Goal: Task Accomplishment & Management: Manage account settings

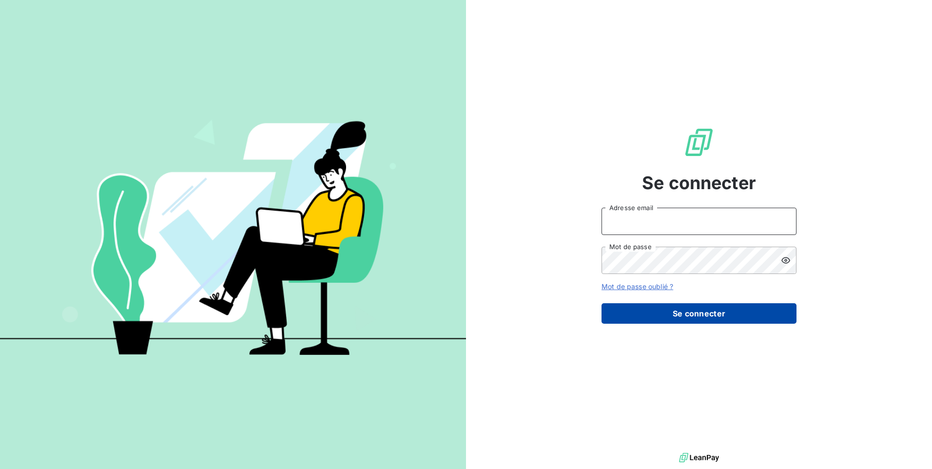
type input "[EMAIL_ADDRESS][DOMAIN_NAME]"
click at [613, 312] on button "Se connecter" at bounding box center [698, 313] width 195 height 20
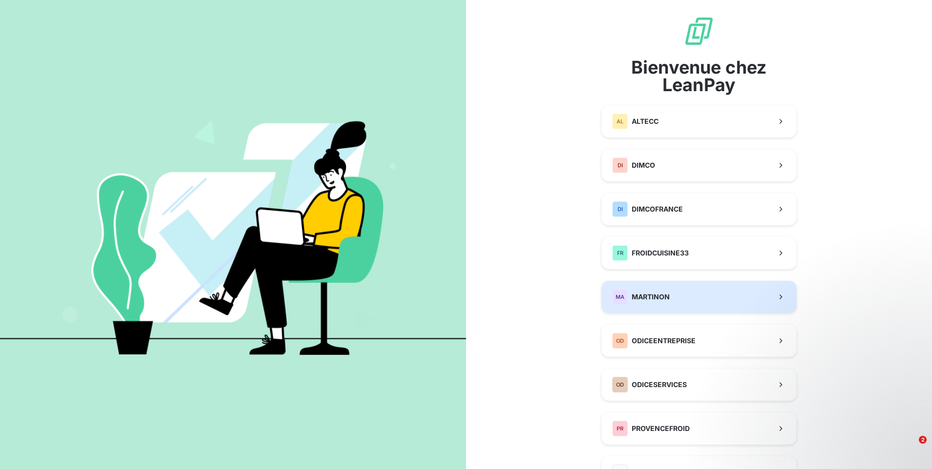
click at [654, 299] on span "MARTINON" at bounding box center [651, 297] width 38 height 10
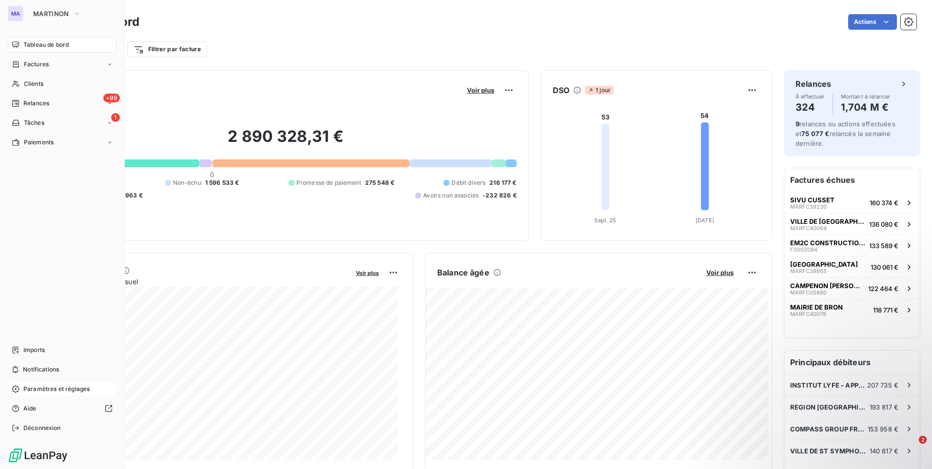
click at [64, 389] on span "Paramètres et réglages" at bounding box center [56, 388] width 66 height 9
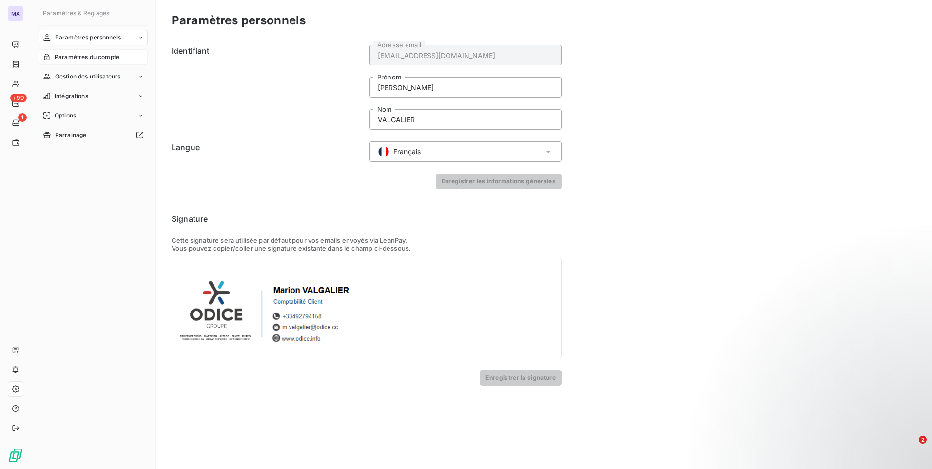
click at [98, 54] on span "Paramètres du compte" at bounding box center [87, 57] width 65 height 9
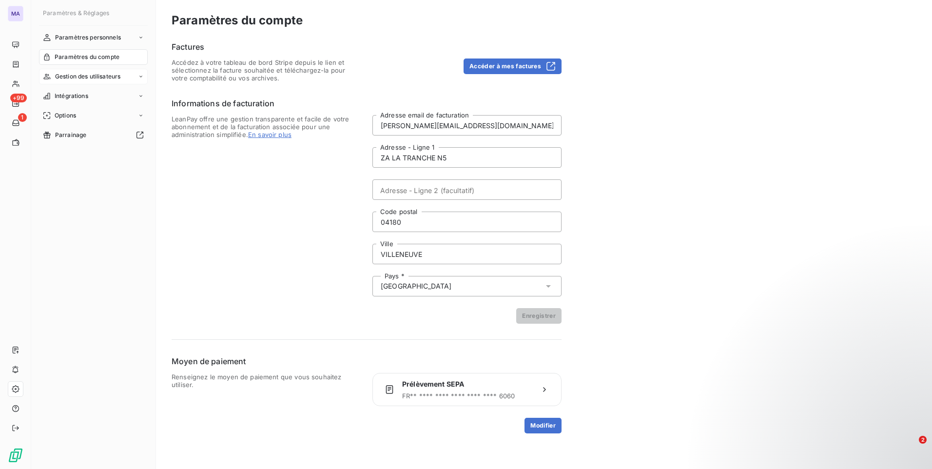
click at [90, 77] on span "Gestion des utilisateurs" at bounding box center [88, 76] width 66 height 9
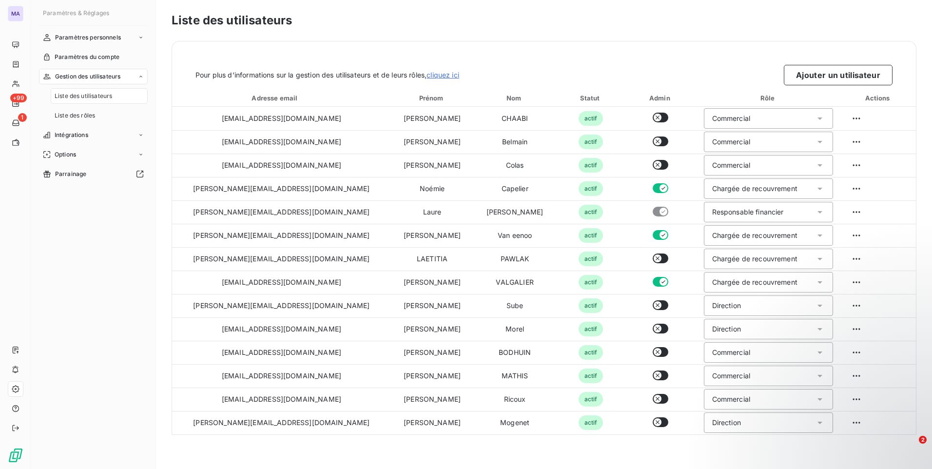
drag, startPoint x: 84, startPoint y: 370, endPoint x: 103, endPoint y: 369, distance: 19.0
click at [86, 370] on div "Paramètres personnels Paramètres du compte Gestion des utilisateurs Liste des u…" at bounding box center [93, 241] width 109 height 422
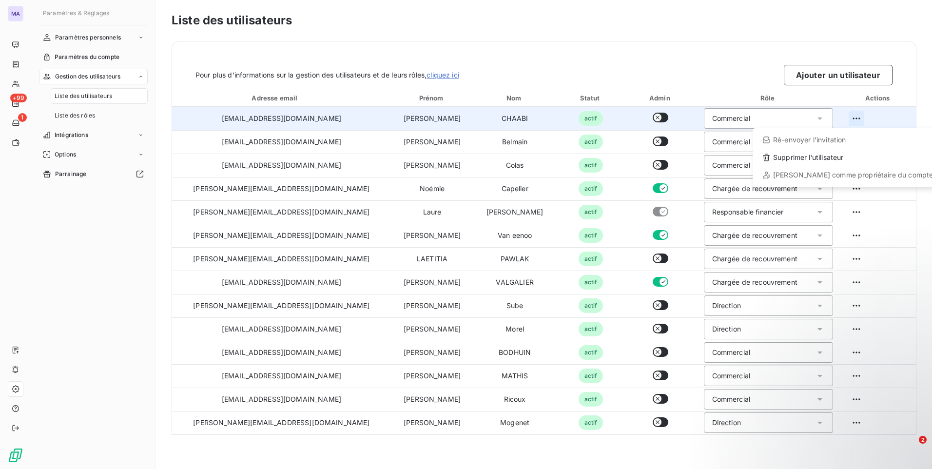
click at [840, 123] on html "MA +99 1 Paramètres & Réglages Paramètres personnels Paramètres du compte Gesti…" at bounding box center [466, 234] width 932 height 469
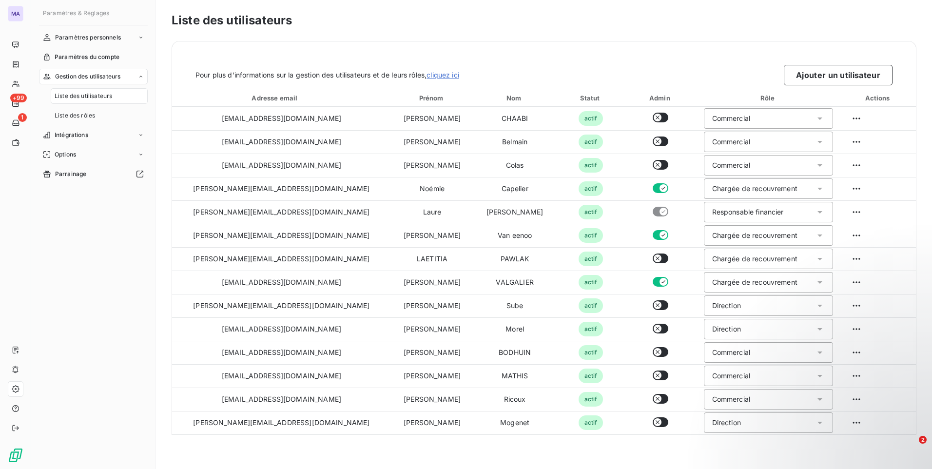
click at [701, 58] on html "MA +99 1 Paramètres & Réglages Paramètres personnels Paramètres du compte Gesti…" at bounding box center [466, 234] width 932 height 469
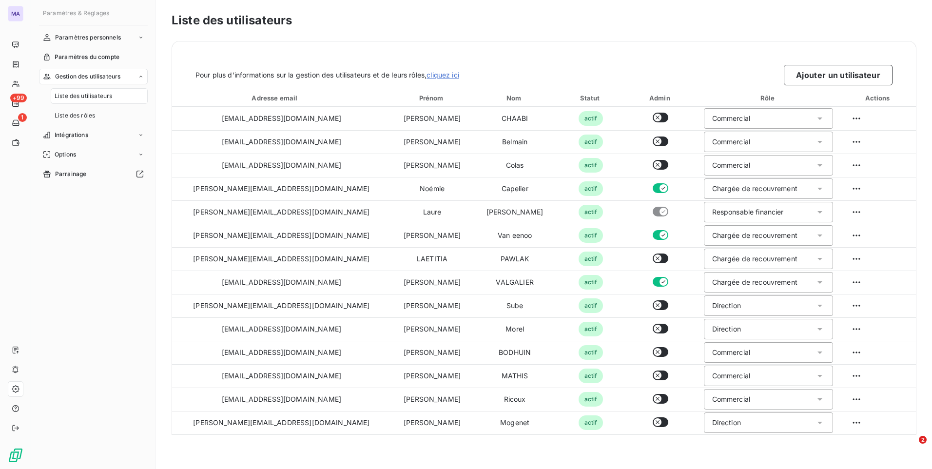
click at [110, 317] on div "Paramètres personnels Paramètres du compte Gestion des utilisateurs Liste des u…" at bounding box center [93, 241] width 109 height 422
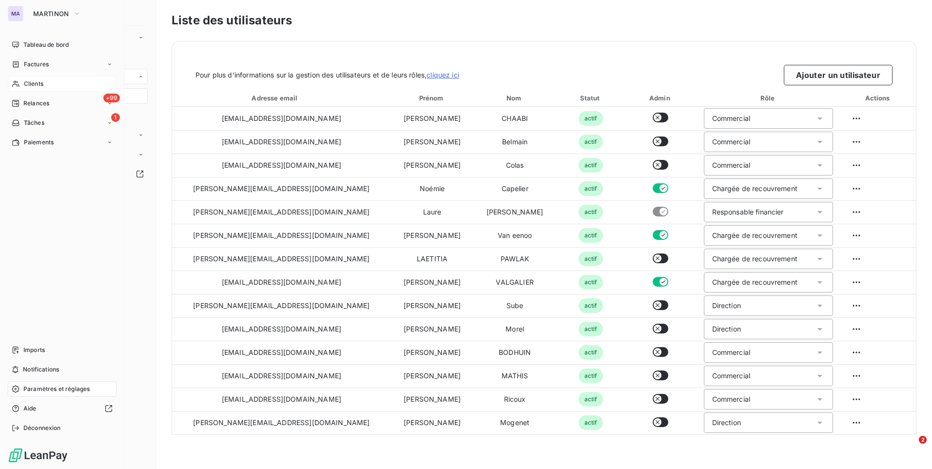
click at [43, 83] on span "Clients" at bounding box center [33, 83] width 19 height 9
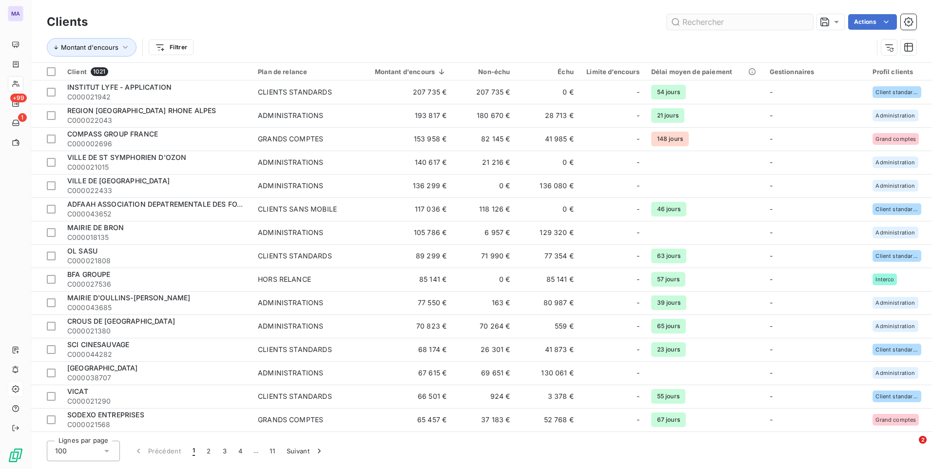
click at [735, 21] on input "text" at bounding box center [740, 22] width 146 height 16
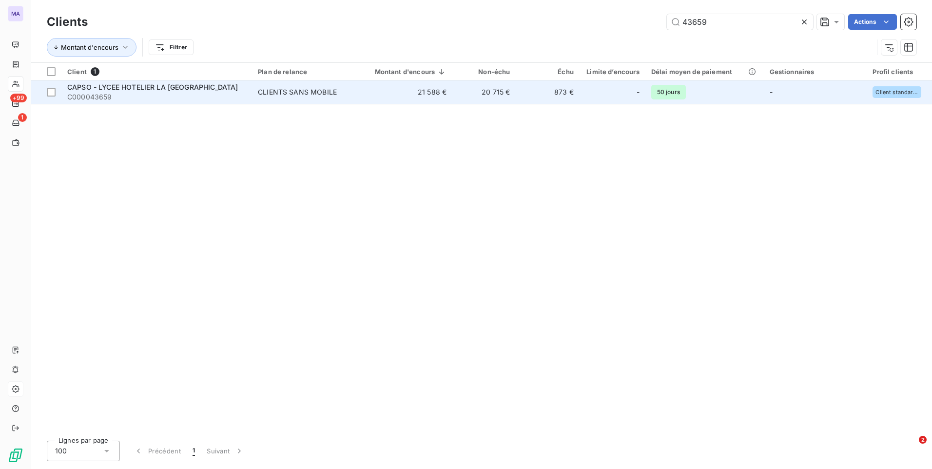
type input "43659"
click at [217, 89] on span "CAPSO - LYCEE HOTELIER LA [GEOGRAPHIC_DATA]" at bounding box center [152, 87] width 171 height 8
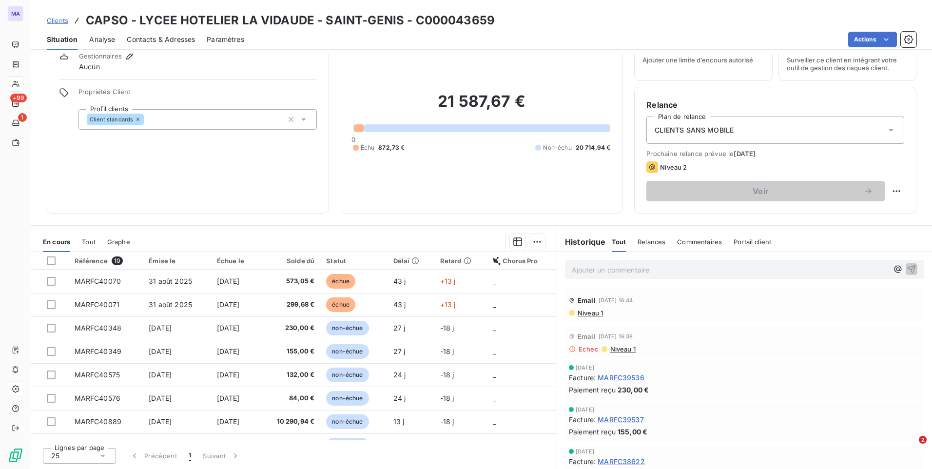
click at [576, 314] on span "Niveau 1" at bounding box center [589, 313] width 26 height 8
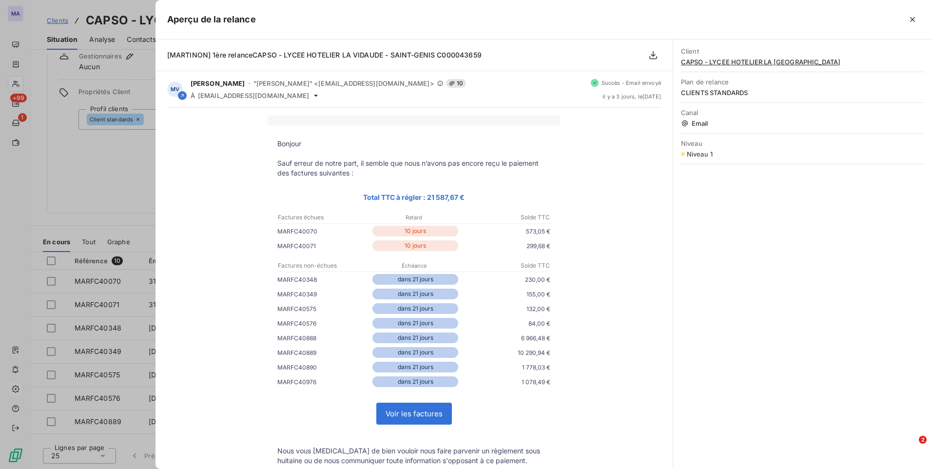
click at [912, 23] on icon "button" at bounding box center [912, 20] width 10 height 10
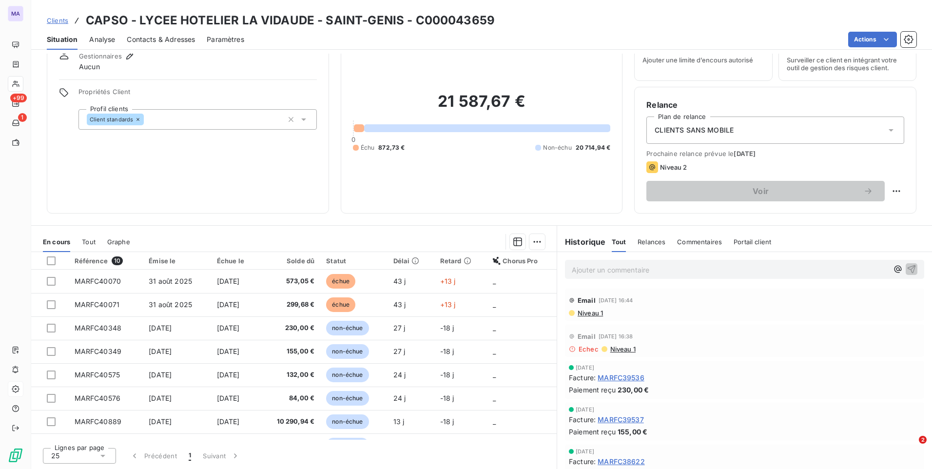
click at [53, 27] on div "Clients CAPSO - LYCEE HOTELIER LA VIDAUDE - SAINT-GENIS - C000043659" at bounding box center [271, 21] width 448 height 18
click at [55, 22] on span "Clients" at bounding box center [57, 21] width 21 height 8
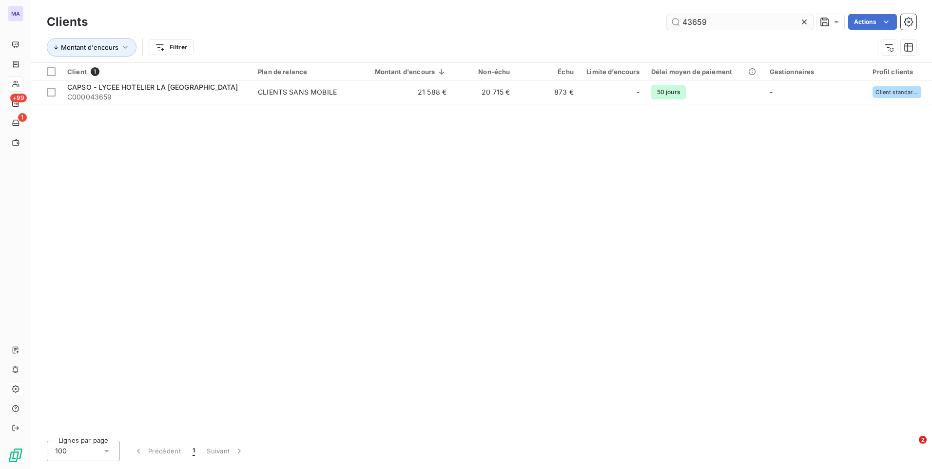
drag, startPoint x: 762, startPoint y: 22, endPoint x: 681, endPoint y: 29, distance: 81.1
click at [681, 29] on input "43659" at bounding box center [740, 22] width 146 height 16
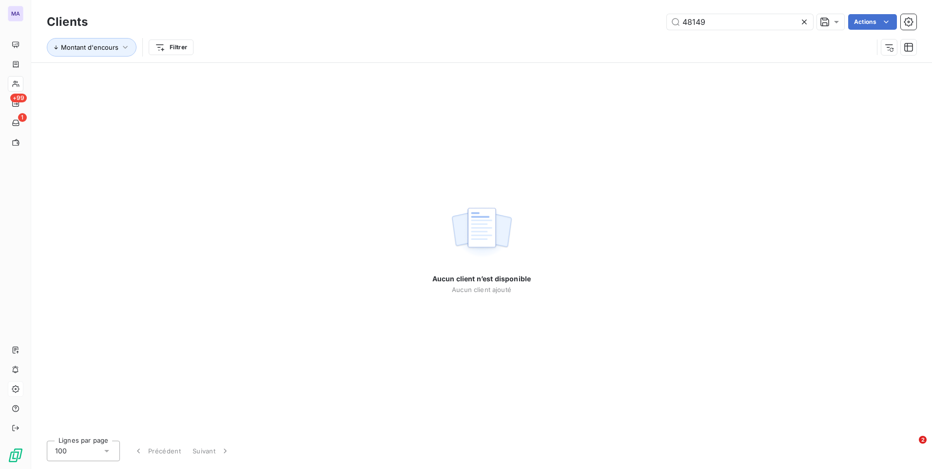
type input "48149"
click at [759, 44] on div "Montant d'encours Filtrer" at bounding box center [460, 47] width 826 height 19
click at [804, 24] on icon at bounding box center [804, 22] width 10 height 10
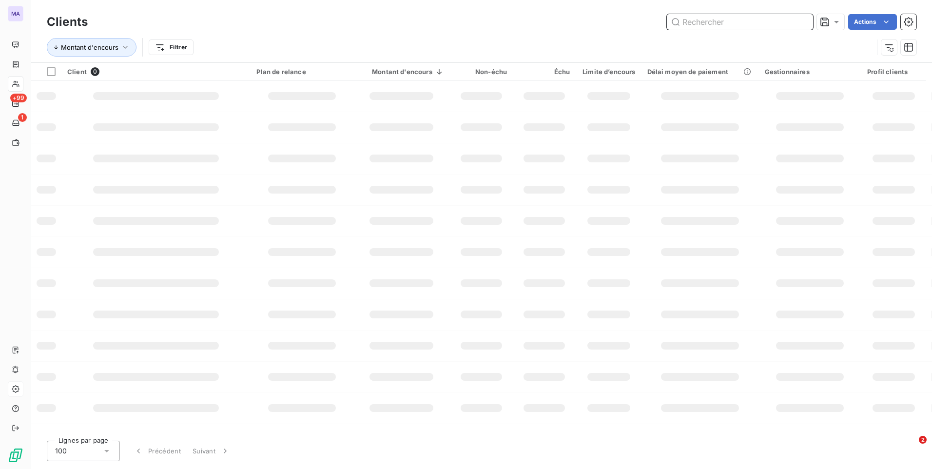
click at [763, 25] on input "text" at bounding box center [740, 22] width 146 height 16
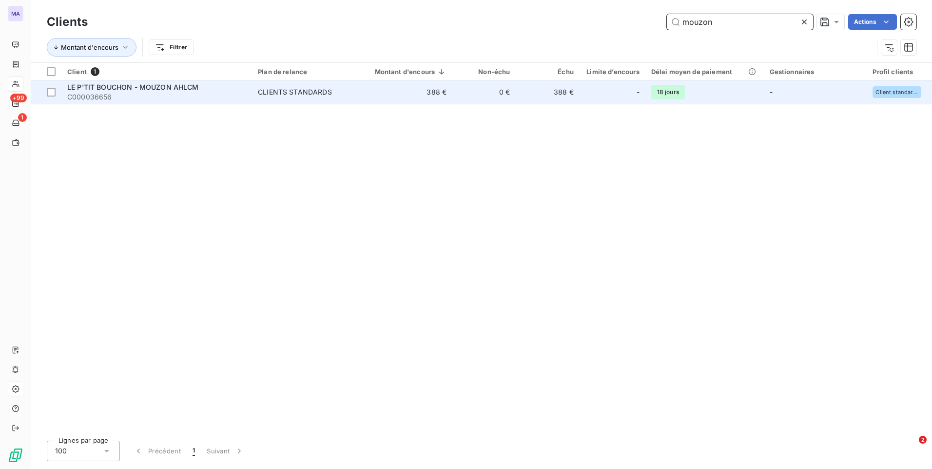
type input "mouzon"
click at [623, 98] on div at bounding box center [625, 92] width 16 height 16
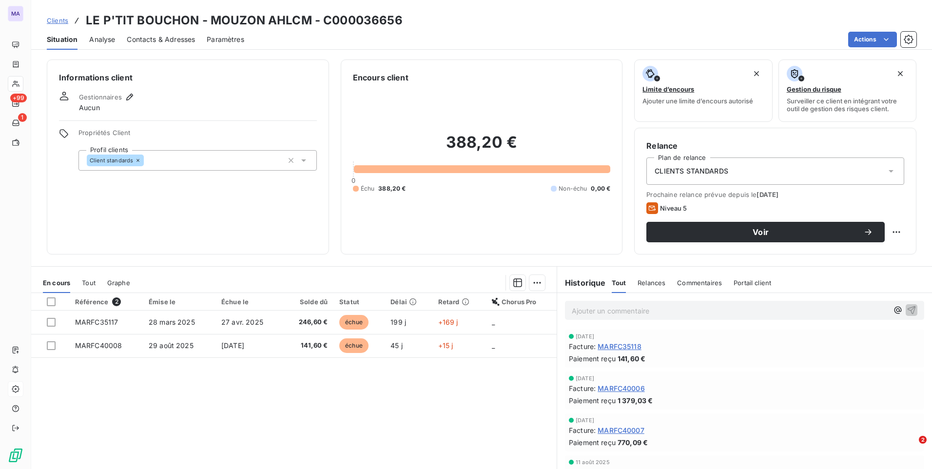
click at [436, 441] on div "Référence 2 Émise le Échue le Solde dû Statut Délai Retard Chorus Pro MARFC3511…" at bounding box center [293, 387] width 525 height 188
drag, startPoint x: 48, startPoint y: 300, endPoint x: 57, endPoint y: 298, distance: 9.5
click at [49, 299] on div at bounding box center [51, 301] width 9 height 9
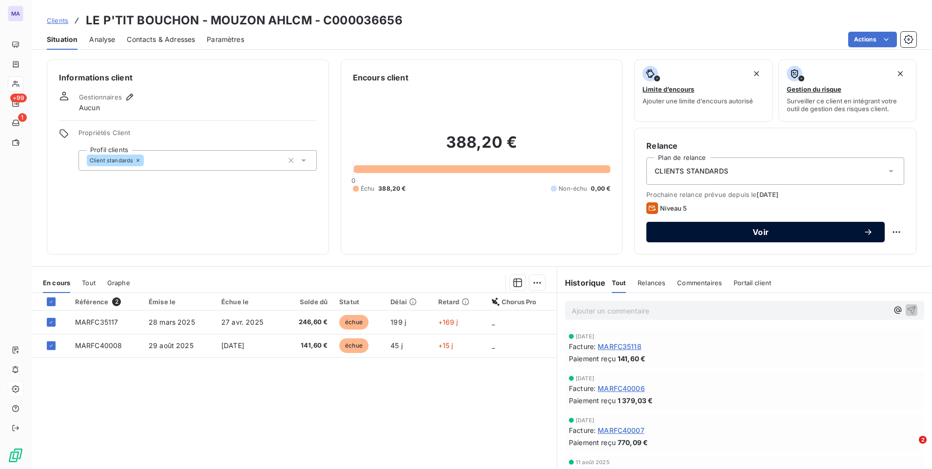
click at [853, 231] on span "Voir" at bounding box center [760, 232] width 205 height 8
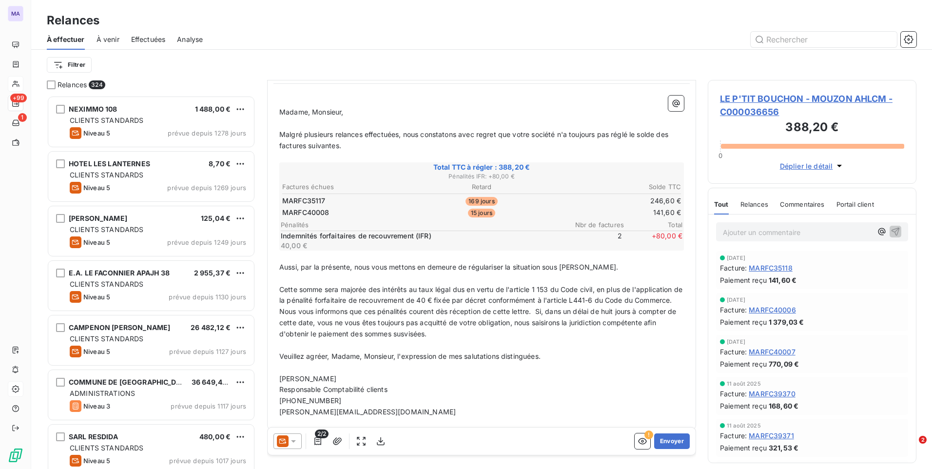
scroll to position [98, 0]
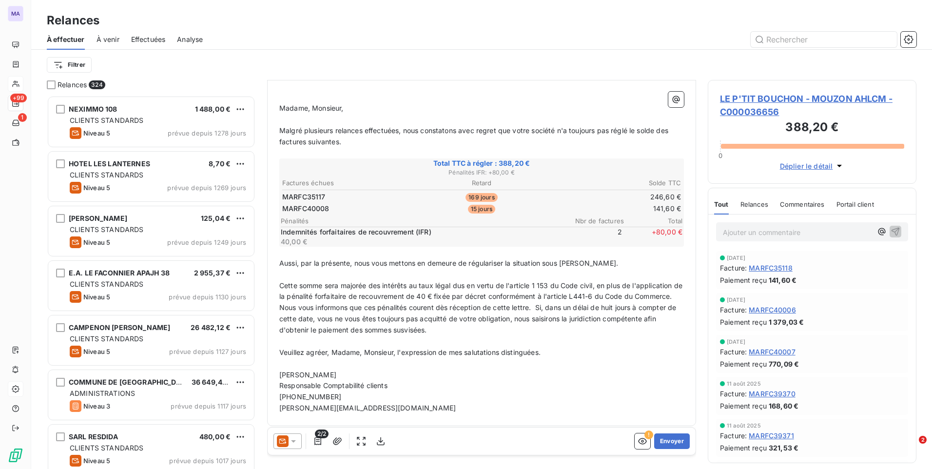
click at [292, 441] on icon at bounding box center [293, 441] width 5 height 2
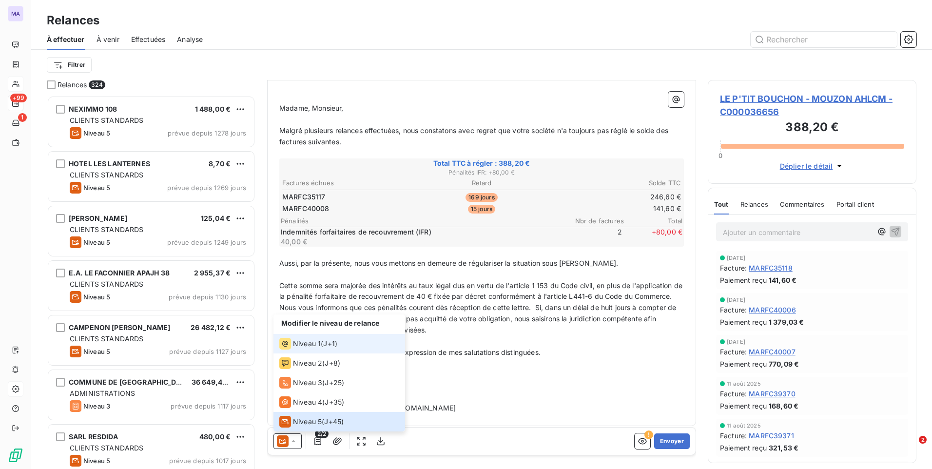
click at [313, 347] on span "Niveau 1" at bounding box center [307, 344] width 28 height 10
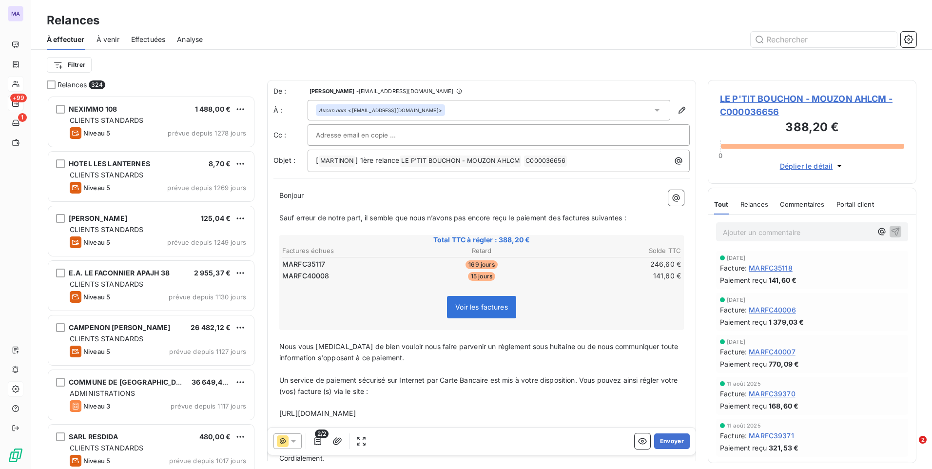
click at [499, 130] on div at bounding box center [498, 135] width 365 height 15
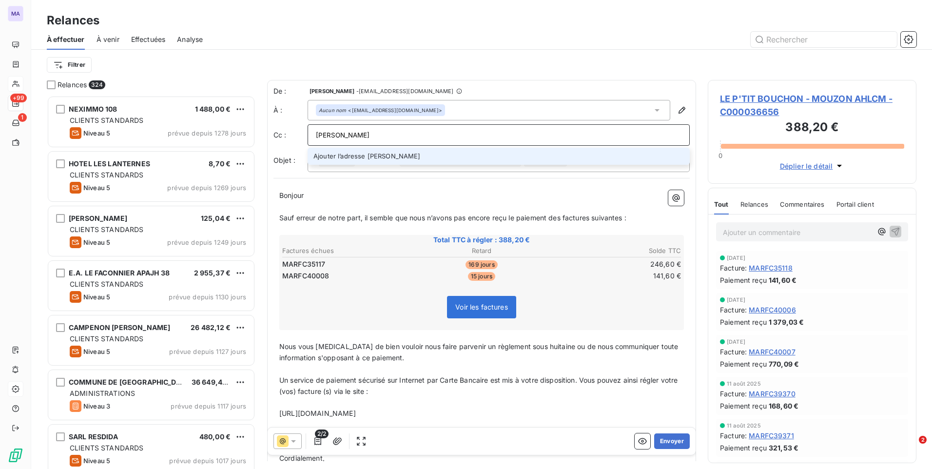
type input "[PERSON_NAME]"
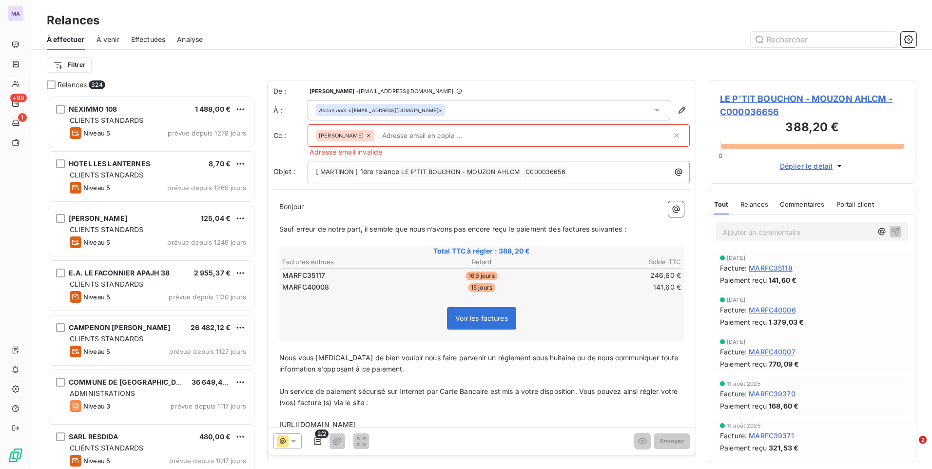
click at [367, 135] on icon at bounding box center [368, 135] width 3 height 3
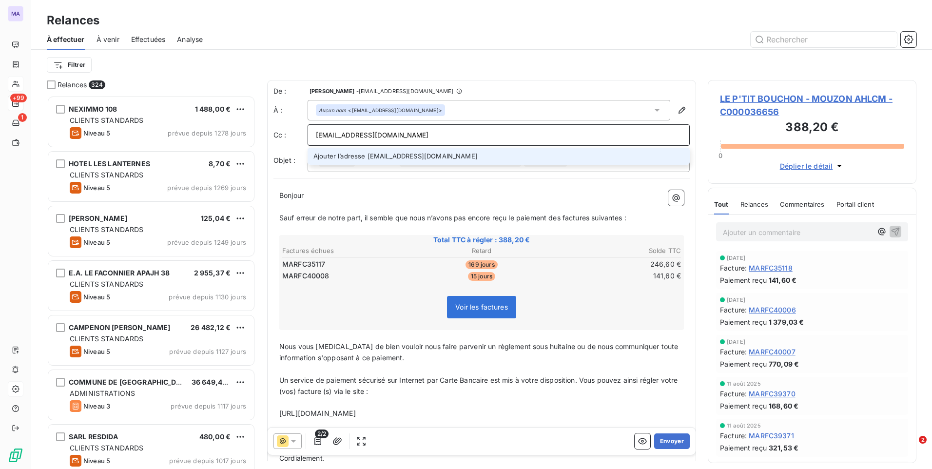
type input "[EMAIL_ADDRESS][DOMAIN_NAME]"
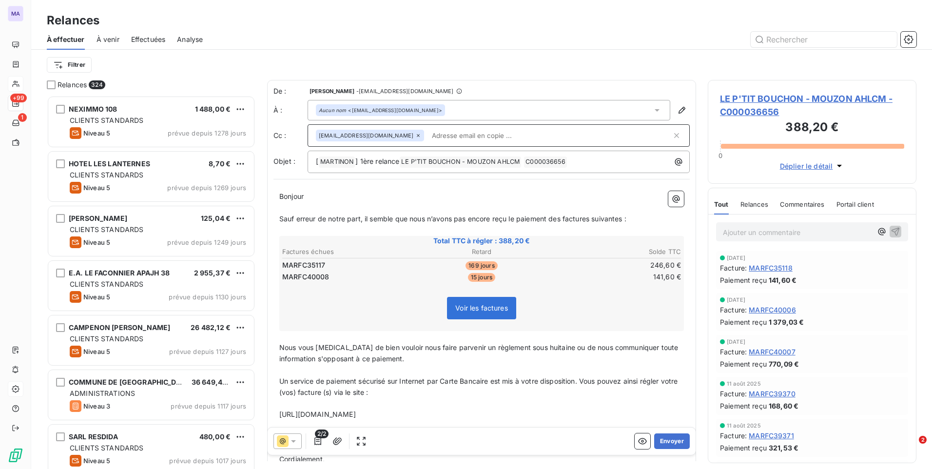
click at [492, 204] on p "﻿" at bounding box center [481, 207] width 404 height 11
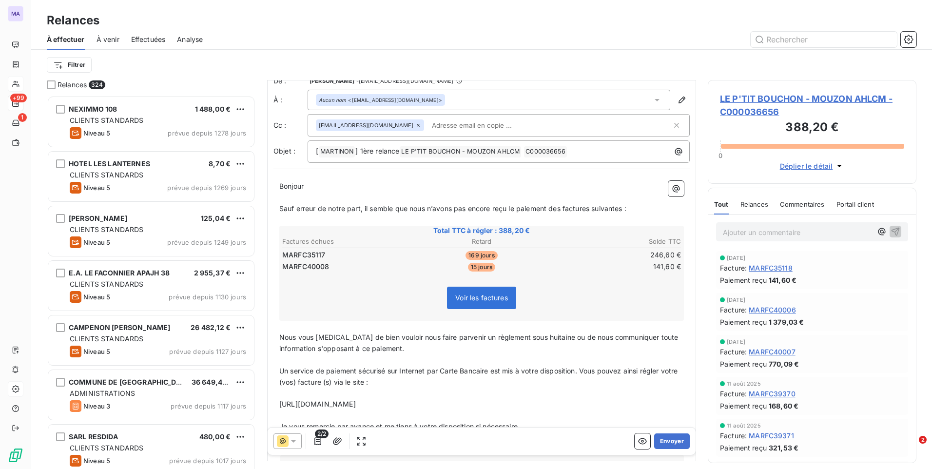
scroll to position [0, 0]
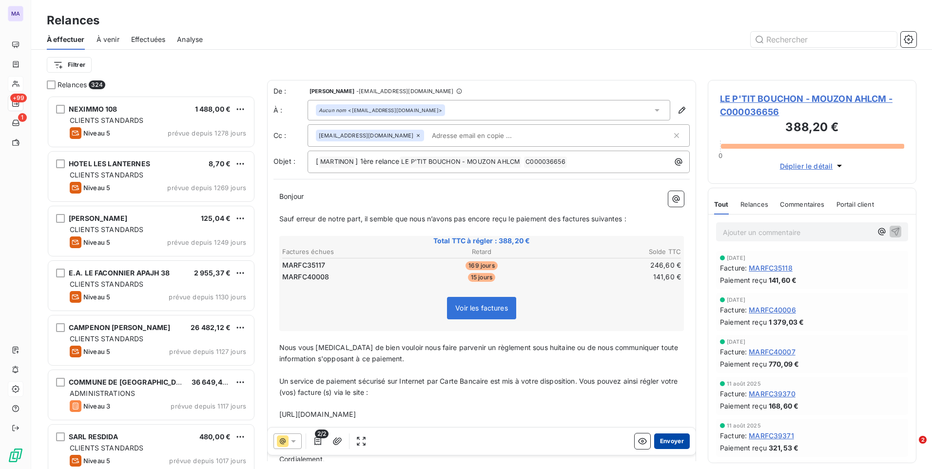
click at [661, 443] on button "Envoyer" at bounding box center [672, 441] width 36 height 16
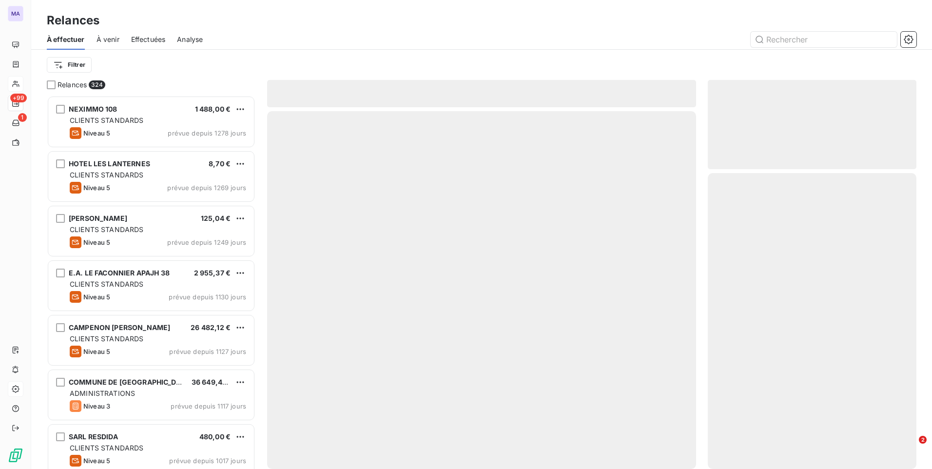
click at [661, 443] on div at bounding box center [481, 290] width 429 height 358
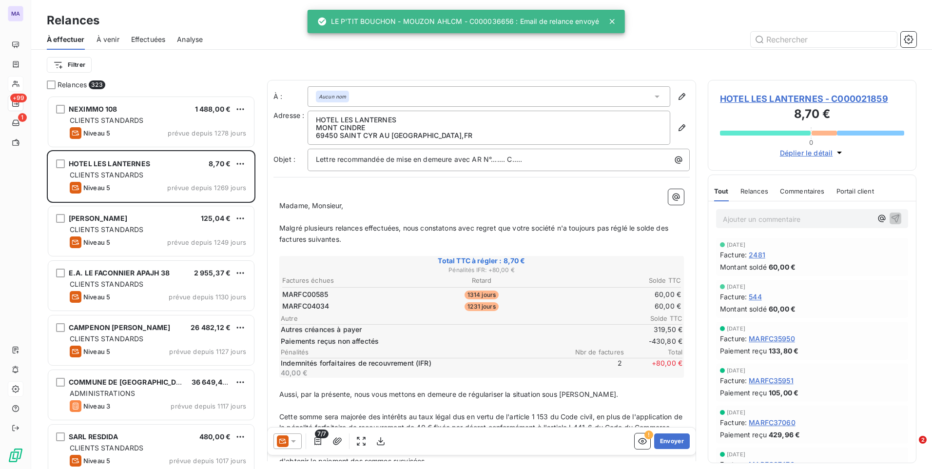
click at [251, 60] on div "Filtrer" at bounding box center [481, 65] width 869 height 19
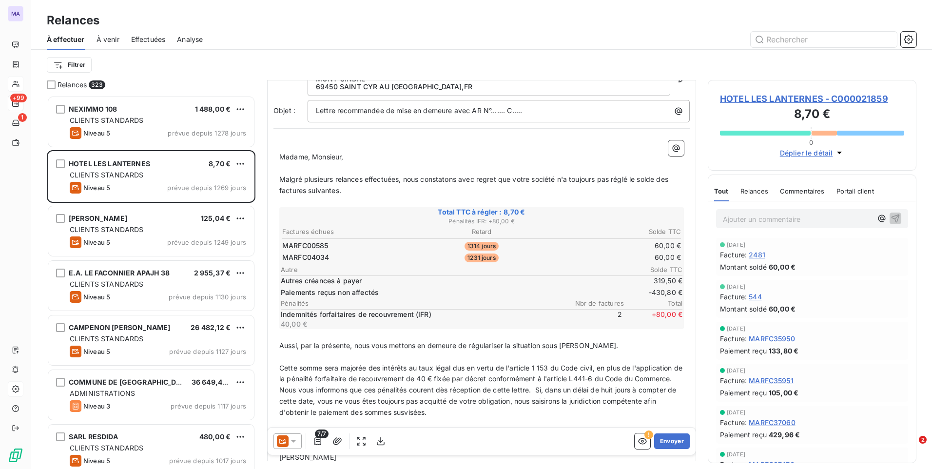
scroll to position [98, 0]
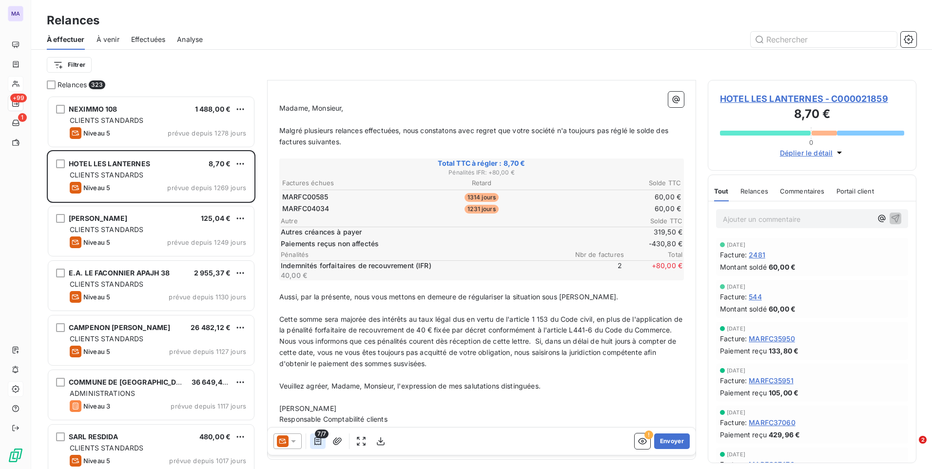
click at [319, 441] on icon "button" at bounding box center [318, 441] width 10 height 10
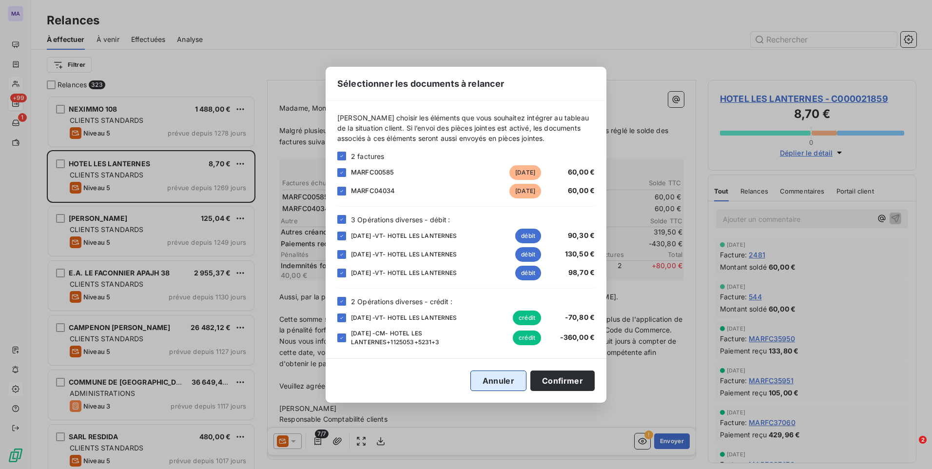
click at [480, 384] on button "Annuler" at bounding box center [498, 380] width 56 height 20
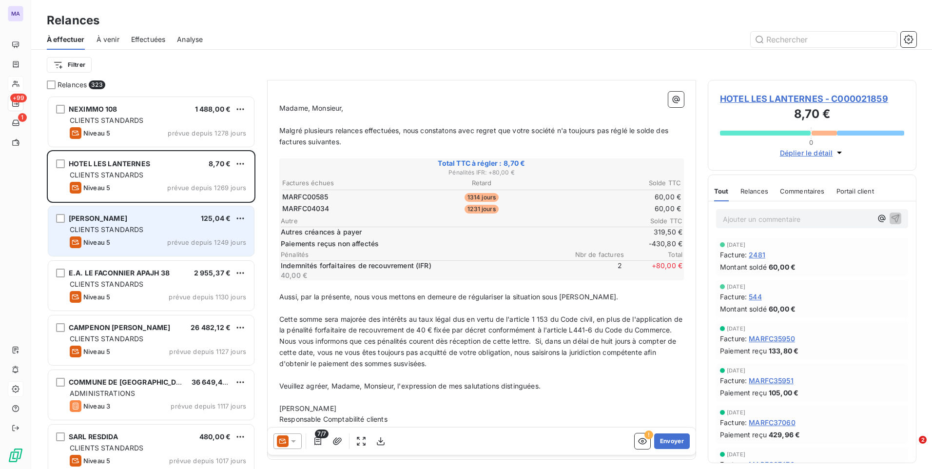
click at [121, 239] on div "Niveau 5 prévue depuis 1249 jours" at bounding box center [158, 242] width 176 height 12
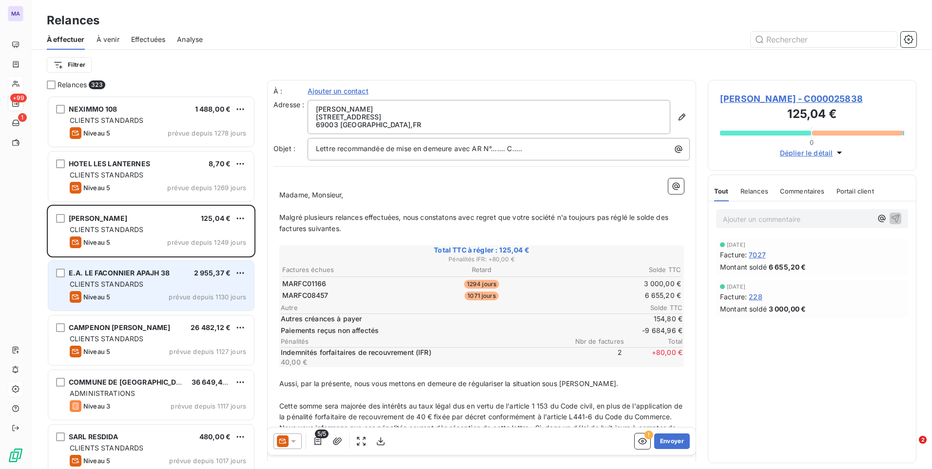
click at [125, 299] on div "Niveau 5 prévue depuis 1130 jours" at bounding box center [158, 297] width 176 height 12
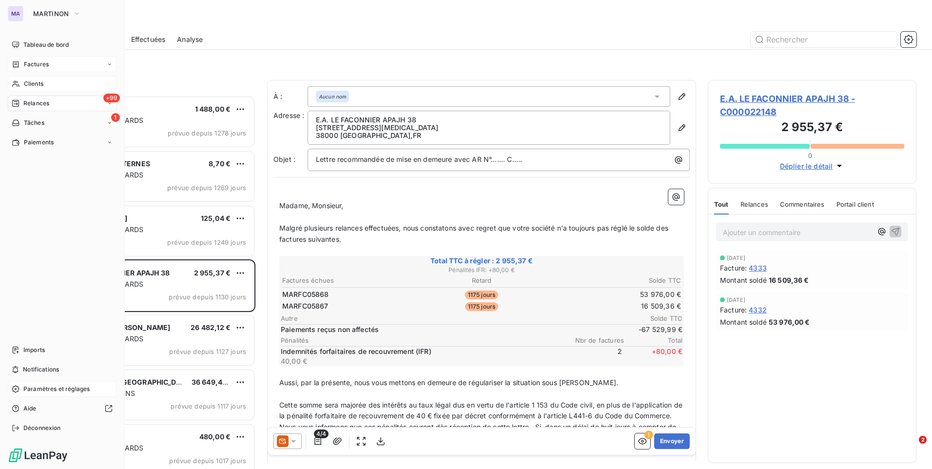
click at [46, 63] on span "Factures" at bounding box center [36, 64] width 25 height 9
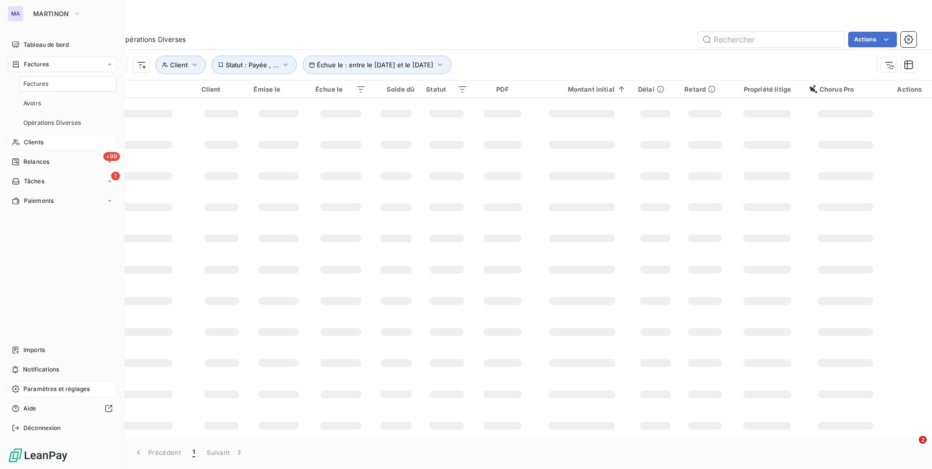
click at [49, 144] on div "Clients" at bounding box center [62, 142] width 109 height 16
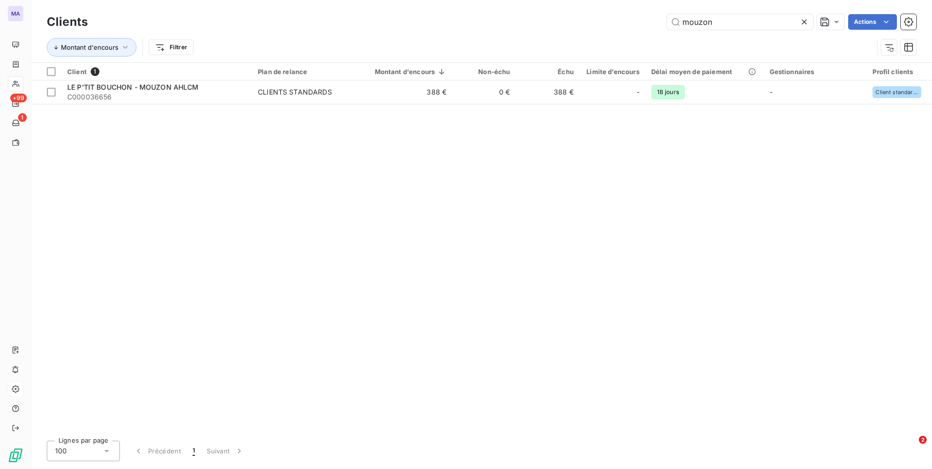
click at [806, 22] on icon at bounding box center [804, 22] width 10 height 10
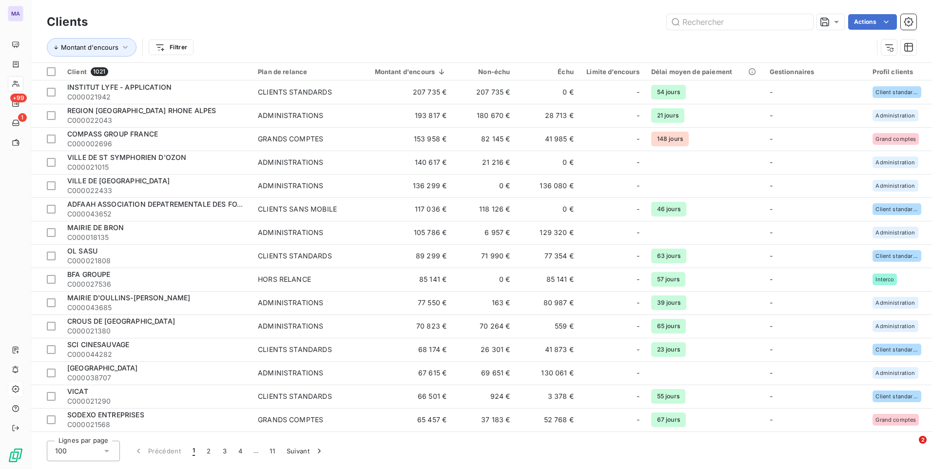
drag, startPoint x: 347, startPoint y: 24, endPoint x: 388, endPoint y: 24, distance: 40.4
click at [352, 24] on div "Actions" at bounding box center [507, 22] width 817 height 16
click at [732, 25] on input "text" at bounding box center [740, 22] width 146 height 16
paste input "C000025621"
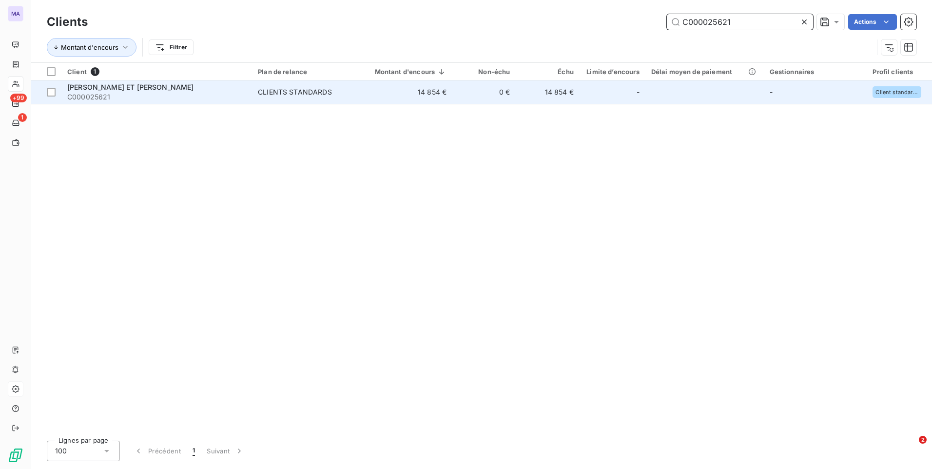
type input "C000025621"
click at [104, 85] on span "[PERSON_NAME] ET [PERSON_NAME]" at bounding box center [130, 87] width 127 height 8
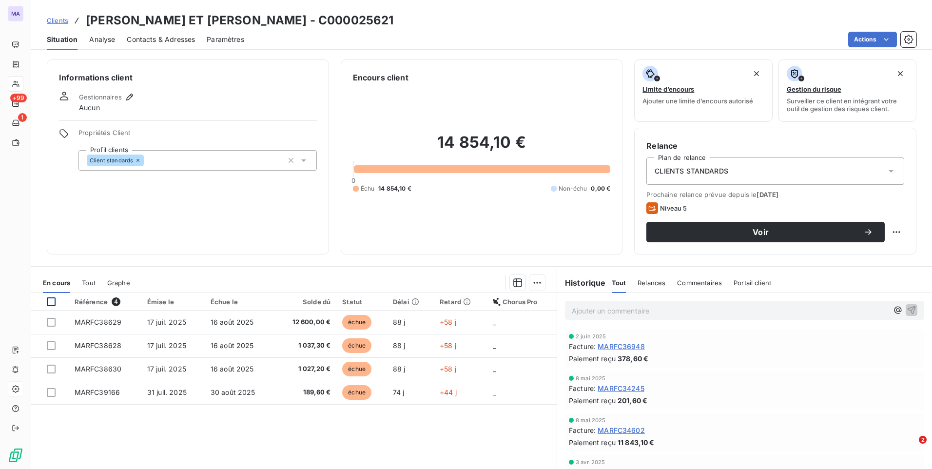
click at [51, 299] on div at bounding box center [51, 301] width 9 height 9
click at [532, 282] on html "MA +99 1 Clients [PERSON_NAME] ET [PERSON_NAME] - C000025621 Situation Analyse …" at bounding box center [466, 234] width 932 height 469
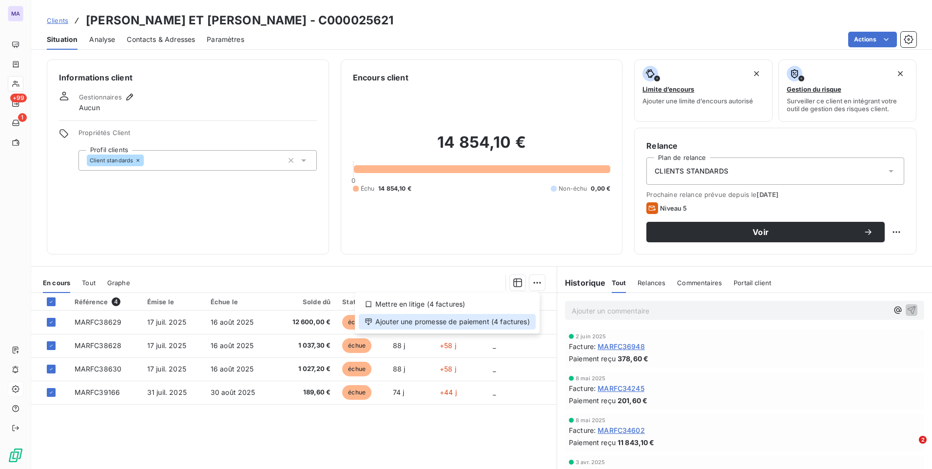
click at [519, 322] on div "Ajouter une promesse de paiement (4 factures)" at bounding box center [447, 322] width 177 height 16
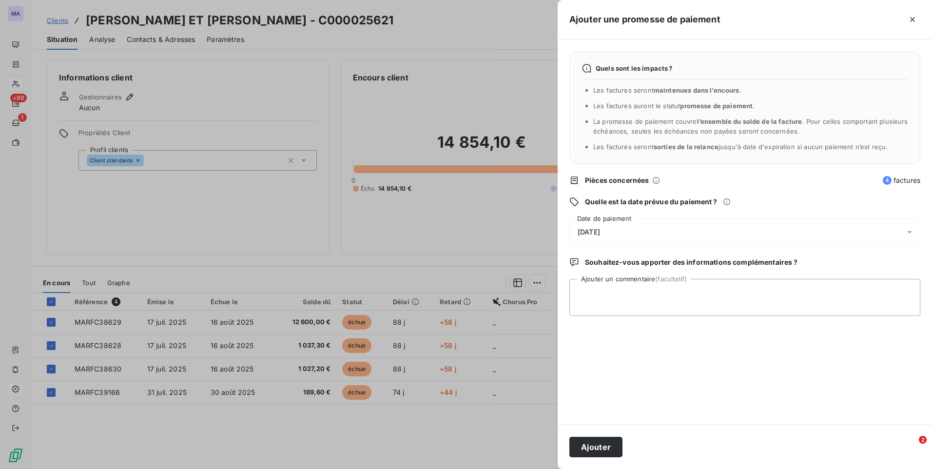
click at [653, 233] on div "[DATE]" at bounding box center [744, 231] width 351 height 27
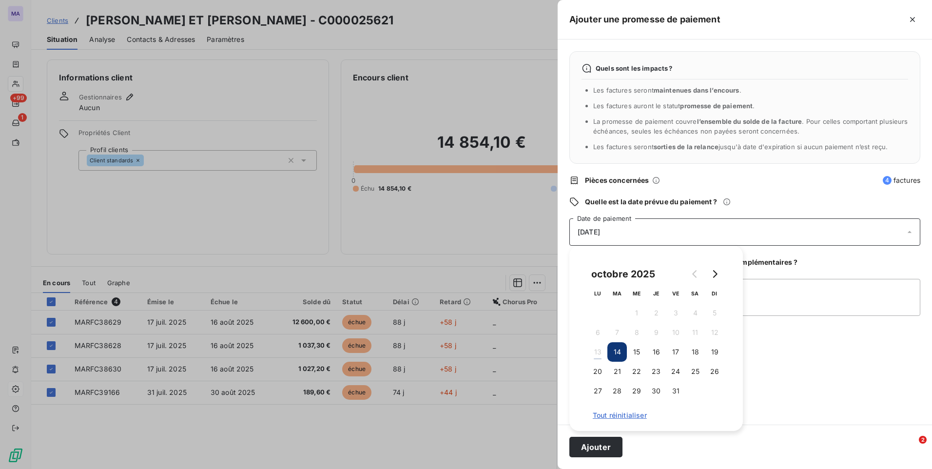
click at [653, 233] on div "[DATE]" at bounding box center [744, 231] width 351 height 27
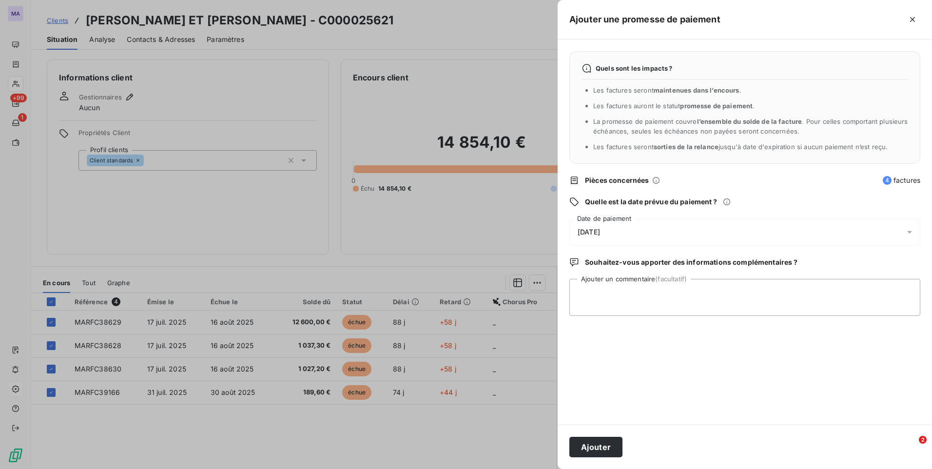
drag, startPoint x: 756, startPoint y: 203, endPoint x: 765, endPoint y: 199, distance: 10.0
click at [758, 202] on div "Quelle est la date prévue du paiement ?" at bounding box center [744, 202] width 351 height 10
click at [894, 178] on span "4 factures" at bounding box center [901, 180] width 38 height 10
click at [910, 236] on icon at bounding box center [909, 232] width 10 height 10
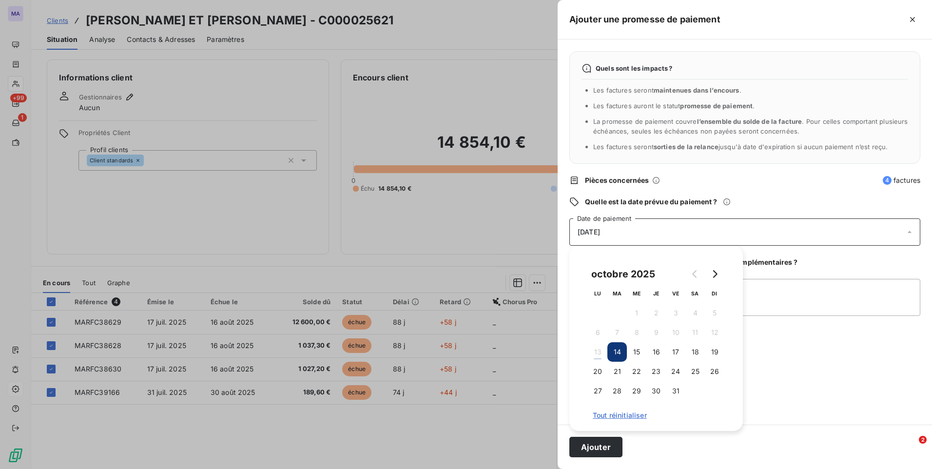
click at [910, 236] on icon at bounding box center [909, 232] width 10 height 10
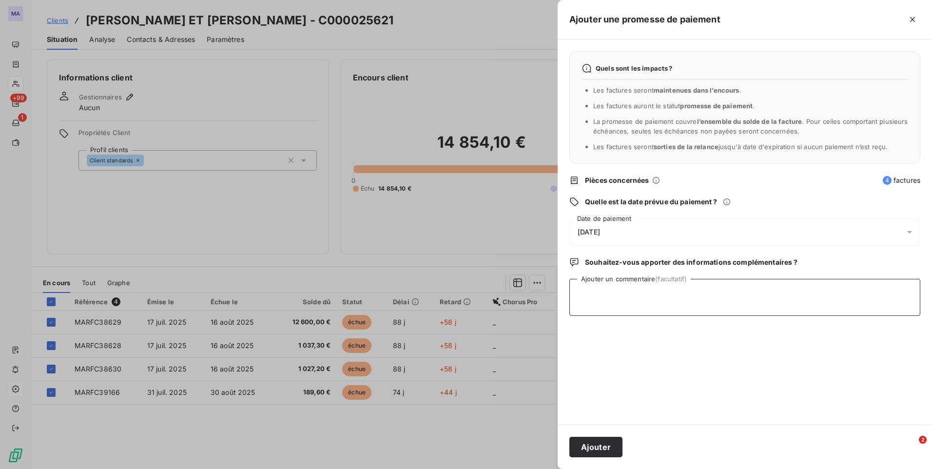
click at [660, 296] on textarea "Ajouter un commentaire (facultatif)" at bounding box center [744, 297] width 351 height 37
click at [684, 297] on textarea "Ajouter un commentaire (facultatif)" at bounding box center [744, 297] width 351 height 37
paste textarea "ADP EN 3 FOIS PAR VIREMENT 4 951.38€"
type textarea "ADP EN 3 FOIS PAR VIREMENT 4 951.38€"
click at [644, 237] on div "[DATE]" at bounding box center [744, 231] width 351 height 27
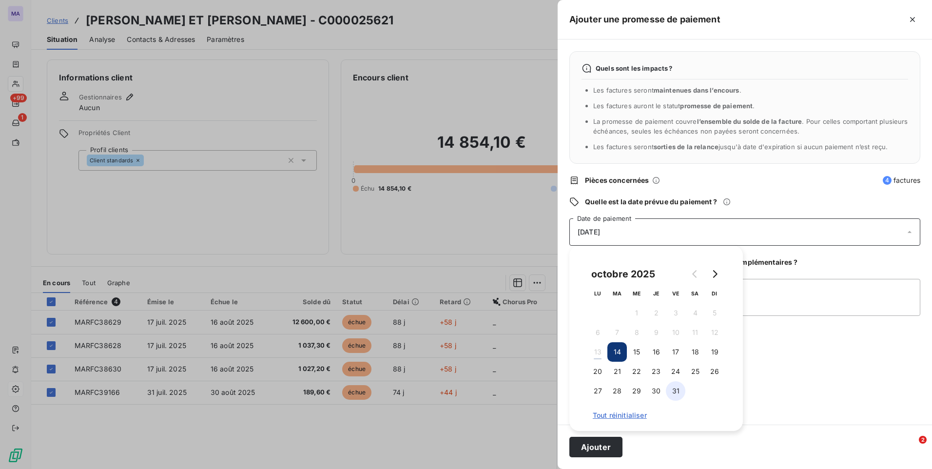
click at [675, 390] on button "31" at bounding box center [675, 390] width 19 height 19
click at [812, 381] on div "Quels sont les impacts ? Les factures seront maintenues dans l’encours . Les fa…" at bounding box center [744, 231] width 374 height 385
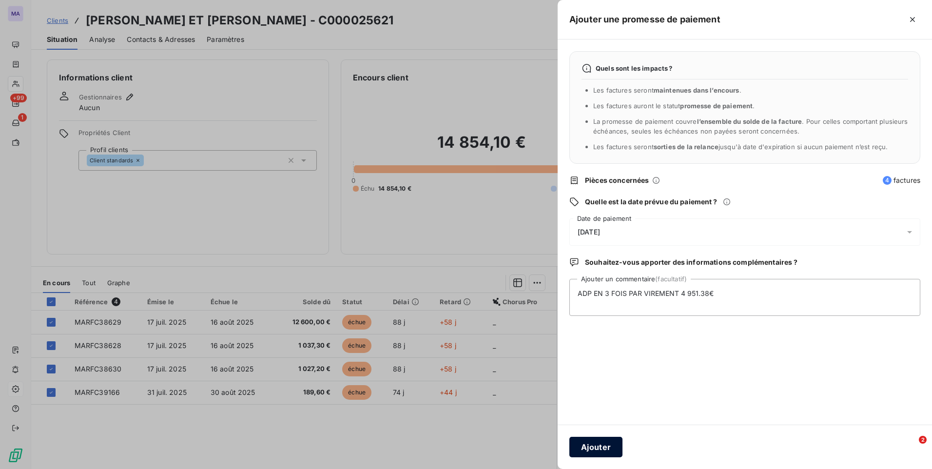
click at [596, 450] on button "Ajouter" at bounding box center [595, 447] width 53 height 20
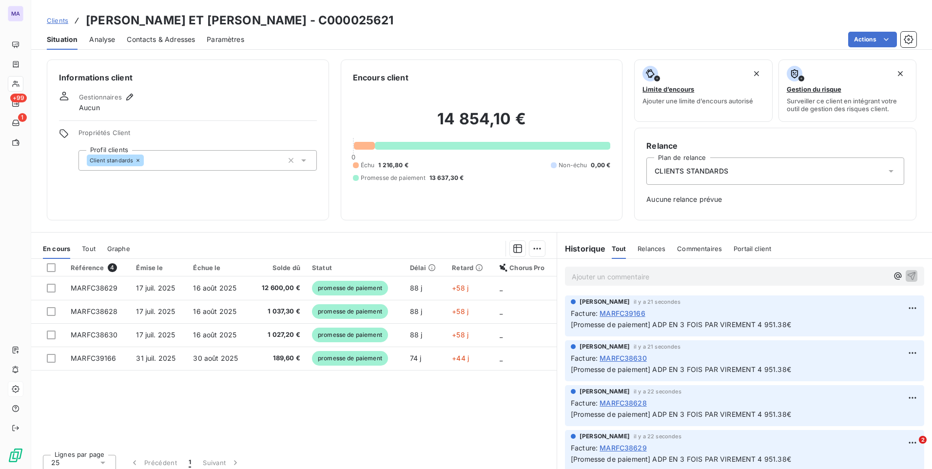
click at [61, 19] on span "Clients" at bounding box center [57, 21] width 21 height 8
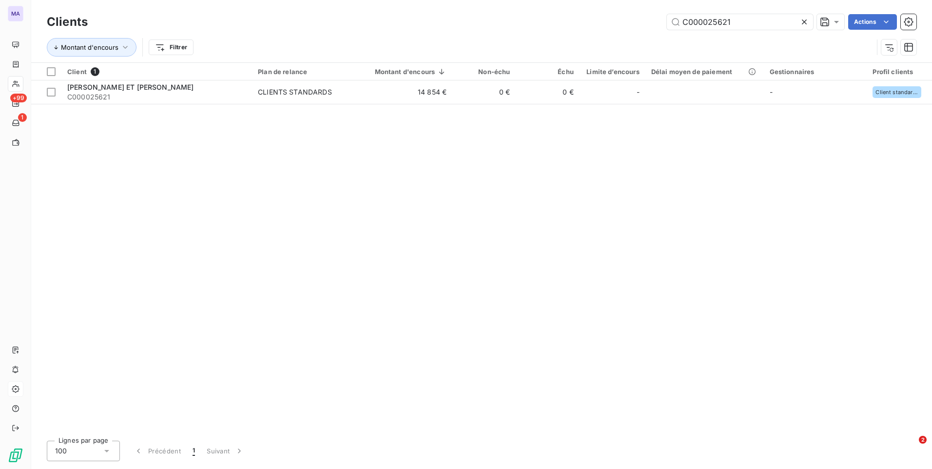
click at [806, 23] on icon at bounding box center [804, 22] width 10 height 10
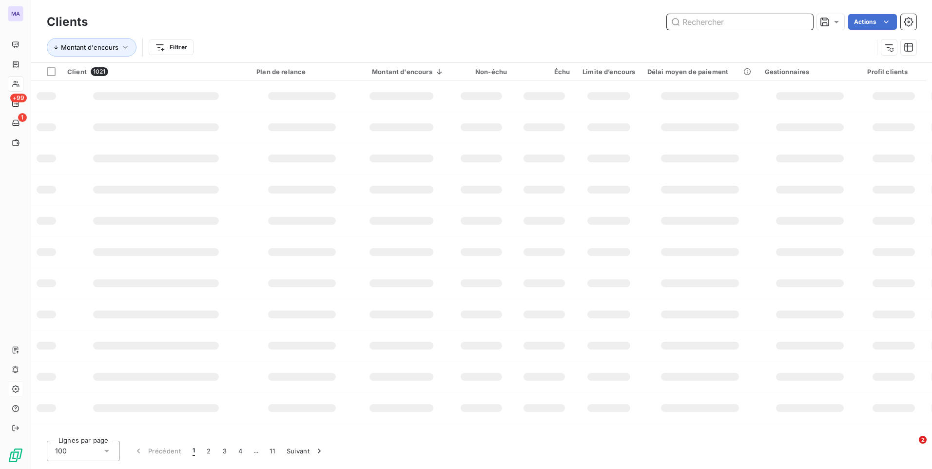
click at [774, 19] on input "text" at bounding box center [740, 22] width 146 height 16
paste input "C000027467"
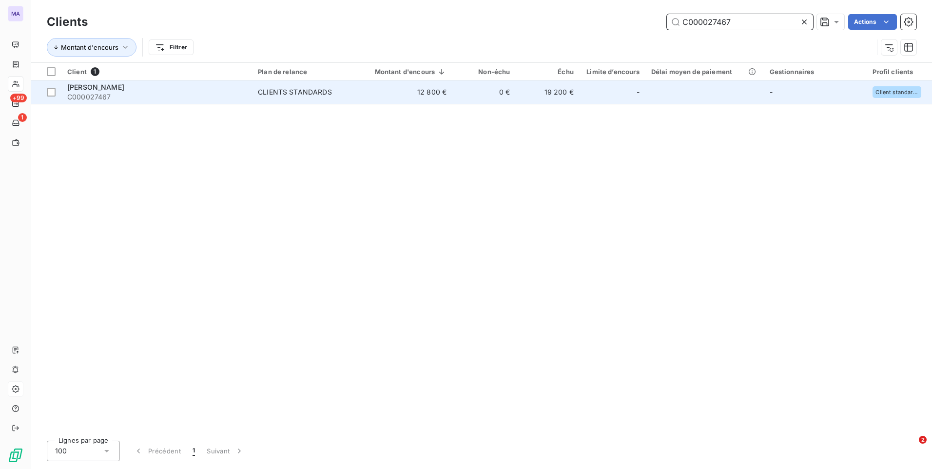
type input "C000027467"
click at [308, 93] on div "CLIENTS STANDARDS" at bounding box center [295, 92] width 74 height 10
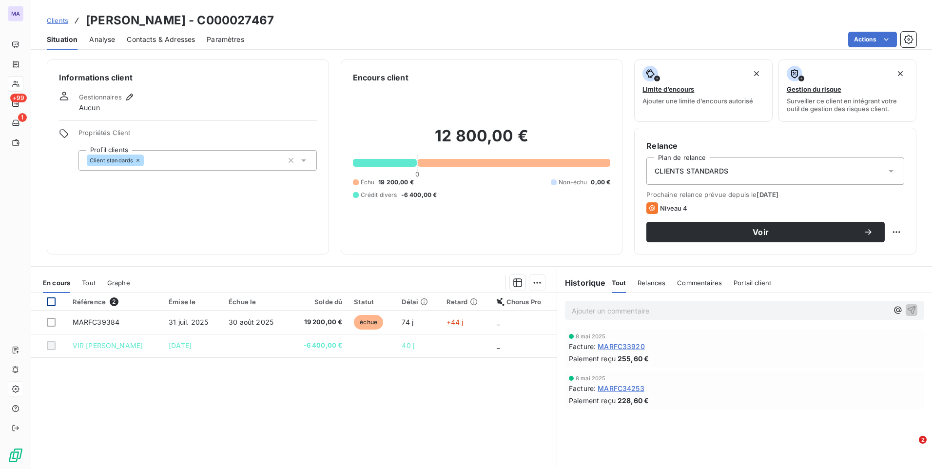
click at [51, 299] on div at bounding box center [51, 301] width 9 height 9
click at [530, 287] on html "MA +99 1 Clients [PERSON_NAME] - C000027467 Situation Analyse Contacts & Adress…" at bounding box center [466, 234] width 932 height 469
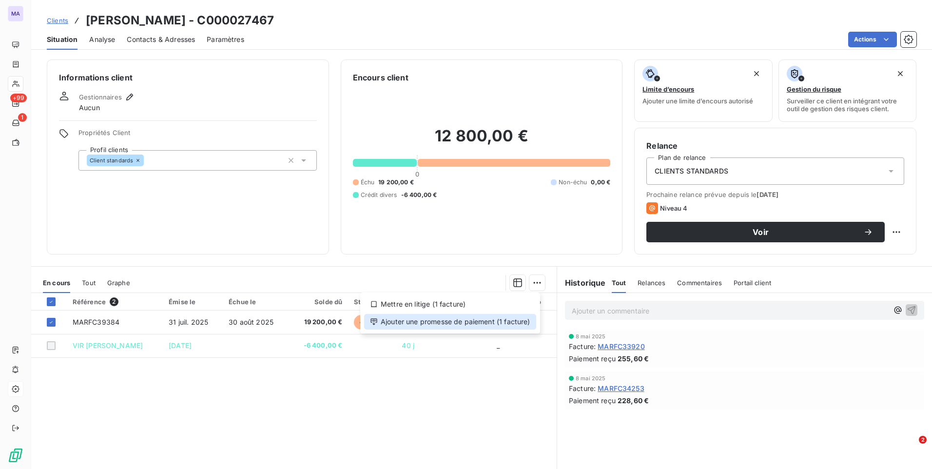
click at [517, 322] on div "Ajouter une promesse de paiement (1 facture)" at bounding box center [450, 322] width 172 height 16
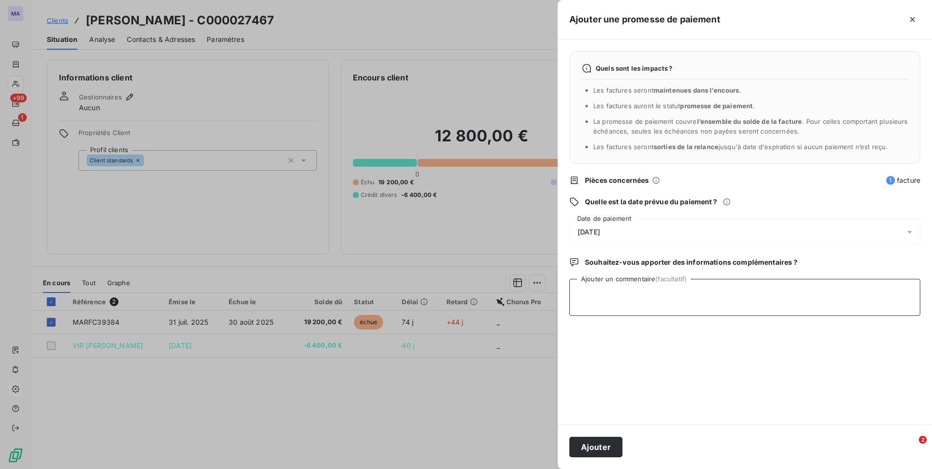
click at [644, 302] on textarea "Ajouter un commentaire (facultatif)" at bounding box center [744, 297] width 351 height 37
paste textarea "ADP en 3 fois pour la facture MARFC39384 soit 6 400€/mois"
type textarea "ADP en 3 fois pour la facture MARFC39384 soit 6 400€/mois"
click at [675, 233] on div "[DATE]" at bounding box center [744, 231] width 351 height 27
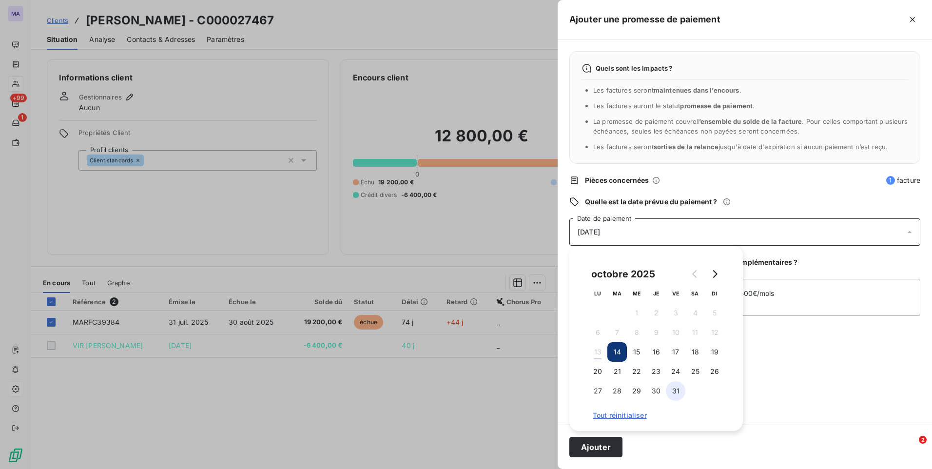
click at [677, 391] on button "31" at bounding box center [675, 390] width 19 height 19
click at [789, 411] on div "Quels sont les impacts ? Les factures seront maintenues dans l’encours . Les fa…" at bounding box center [744, 231] width 374 height 385
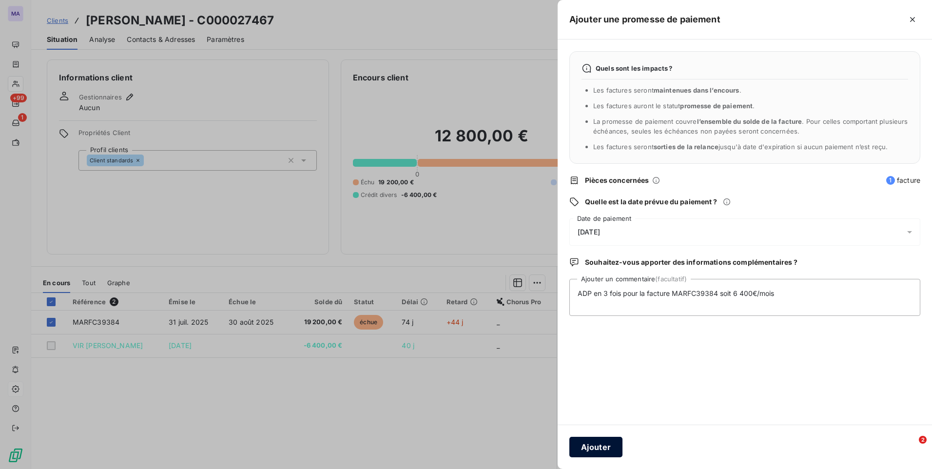
click at [613, 448] on button "Ajouter" at bounding box center [595, 447] width 53 height 20
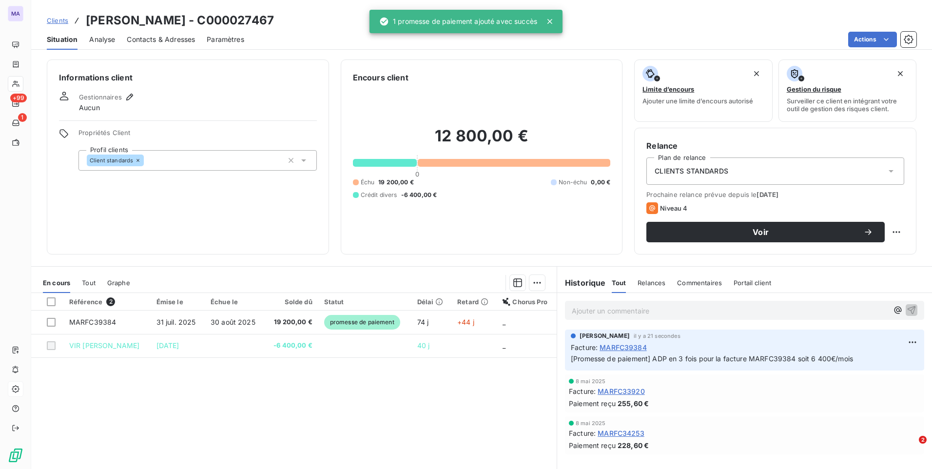
drag, startPoint x: 413, startPoint y: 410, endPoint x: 444, endPoint y: 406, distance: 31.9
click at [414, 409] on div "Référence 2 Émise le Échue le Solde dû Statut Délai Retard Chorus Pro MARFC3938…" at bounding box center [293, 387] width 525 height 188
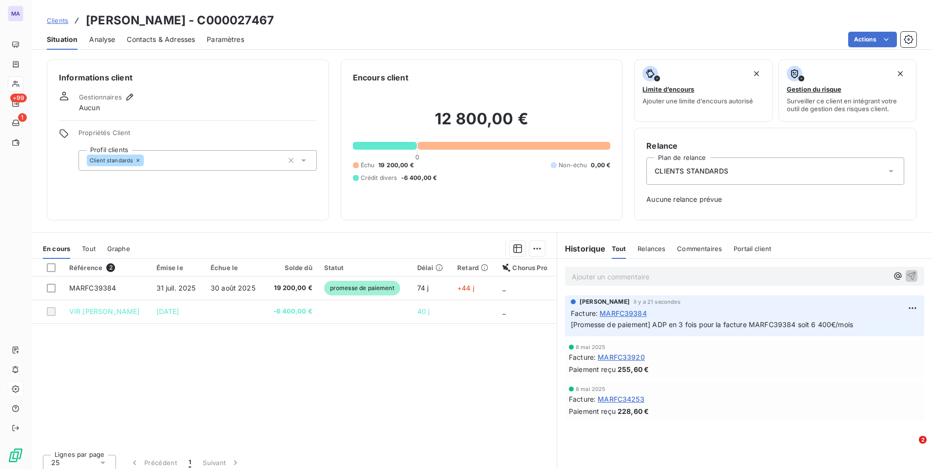
click at [52, 21] on span "Clients" at bounding box center [57, 21] width 21 height 8
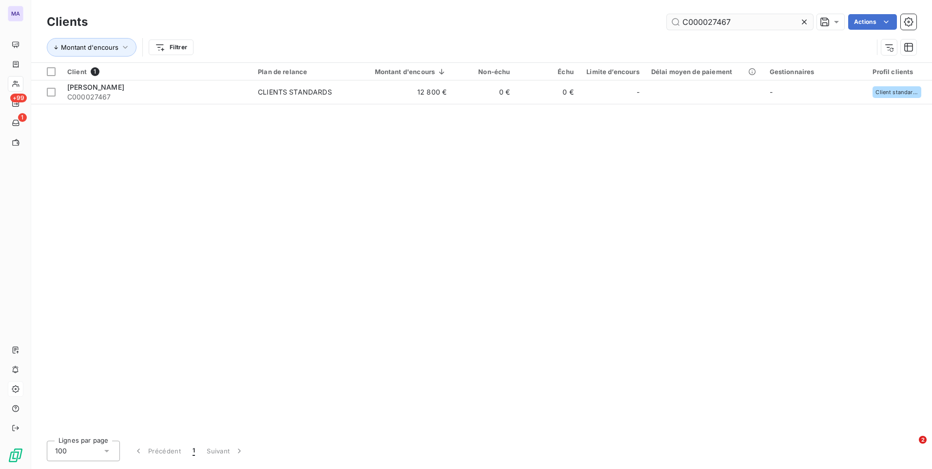
click at [805, 23] on icon at bounding box center [804, 22] width 10 height 10
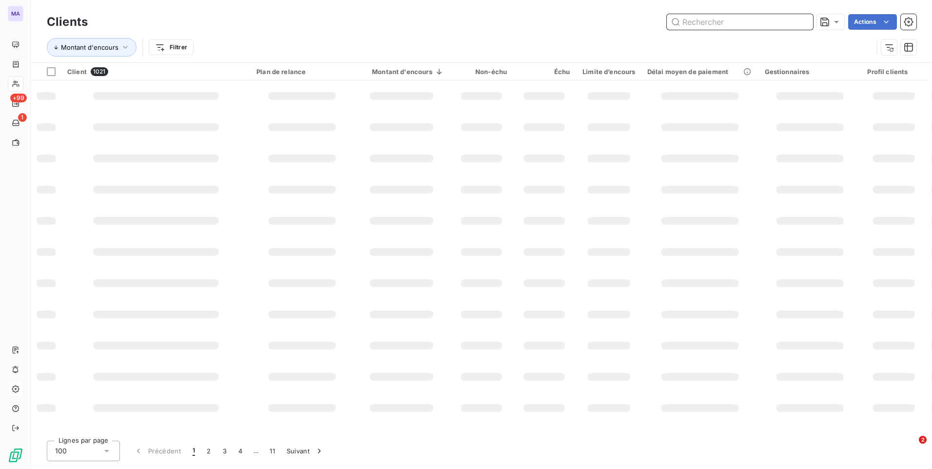
click at [746, 20] on input "text" at bounding box center [740, 22] width 146 height 16
paste input "C000038654"
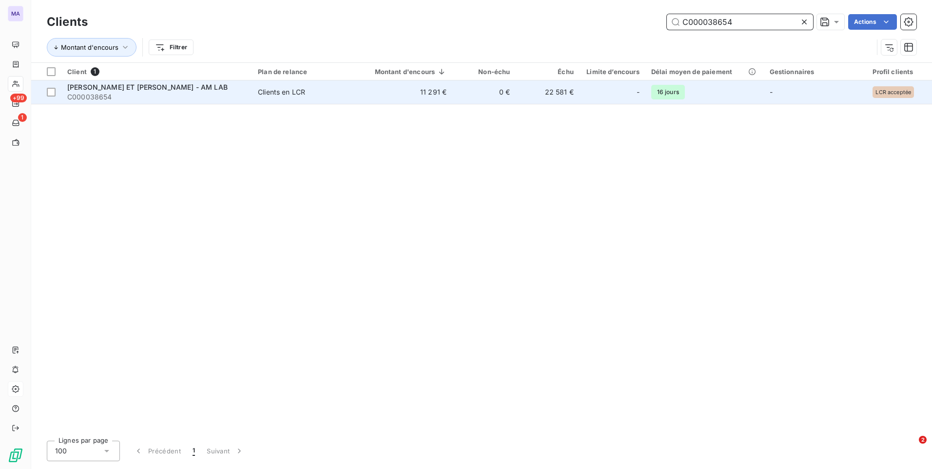
type input "C000038654"
click at [174, 85] on span "[PERSON_NAME] ET [PERSON_NAME] - AM LAB" at bounding box center [147, 87] width 160 height 8
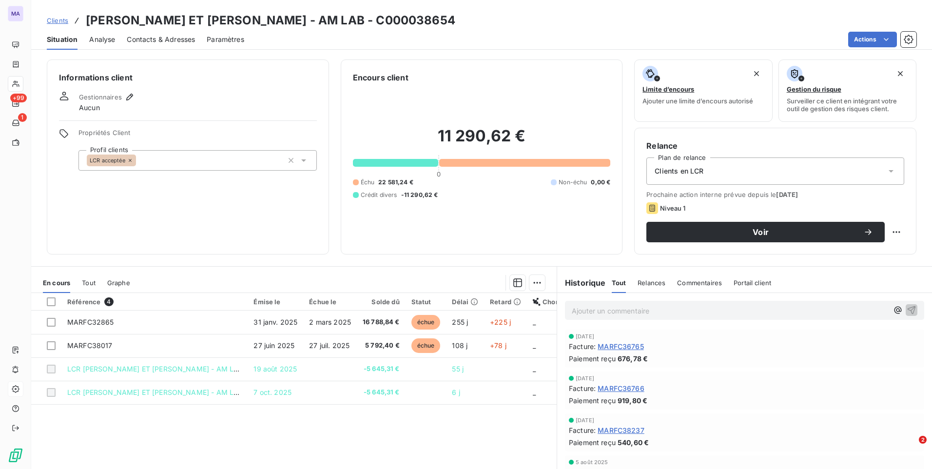
click at [56, 21] on span "Clients" at bounding box center [57, 21] width 21 height 8
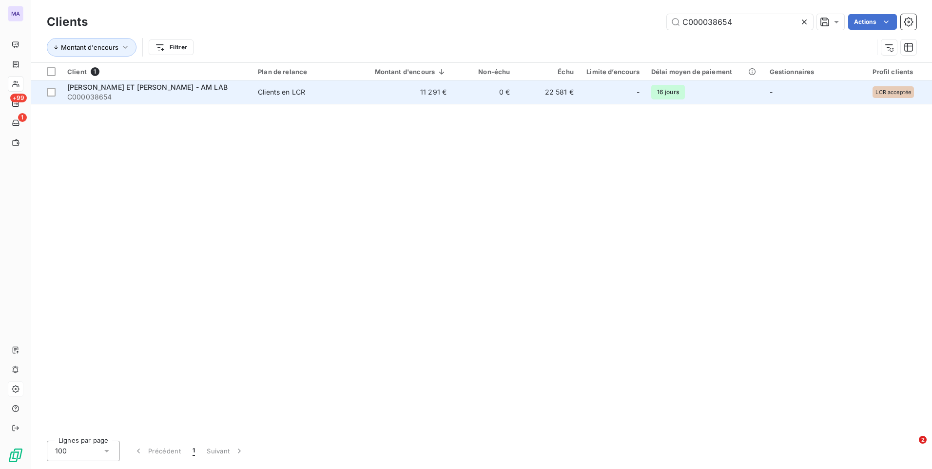
click at [271, 96] on div "Clients en LCR" at bounding box center [281, 92] width 47 height 10
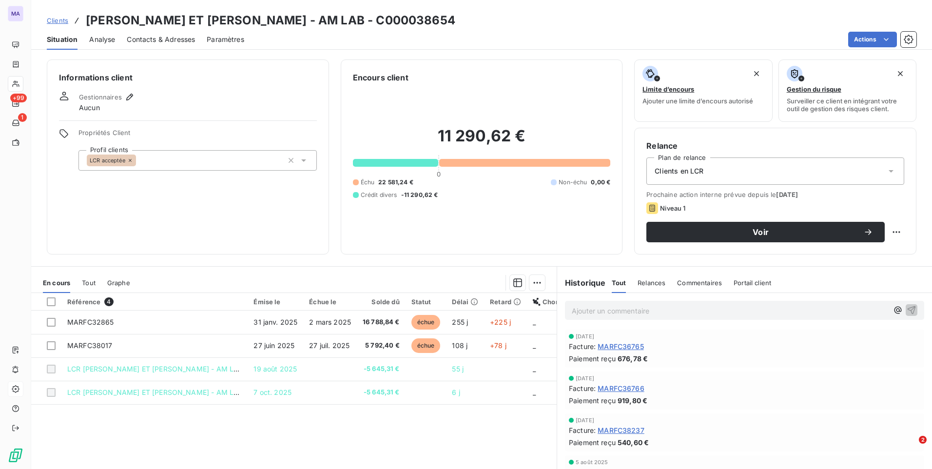
click at [481, 443] on div "Référence 4 Émise le Échue le Solde dû Statut Délai Retard Chorus Pro MARFC3286…" at bounding box center [293, 387] width 525 height 188
click at [48, 301] on div at bounding box center [51, 301] width 9 height 9
click at [533, 286] on html "MA +99 1 Clients [PERSON_NAME] ET [PERSON_NAME] - AM LAB - C000038654 Situation…" at bounding box center [466, 234] width 932 height 469
click at [498, 325] on div "Ajouter une promesse de paiement (2 factures)" at bounding box center [447, 322] width 177 height 16
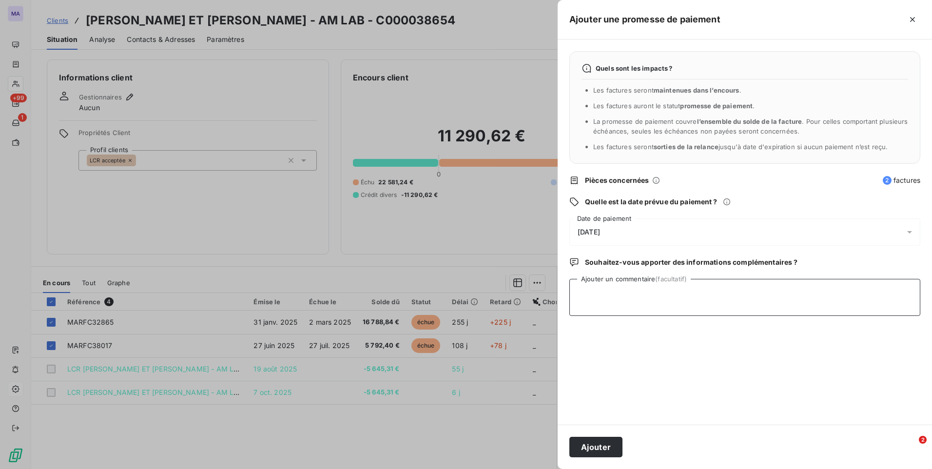
click at [645, 302] on textarea "Ajouter un commentaire (facultatif)" at bounding box center [744, 297] width 351 height 37
paste textarea "C000038654"
type textarea "C000038654"
click at [643, 296] on textarea "C000038654" at bounding box center [744, 297] width 351 height 37
click at [643, 295] on textarea "C000038654" at bounding box center [744, 297] width 351 height 37
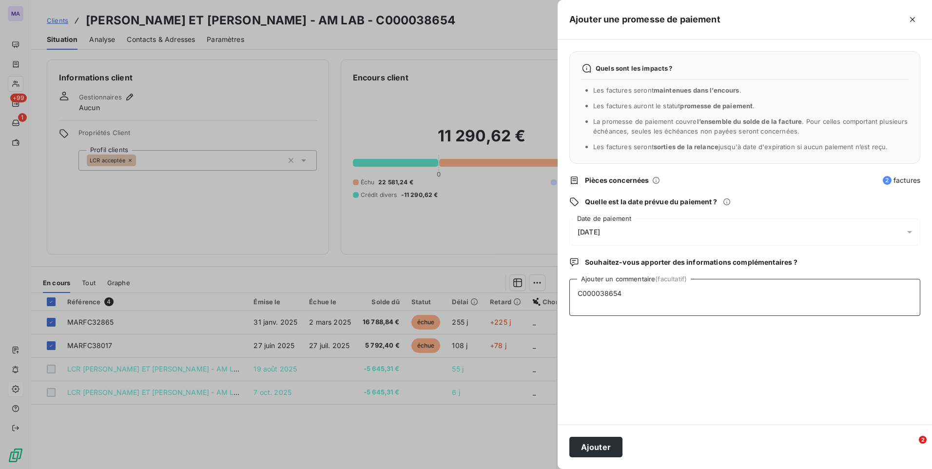
click at [643, 295] on textarea "C000038654" at bounding box center [744, 297] width 351 height 37
click at [642, 295] on textarea "C000038654" at bounding box center [744, 297] width 351 height 37
drag, startPoint x: 642, startPoint y: 295, endPoint x: 534, endPoint y: 308, distance: 109.5
click at [534, 468] on div "Ajouter une promesse de paiement Quels sont les impacts ? Les factures seront m…" at bounding box center [466, 469] width 932 height 0
drag, startPoint x: 482, startPoint y: 436, endPoint x: 491, endPoint y: 410, distance: 26.7
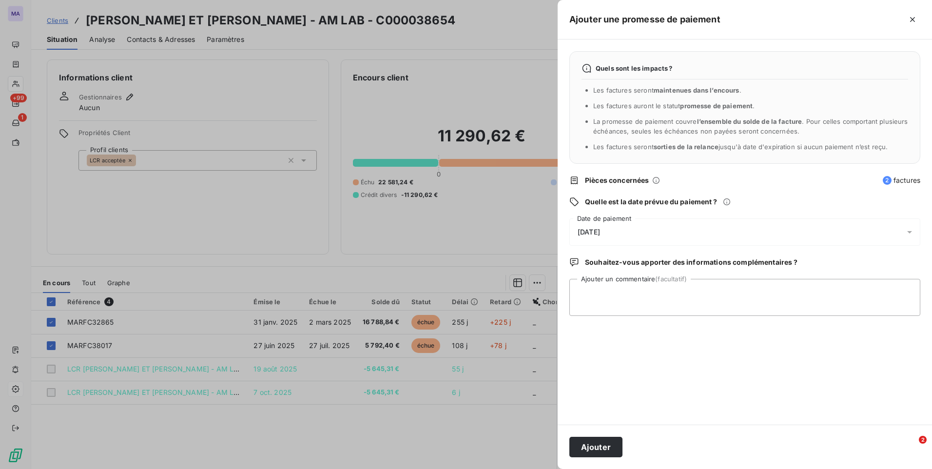
click at [484, 435] on div at bounding box center [466, 234] width 932 height 469
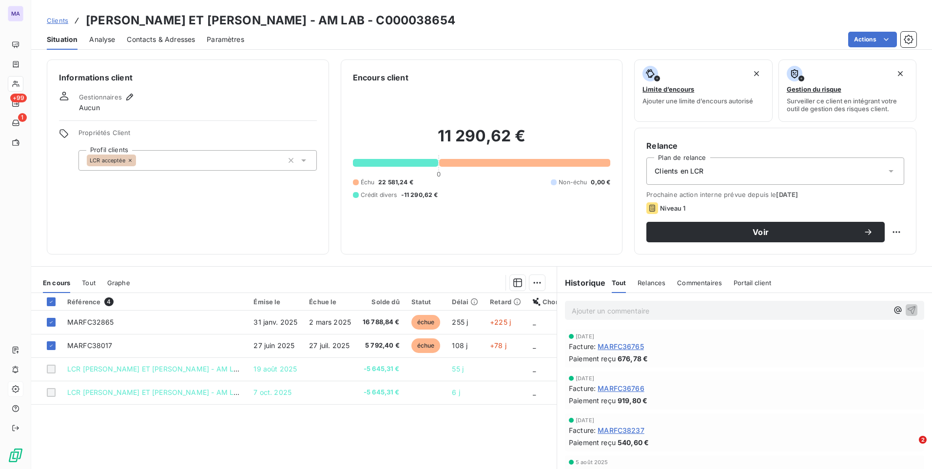
click at [657, 315] on p "Ajouter un commentaire ﻿" at bounding box center [730, 311] width 316 height 12
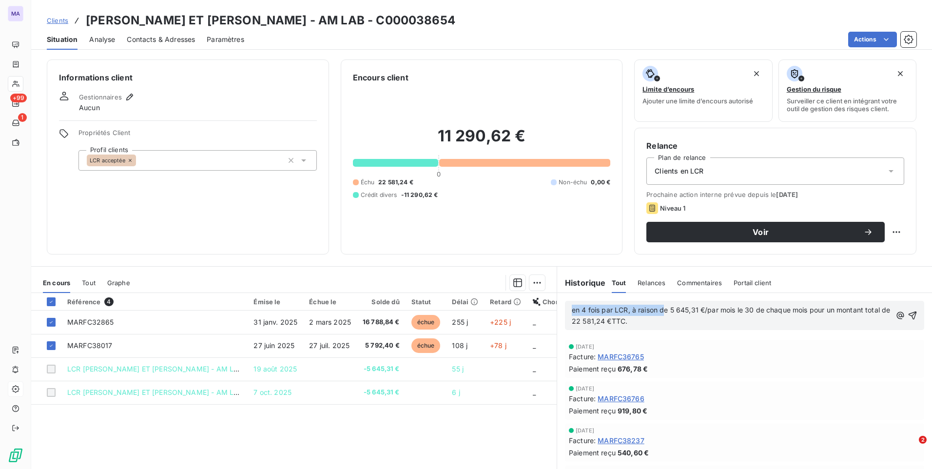
drag, startPoint x: 640, startPoint y: 317, endPoint x: 562, endPoint y: 311, distance: 78.6
click at [565, 311] on div "en 4 fois par LCR, à raison de 5 645,31 €/par mois le 30 de chaque mois pour un…" at bounding box center [744, 315] width 359 height 29
drag, startPoint x: 671, startPoint y: 321, endPoint x: 558, endPoint y: 305, distance: 113.2
click at [558, 305] on div "en 4 fois par LCR, à raison de 5 645,31 €/par mois le 30 de chaque mois pour un…" at bounding box center [744, 315] width 375 height 45
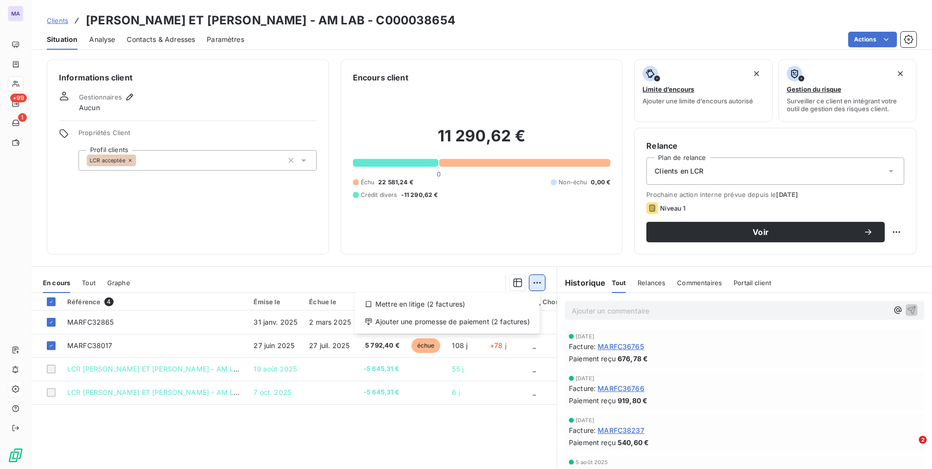
click at [530, 289] on html "MA +99 1 Clients [PERSON_NAME] ET [PERSON_NAME] - AM LAB - C000038654 Situation…" at bounding box center [466, 234] width 932 height 469
click at [514, 321] on div "Ajouter une promesse de paiement (2 factures)" at bounding box center [447, 322] width 177 height 16
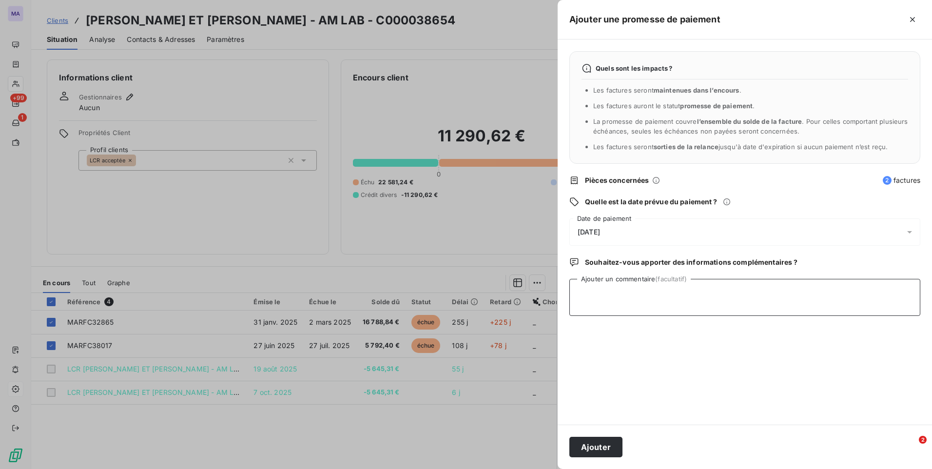
click at [653, 307] on textarea "Ajouter un commentaire (facultatif)" at bounding box center [744, 297] width 351 height 37
paste textarea "en 4 fois par LCR, à raison de 5 645,31 €/par mois le 30 de chaque mois pour un…"
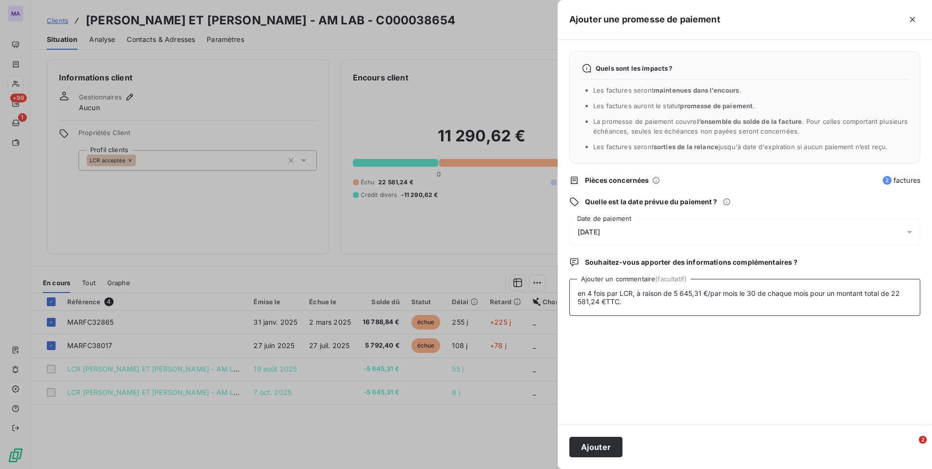
click at [578, 292] on textarea "en 4 fois par LCR, à raison de 5 645,31 €/par mois le 30 de chaque mois pour un…" at bounding box center [744, 297] width 351 height 37
drag, startPoint x: 654, startPoint y: 292, endPoint x: 690, endPoint y: 297, distance: 36.9
click at [690, 296] on textarea "ADP en 4 fois par LCR, à raison de 5 645,31 €/par mois le 30 de chaque mois pou…" at bounding box center [744, 297] width 351 height 37
drag, startPoint x: 721, startPoint y: 295, endPoint x: 923, endPoint y: 307, distance: 203.1
click at [924, 307] on div "Quels sont les impacts ? Les factures seront maintenues dans l’encours . Les fa…" at bounding box center [744, 231] width 374 height 385
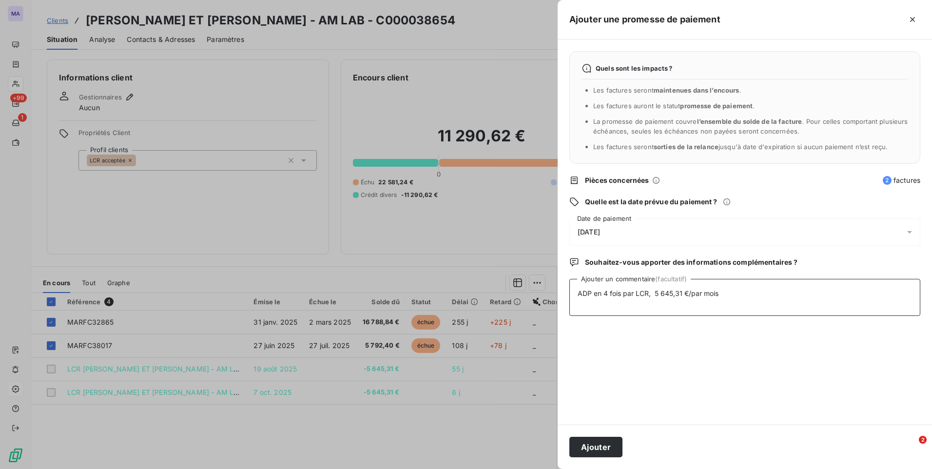
drag, startPoint x: 705, startPoint y: 296, endPoint x: 693, endPoint y: 295, distance: 11.3
click at [693, 295] on textarea "ADP en 4 fois par LCR, 5 645,31 €/par mois" at bounding box center [744, 297] width 351 height 37
type textarea "ADP en 4 fois par LCR, 5 645,31 €/mois"
click at [593, 444] on button "Ajouter" at bounding box center [595, 447] width 53 height 20
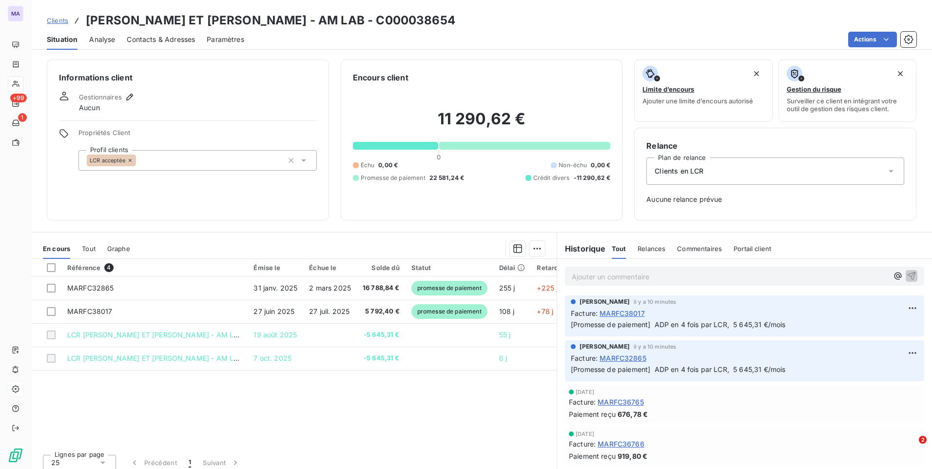
click at [57, 20] on span "Clients" at bounding box center [57, 21] width 21 height 8
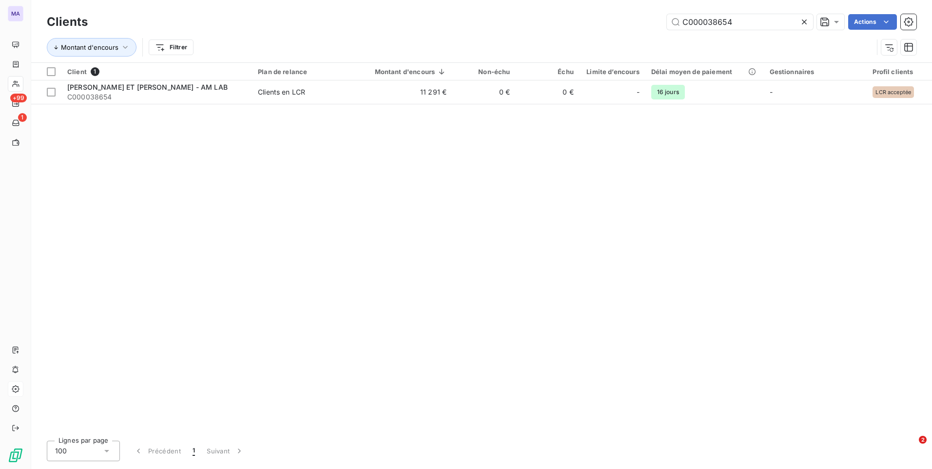
click at [806, 22] on icon at bounding box center [804, 22] width 10 height 10
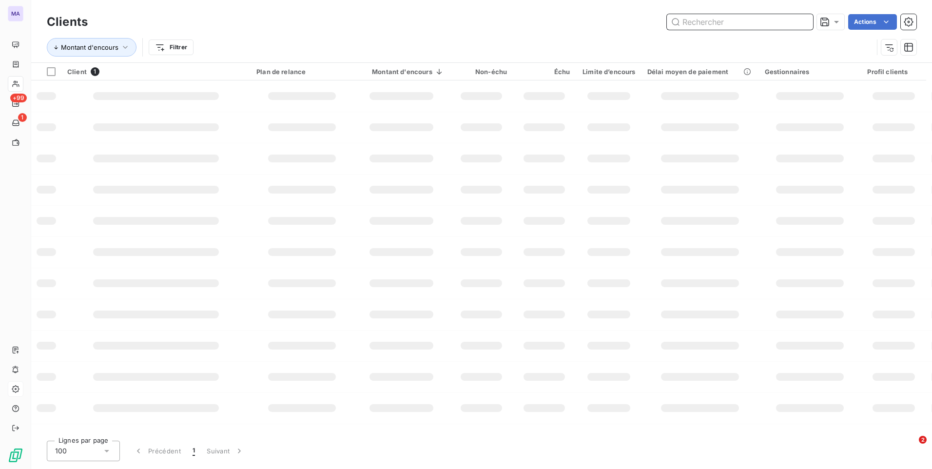
click at [758, 24] on input "text" at bounding box center [740, 22] width 146 height 16
paste input "C000022043"
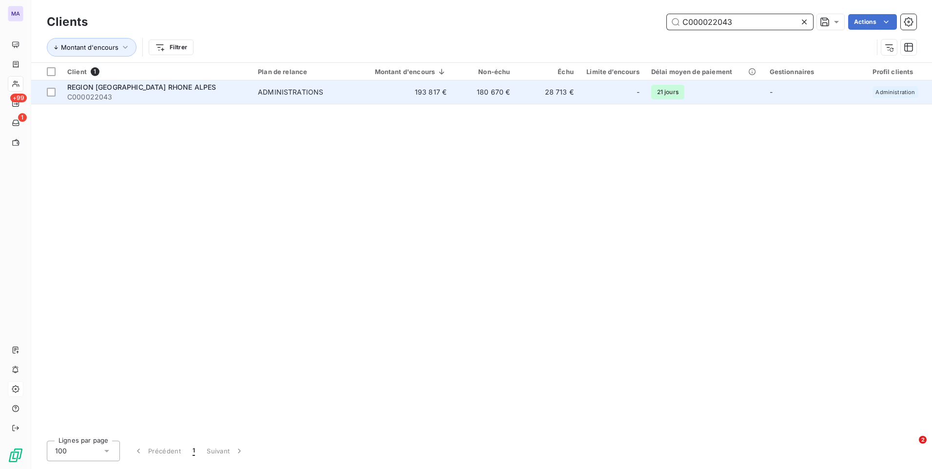
type input "C000022043"
click at [186, 84] on div "REGION [GEOGRAPHIC_DATA] RHONE ALPES" at bounding box center [156, 87] width 179 height 10
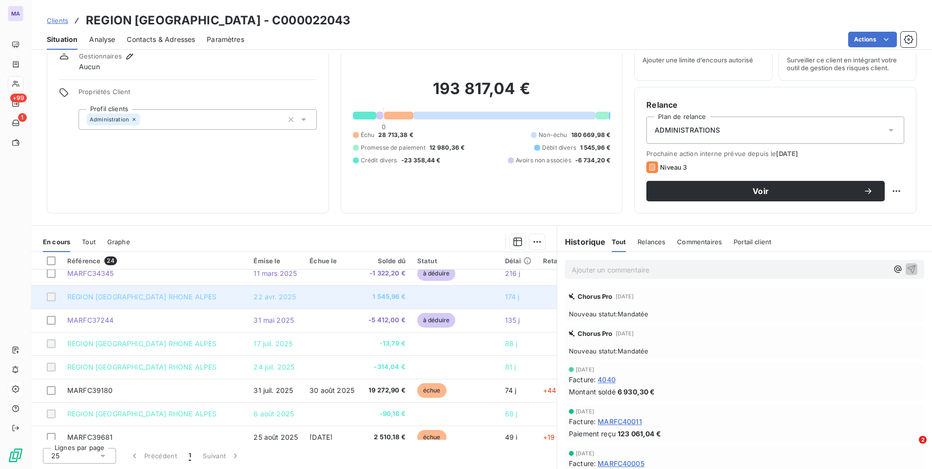
scroll to position [6, 0]
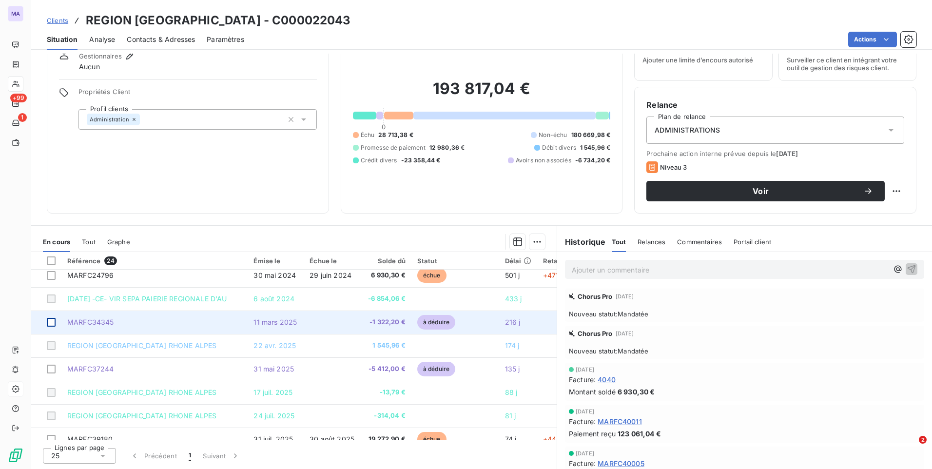
click at [50, 322] on div at bounding box center [51, 322] width 9 height 9
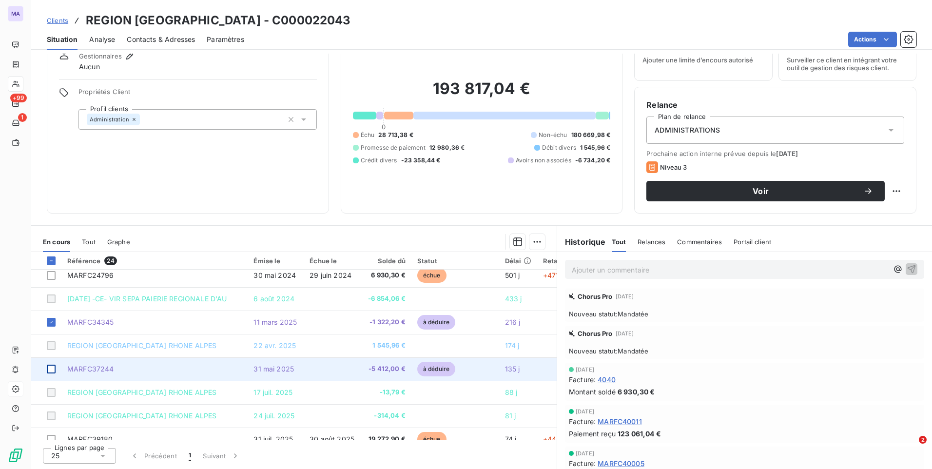
click at [49, 369] on div at bounding box center [51, 368] width 9 height 9
click at [49, 369] on icon at bounding box center [51, 369] width 6 height 6
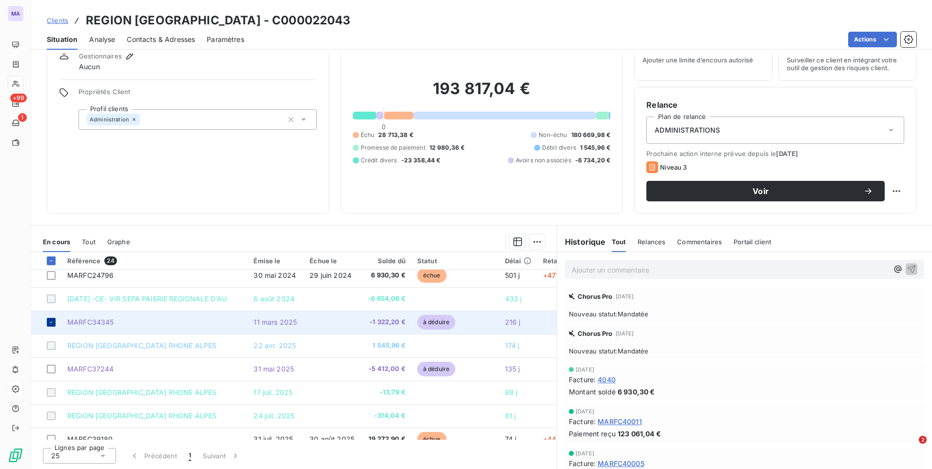
click at [54, 321] on icon at bounding box center [51, 322] width 6 height 6
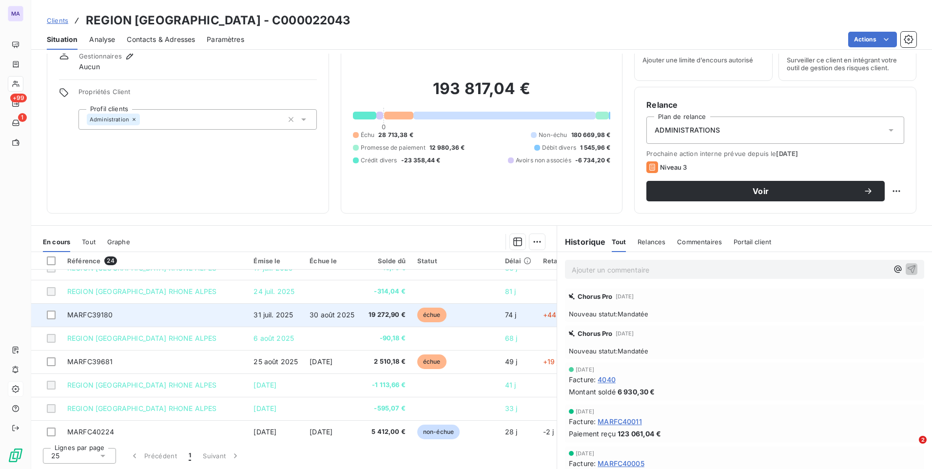
scroll to position [146, 0]
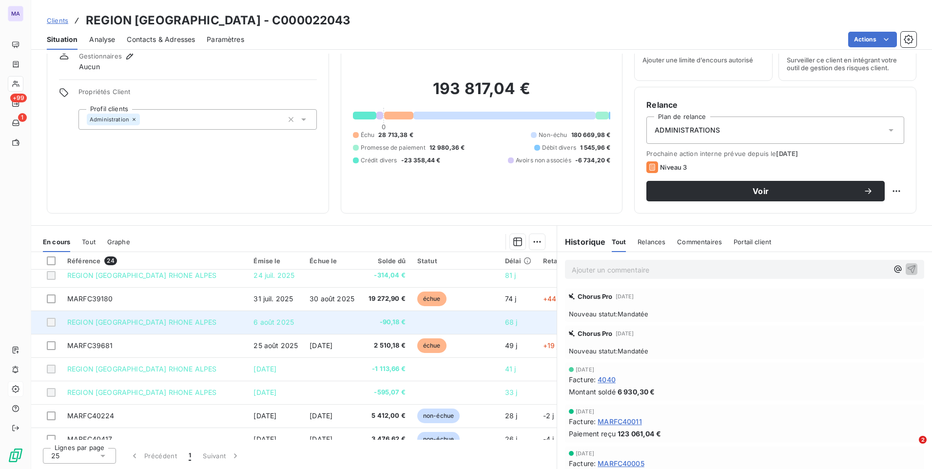
click at [51, 318] on div at bounding box center [51, 322] width 9 height 9
click at [49, 323] on div at bounding box center [51, 322] width 9 height 9
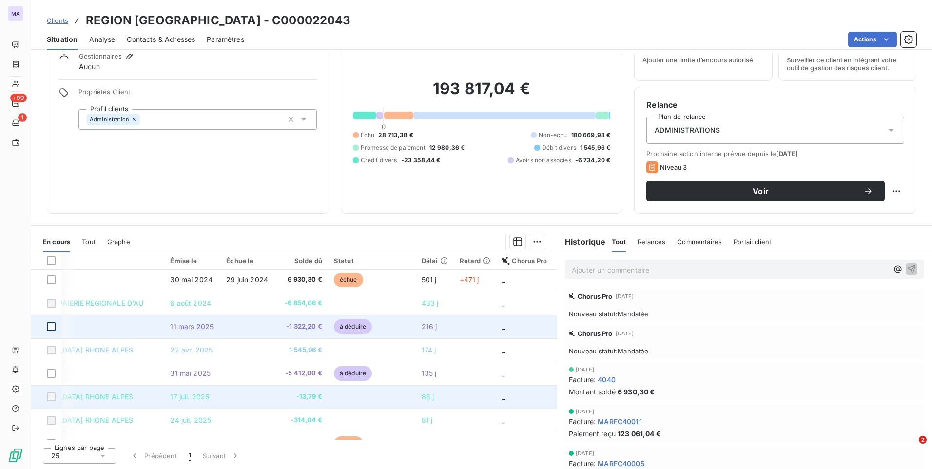
scroll to position [0, 95]
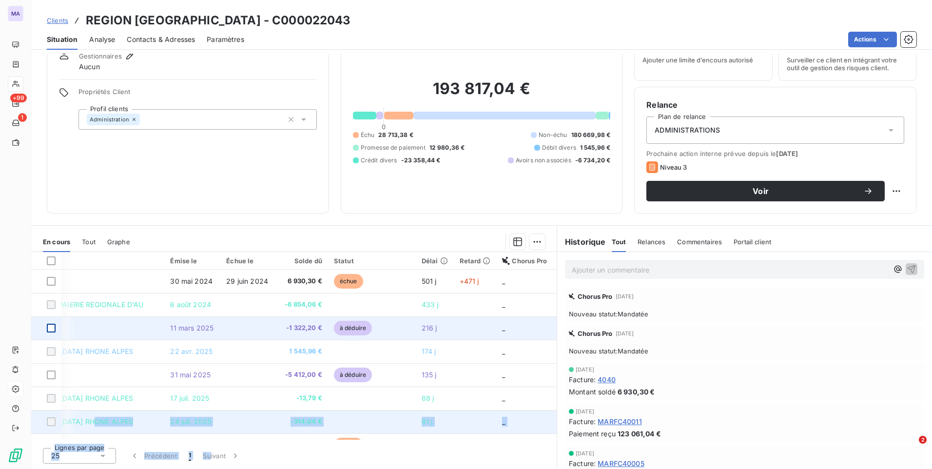
drag, startPoint x: 210, startPoint y: 440, endPoint x: 130, endPoint y: 426, distance: 81.6
click at [130, 426] on div "Référence 24 Émise le Échue le Solde dû Statut Délai Retard Chorus Pro MARFC247…" at bounding box center [293, 360] width 525 height 217
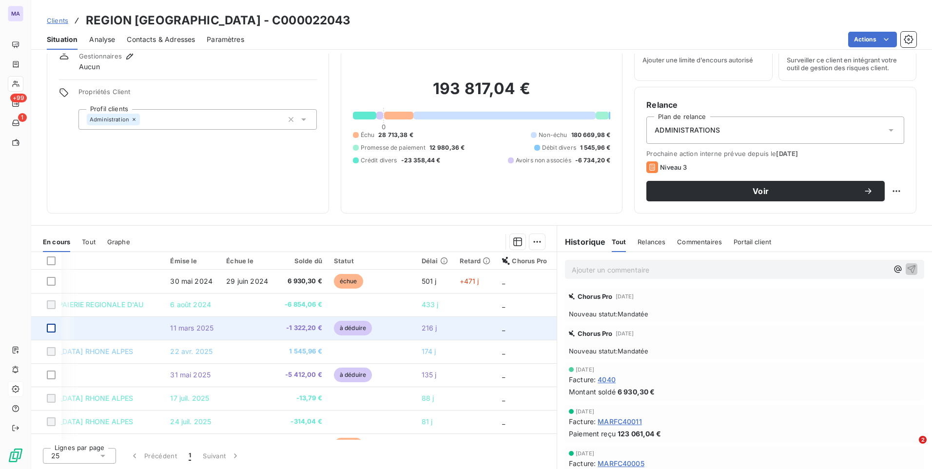
drag, startPoint x: 130, startPoint y: 426, endPoint x: 139, endPoint y: 321, distance: 105.7
click at [139, 321] on td "MARFC34345" at bounding box center [71, 327] width 186 height 23
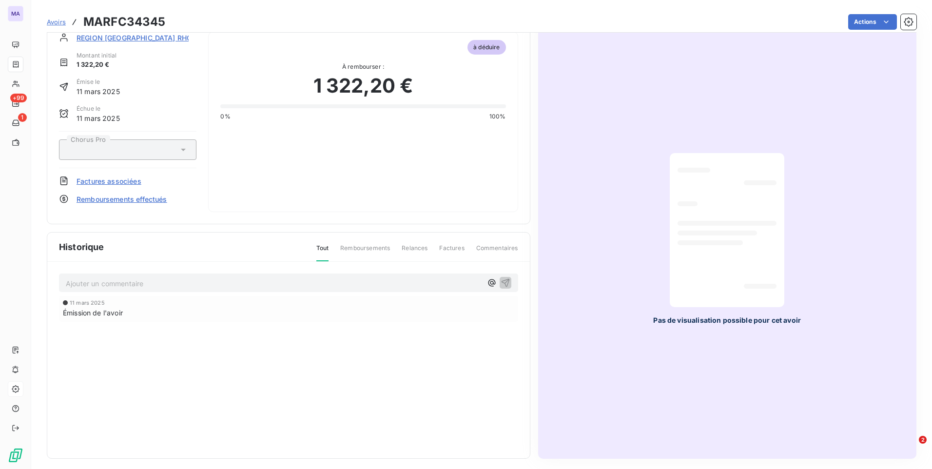
scroll to position [24, 0]
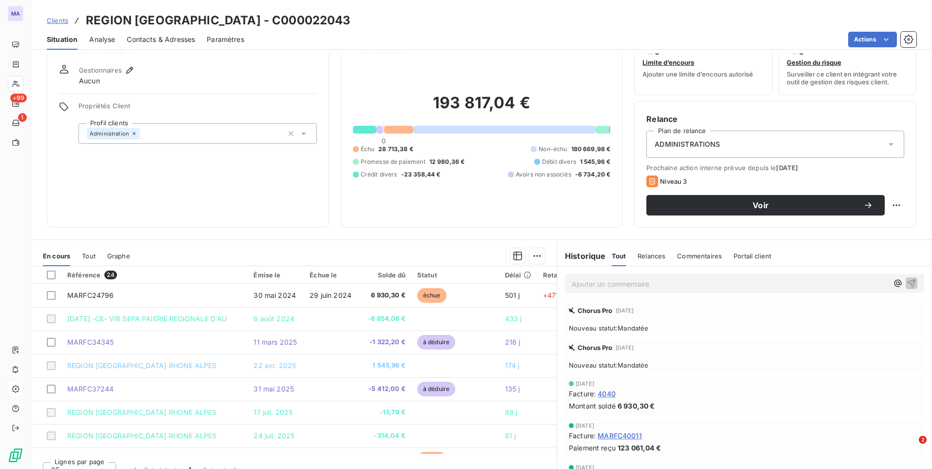
scroll to position [41, 0]
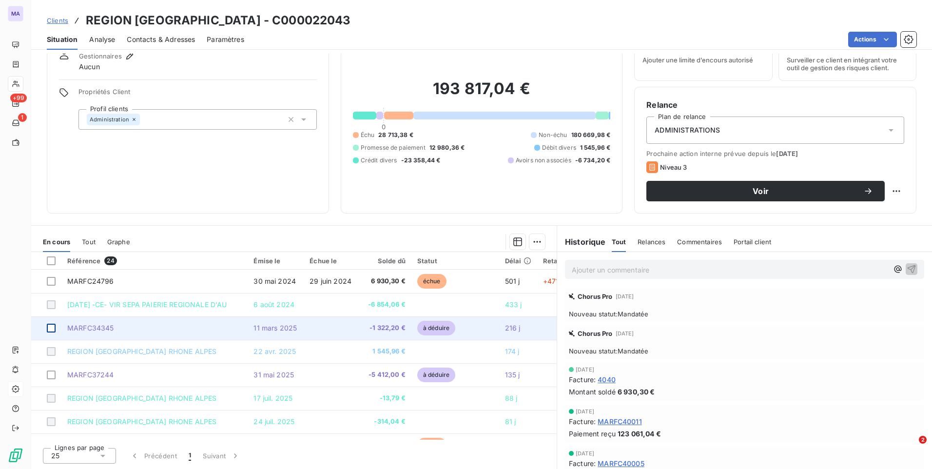
click at [51, 328] on div at bounding box center [51, 328] width 9 height 9
click at [51, 328] on icon at bounding box center [51, 328] width 3 height 2
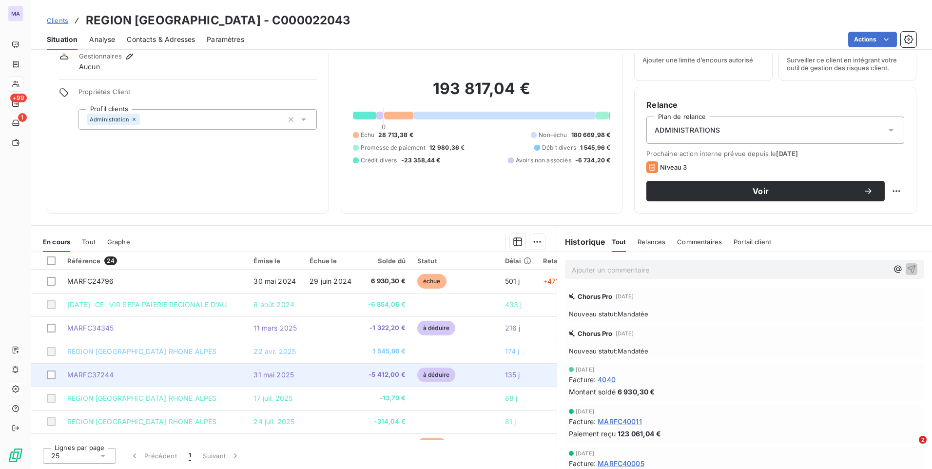
click at [56, 373] on td at bounding box center [46, 374] width 30 height 23
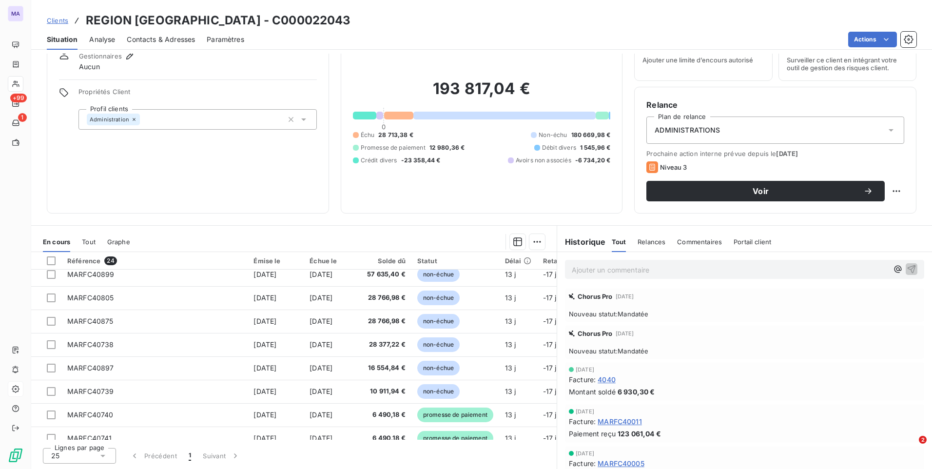
scroll to position [396, 0]
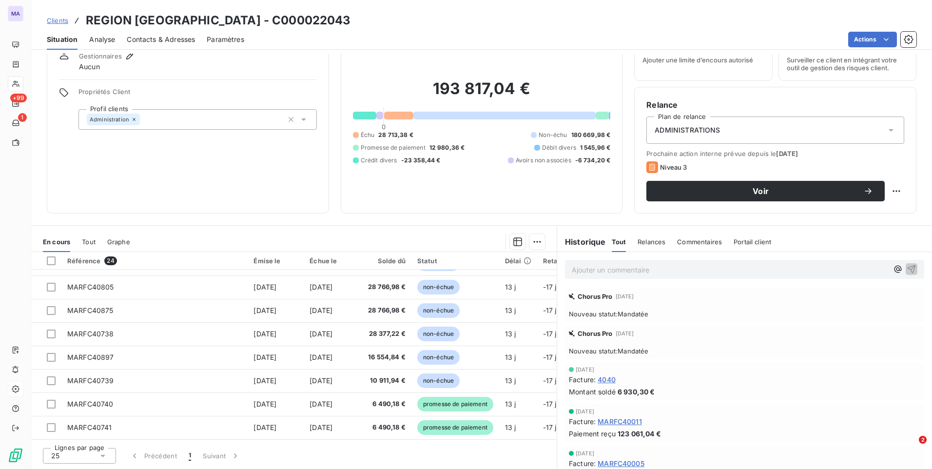
click at [59, 21] on span "Clients" at bounding box center [57, 21] width 21 height 8
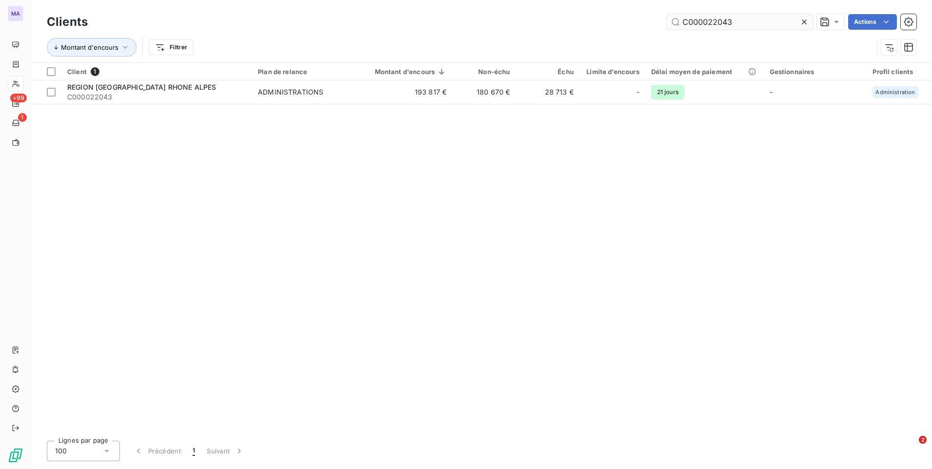
drag, startPoint x: 806, startPoint y: 21, endPoint x: 782, endPoint y: 24, distance: 24.0
click at [805, 21] on icon at bounding box center [804, 22] width 10 height 10
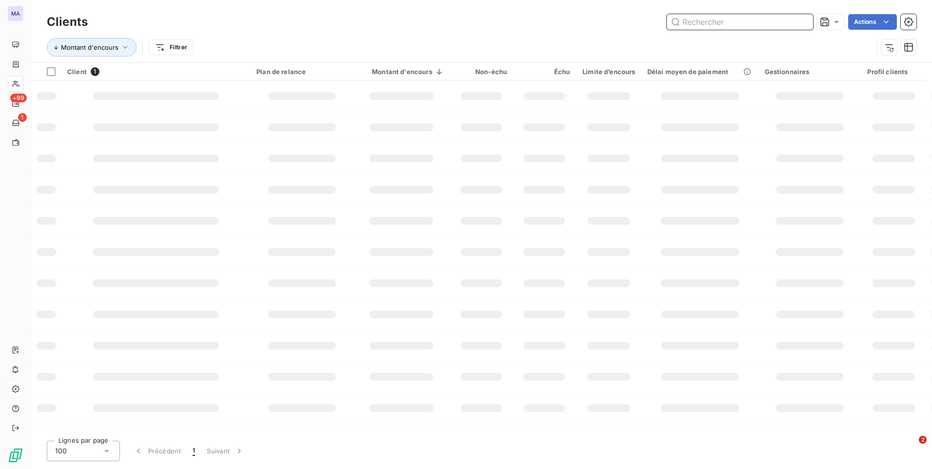
paste input "C000022433"
click at [757, 24] on input "C000022433" at bounding box center [740, 22] width 146 height 16
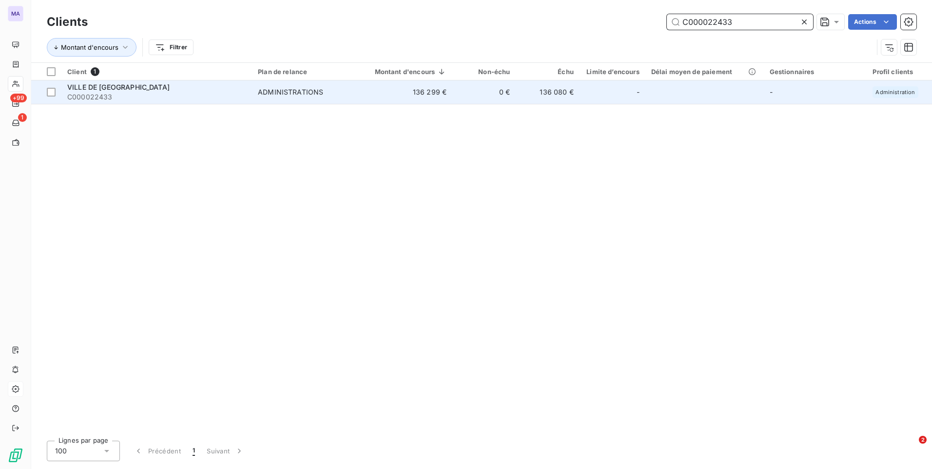
type input "C000022433"
click at [230, 87] on div "VILLE DE [GEOGRAPHIC_DATA]" at bounding box center [156, 87] width 179 height 10
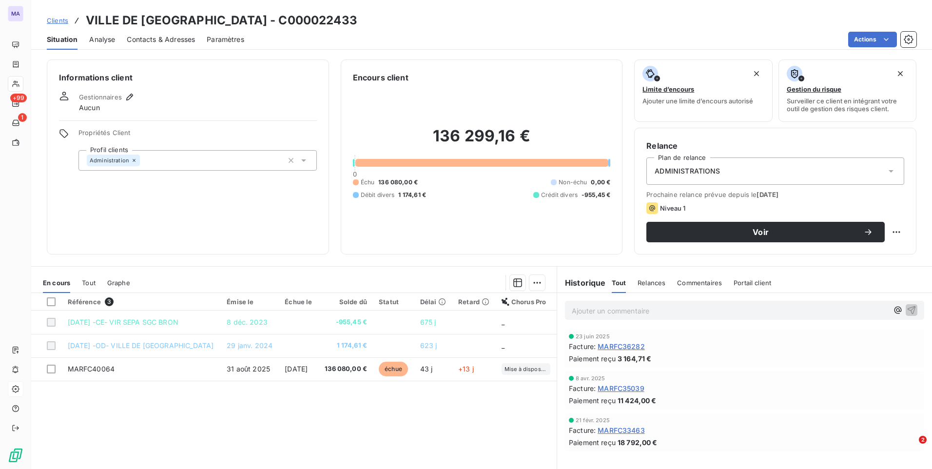
scroll to position [41, 0]
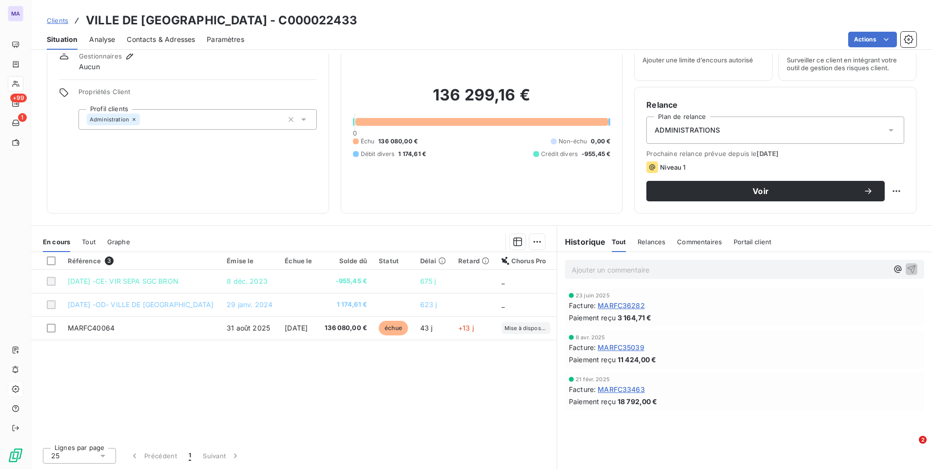
click at [466, 390] on div "Référence 3 Émise le Échue le Solde dû Statut Délai Retard Chorus Pro [DATE] -C…" at bounding box center [293, 346] width 525 height 188
click at [55, 17] on span "Clients" at bounding box center [57, 21] width 21 height 8
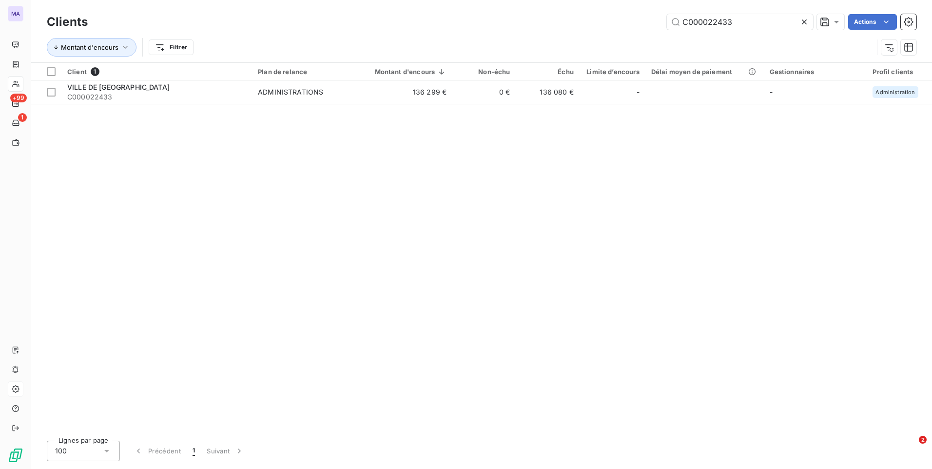
click at [804, 22] on icon at bounding box center [804, 21] width 5 height 5
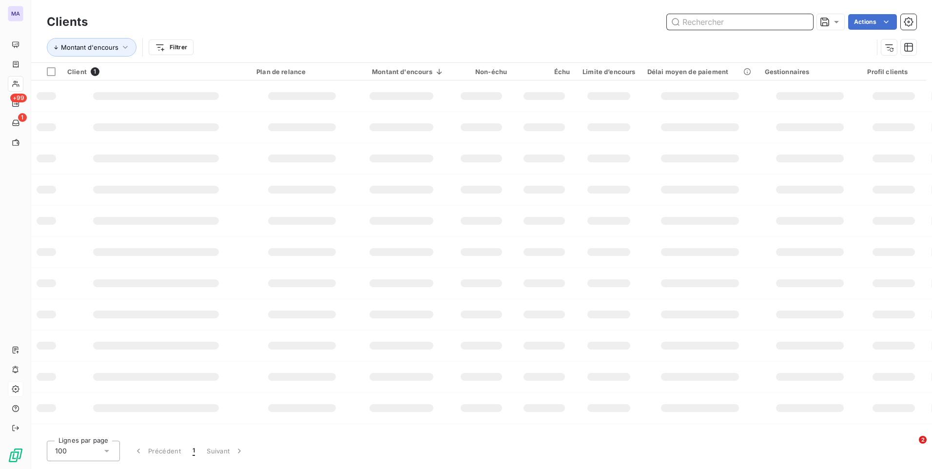
click at [794, 18] on input "text" at bounding box center [740, 22] width 146 height 16
paste input "C000021015"
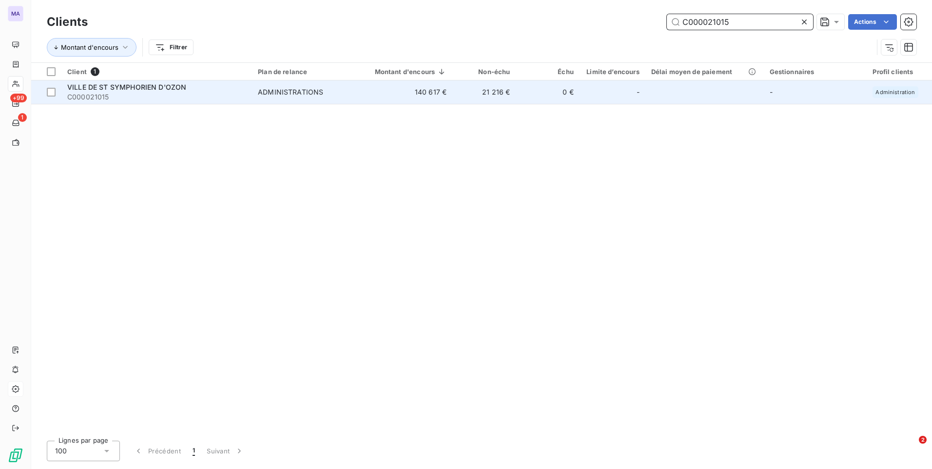
type input "C000021015"
click at [266, 95] on div "ADMINISTRATIONS" at bounding box center [290, 92] width 65 height 10
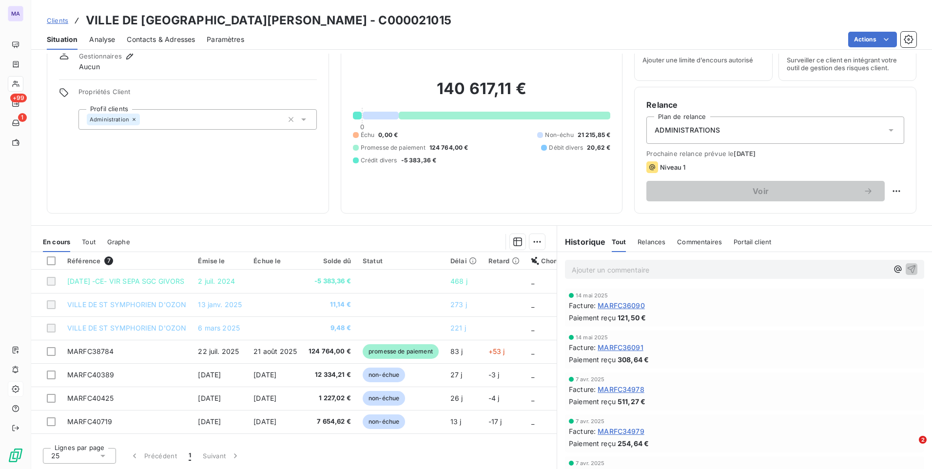
click at [65, 22] on span "Clients" at bounding box center [57, 21] width 21 height 8
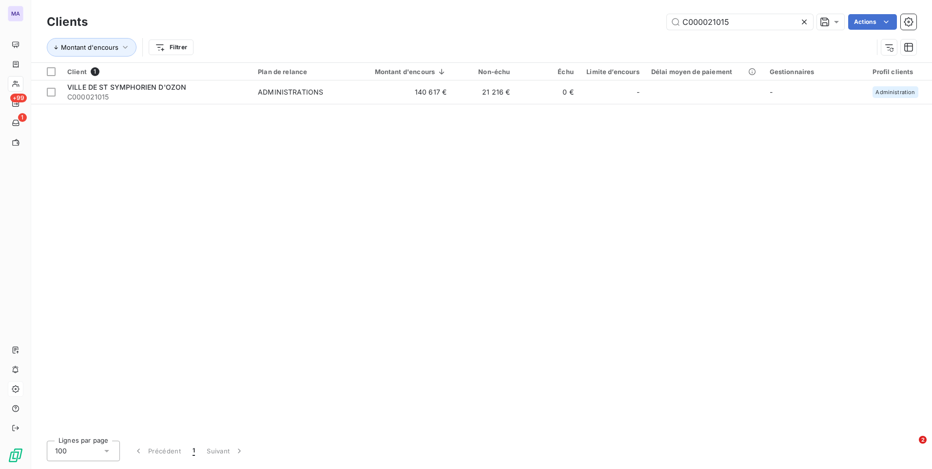
click at [804, 22] on icon at bounding box center [804, 21] width 5 height 5
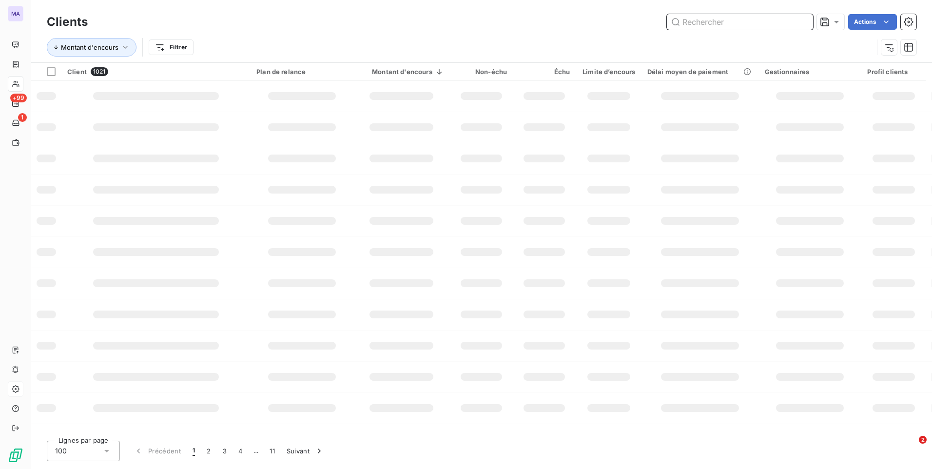
click at [746, 26] on input "text" at bounding box center [740, 22] width 146 height 16
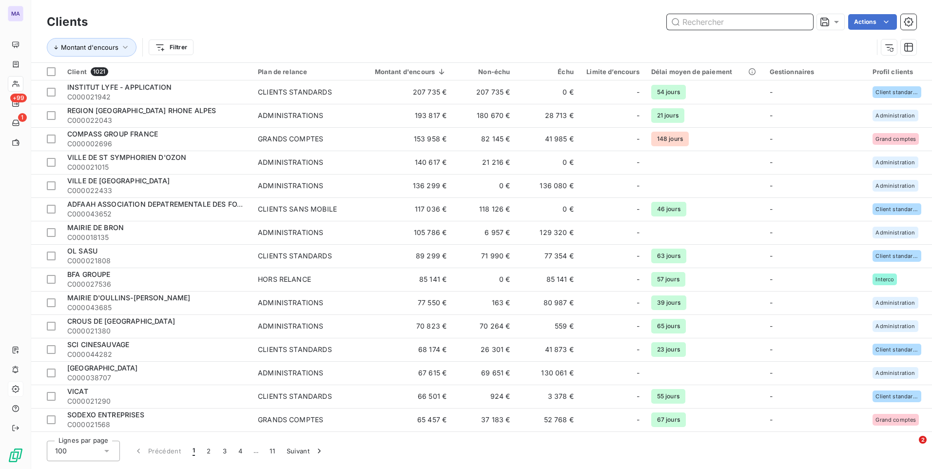
paste input "C000021583"
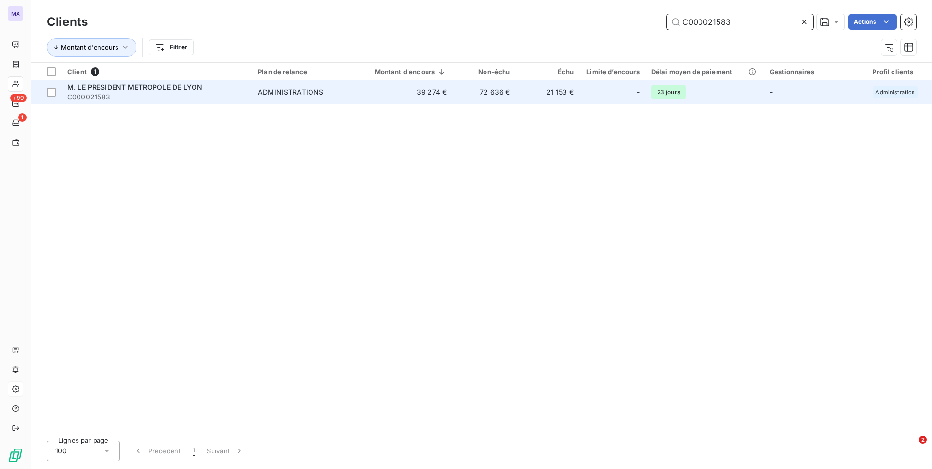
type input "C000021583"
click at [307, 91] on div "ADMINISTRATIONS" at bounding box center [290, 92] width 65 height 10
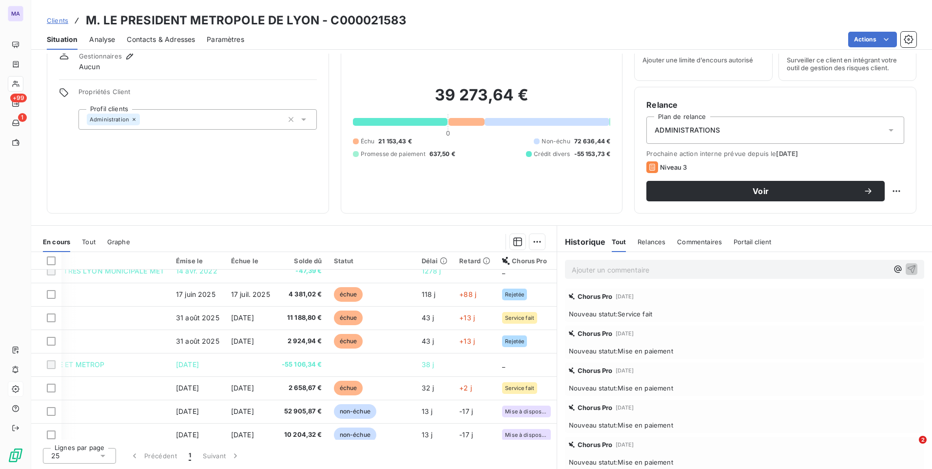
scroll to position [0, 94]
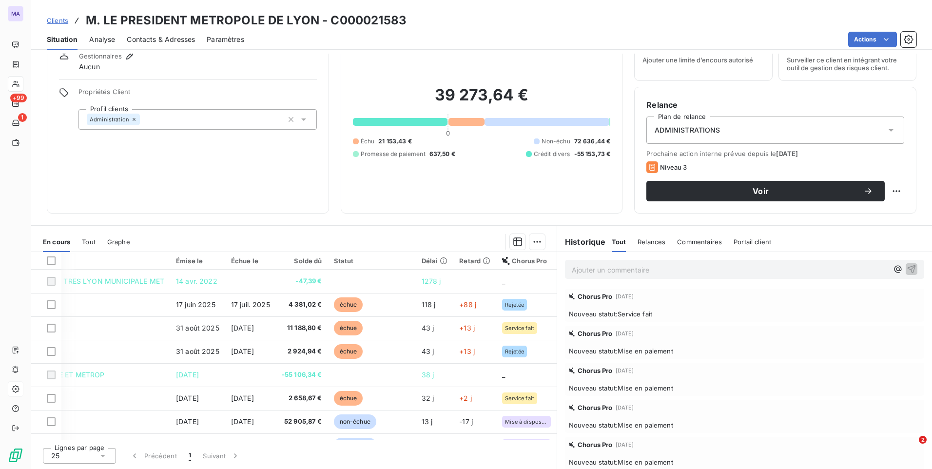
click at [63, 22] on span "Clients" at bounding box center [57, 21] width 21 height 8
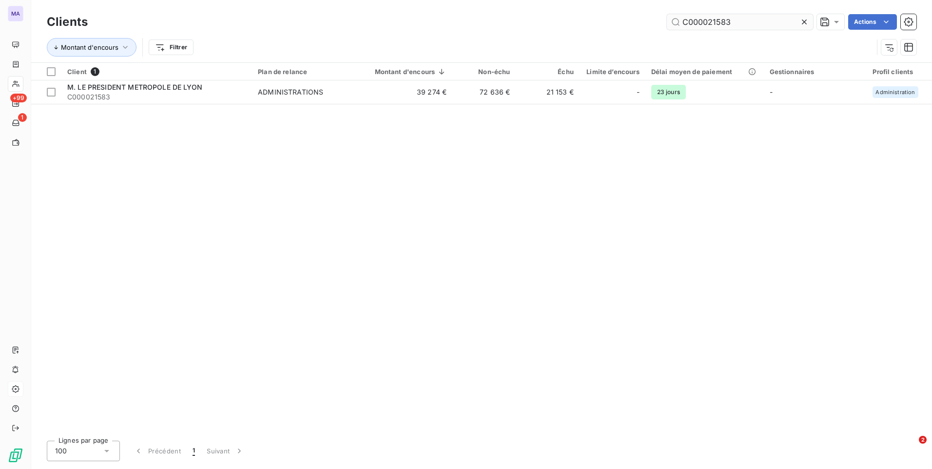
drag, startPoint x: 803, startPoint y: 24, endPoint x: 762, endPoint y: 16, distance: 42.2
click at [802, 24] on icon at bounding box center [804, 22] width 10 height 10
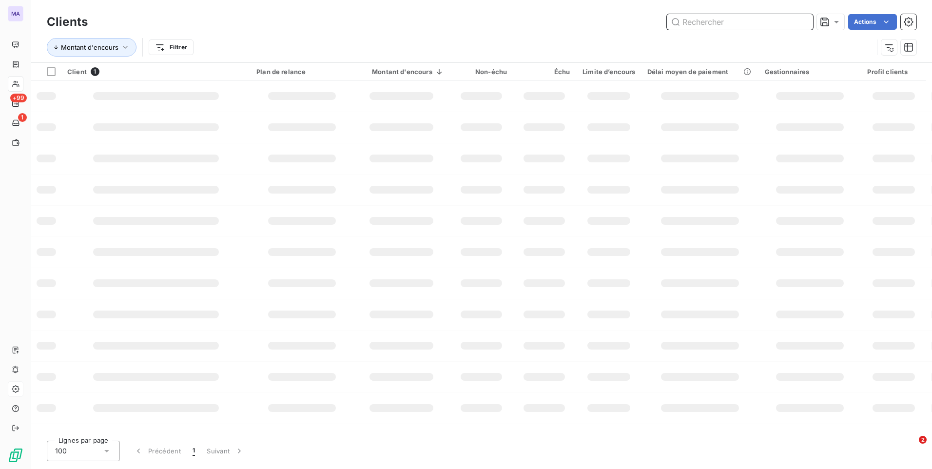
click at [752, 15] on input "text" at bounding box center [740, 22] width 146 height 16
paste input "C000021808"
click at [743, 22] on input "C000021808" at bounding box center [740, 22] width 146 height 16
paste input "C000021808"
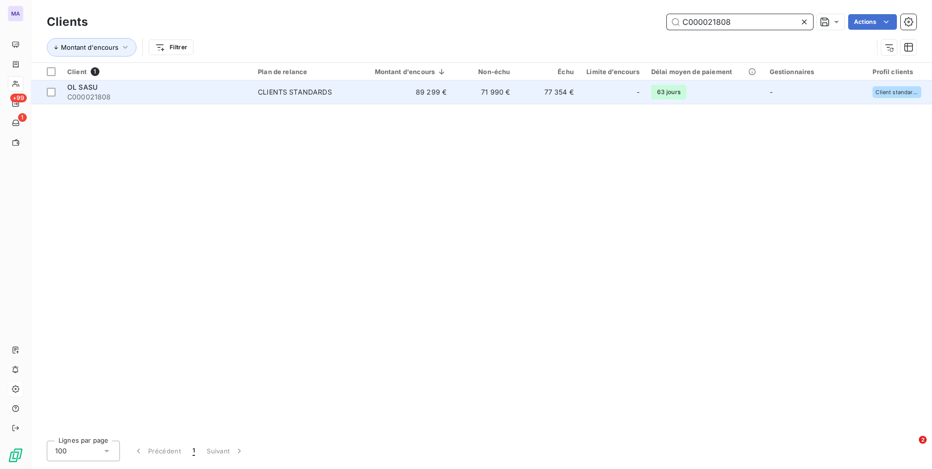
type input "C000021808"
click at [291, 92] on div "CLIENTS STANDARDS" at bounding box center [295, 92] width 74 height 10
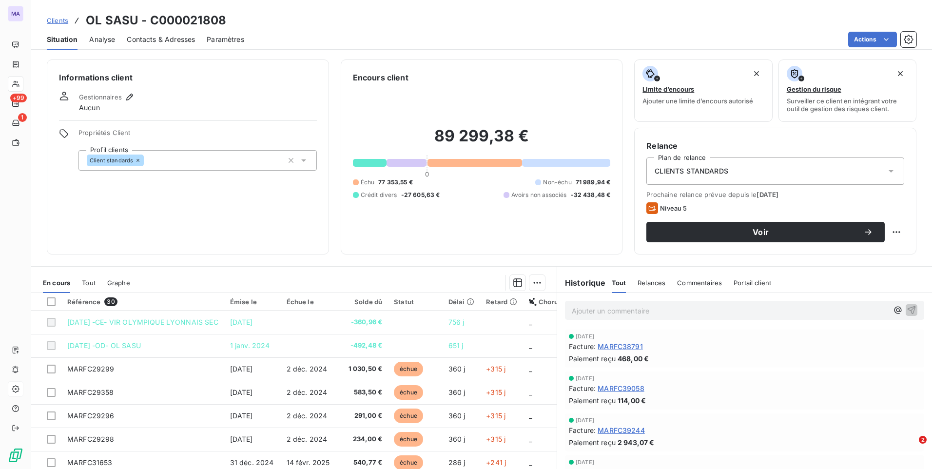
click at [66, 18] on span "Clients" at bounding box center [57, 21] width 21 height 8
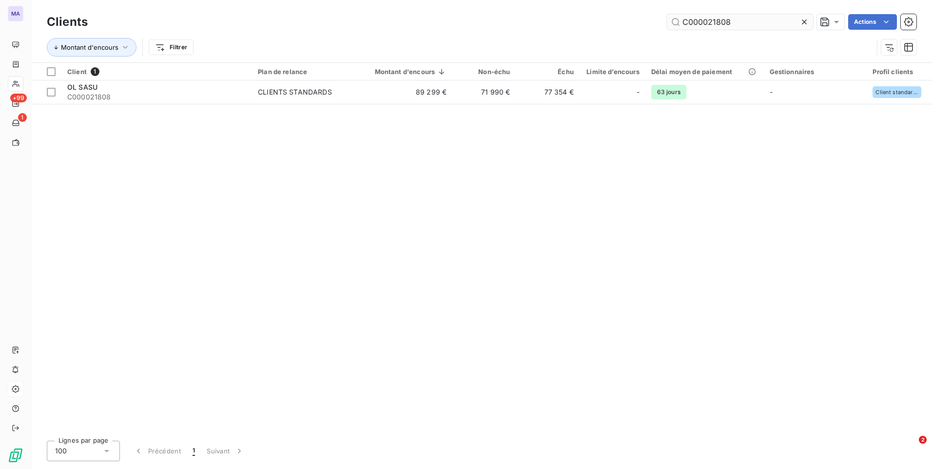
drag, startPoint x: 805, startPoint y: 20, endPoint x: 796, endPoint y: 25, distance: 10.7
click at [802, 23] on icon at bounding box center [804, 22] width 10 height 10
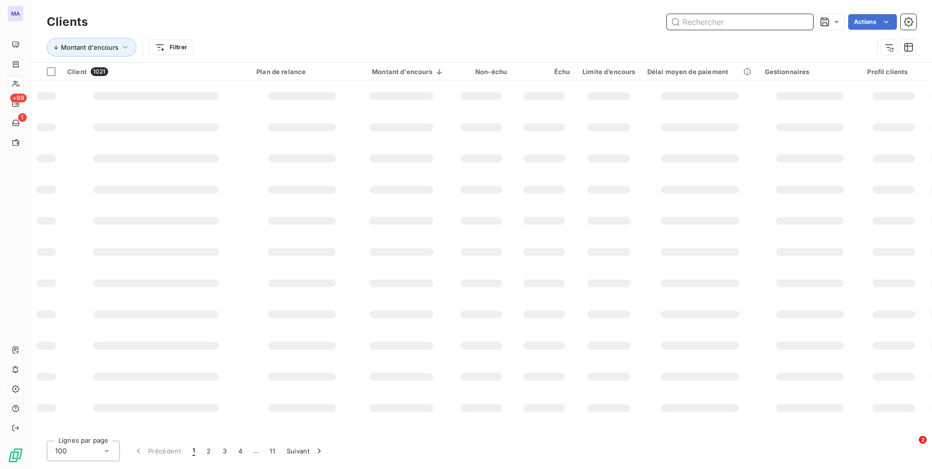
drag, startPoint x: 737, startPoint y: 21, endPoint x: 744, endPoint y: 4, distance: 17.7
click at [736, 21] on input "text" at bounding box center [740, 22] width 146 height 16
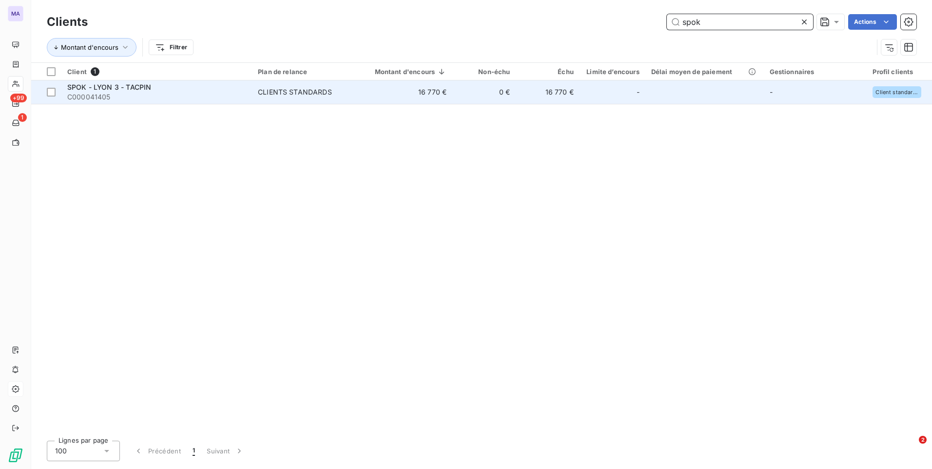
type input "spok"
click at [306, 95] on div "CLIENTS STANDARDS" at bounding box center [295, 92] width 74 height 10
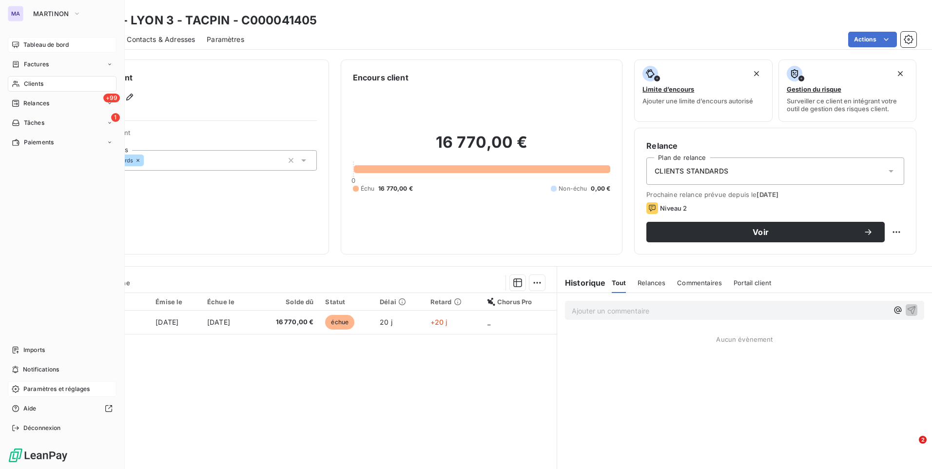
click at [45, 46] on span "Tableau de bord" at bounding box center [45, 44] width 45 height 9
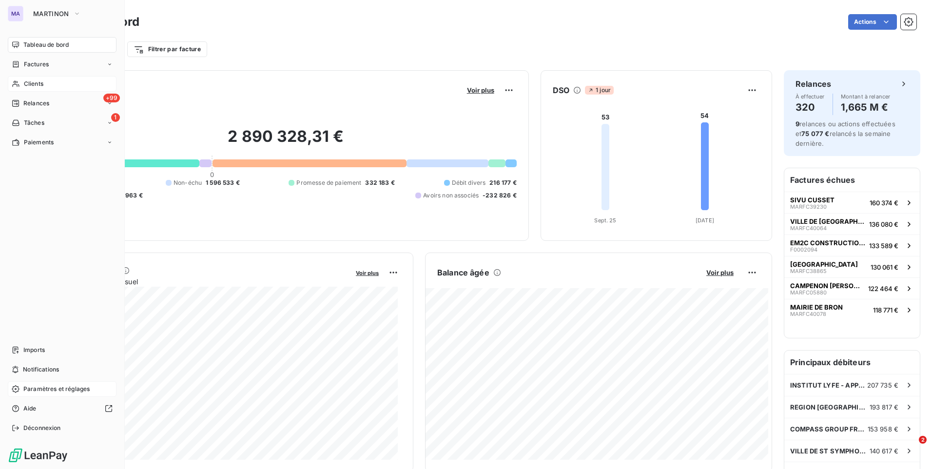
drag, startPoint x: 26, startPoint y: 82, endPoint x: 36, endPoint y: 82, distance: 9.8
click at [31, 84] on span "Clients" at bounding box center [33, 83] width 19 height 9
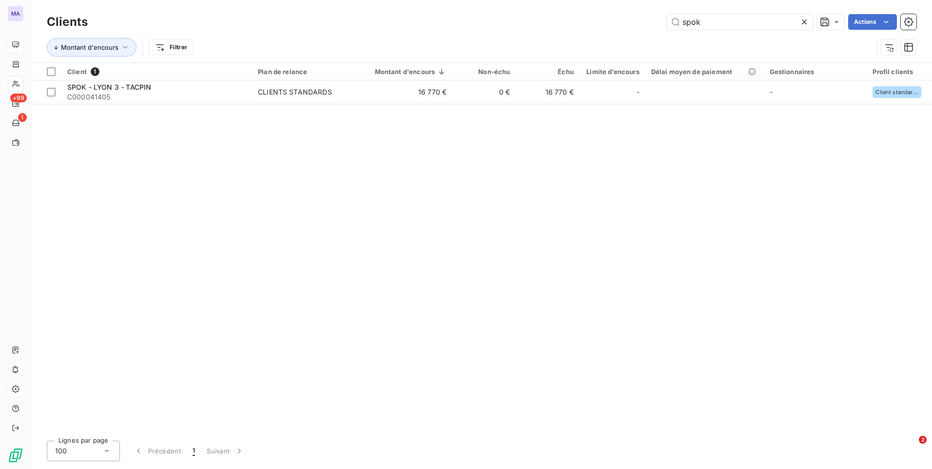
drag, startPoint x: 806, startPoint y: 21, endPoint x: 773, endPoint y: 25, distance: 33.3
click at [805, 21] on icon at bounding box center [804, 22] width 10 height 10
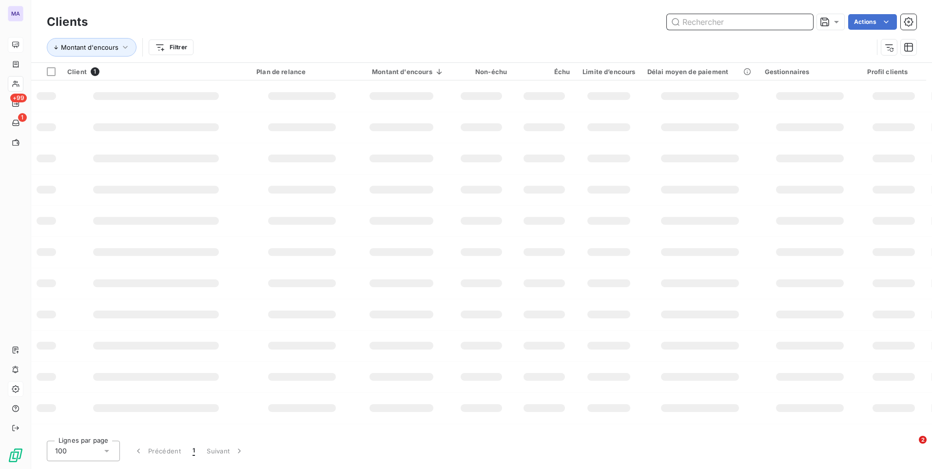
click at [773, 24] on input "text" at bounding box center [740, 22] width 146 height 16
paste input "C000048149"
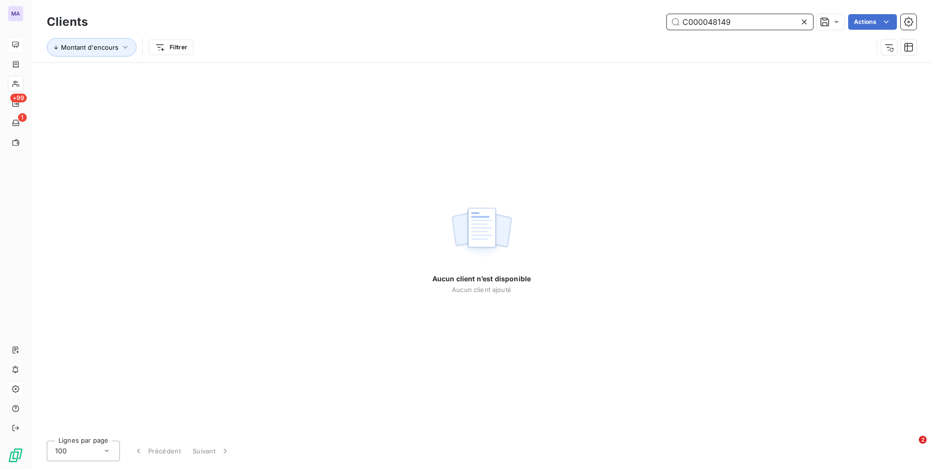
type input "C000048149"
drag, startPoint x: 804, startPoint y: 23, endPoint x: 796, endPoint y: 23, distance: 7.3
click at [802, 23] on icon at bounding box center [804, 22] width 10 height 10
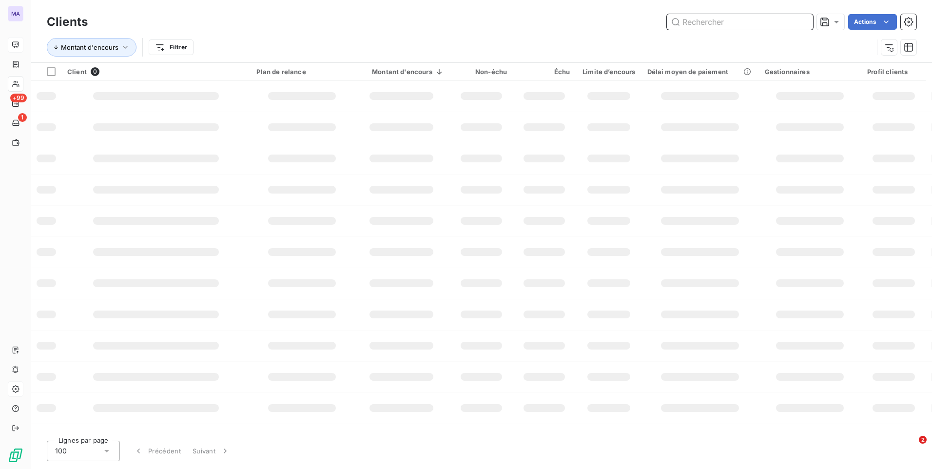
click at [752, 20] on input "text" at bounding box center [740, 22] width 146 height 16
paste input "C000010227"
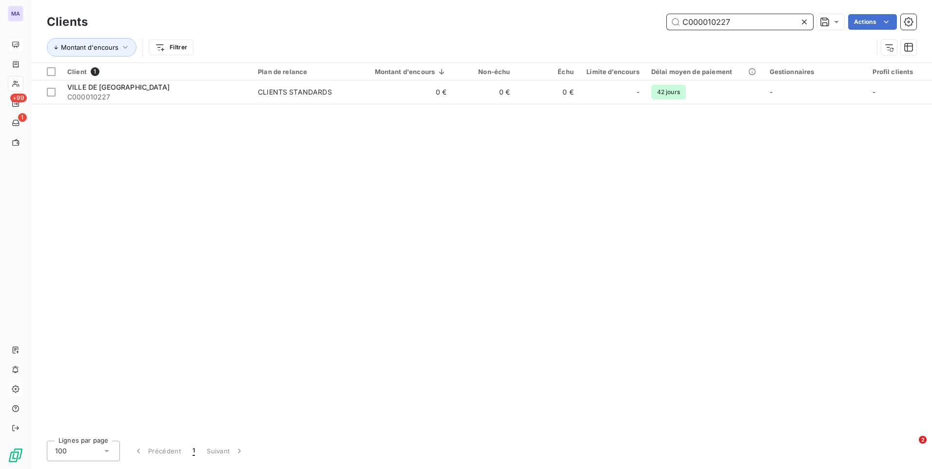
type input "C000010227"
drag, startPoint x: 804, startPoint y: 18, endPoint x: 746, endPoint y: 33, distance: 59.5
click at [803, 19] on icon at bounding box center [804, 22] width 10 height 10
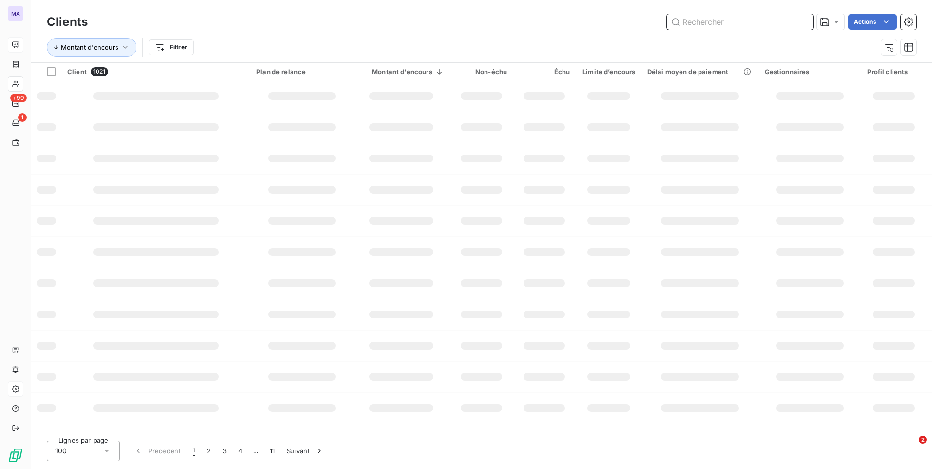
click at [746, 24] on input "text" at bounding box center [740, 22] width 146 height 16
paste input "C000038425"
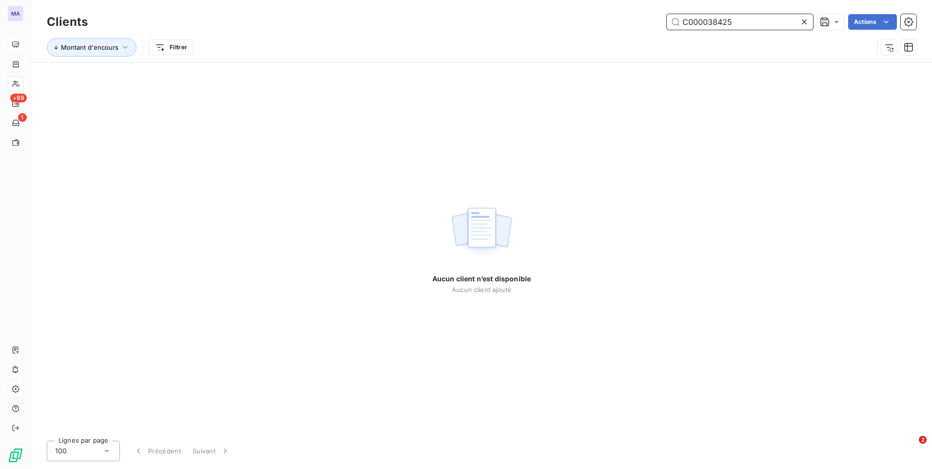
type input "C000038425"
drag, startPoint x: 805, startPoint y: 22, endPoint x: 797, endPoint y: 23, distance: 7.4
click at [805, 23] on icon at bounding box center [804, 22] width 10 height 10
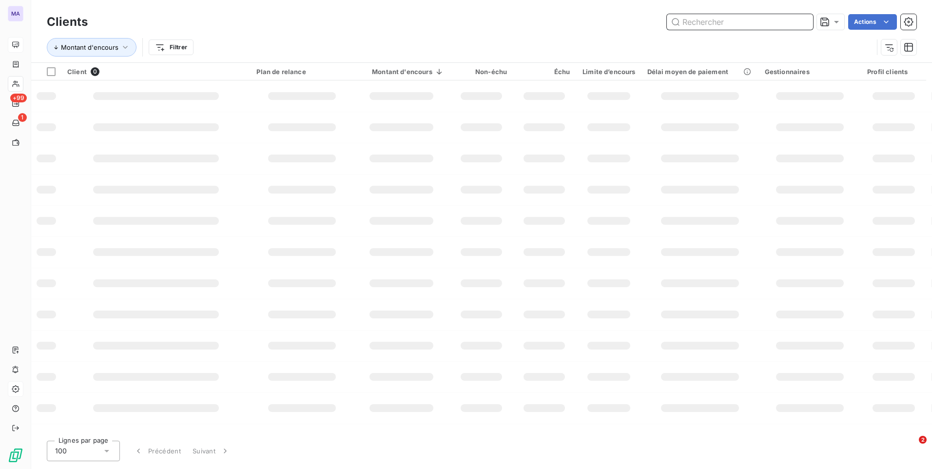
click at [786, 23] on input "text" at bounding box center [740, 22] width 146 height 16
paste input "C000046958"
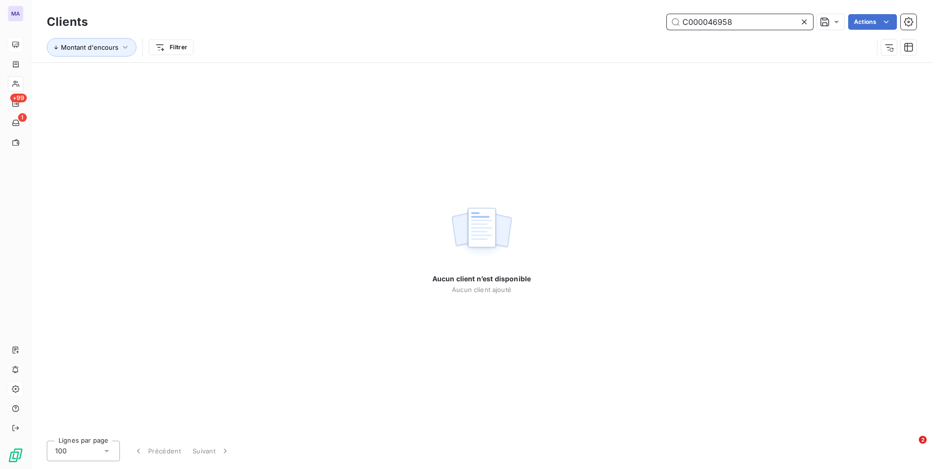
type input "C000046958"
drag, startPoint x: 805, startPoint y: 19, endPoint x: 754, endPoint y: 28, distance: 51.4
click at [802, 20] on icon at bounding box center [804, 22] width 10 height 10
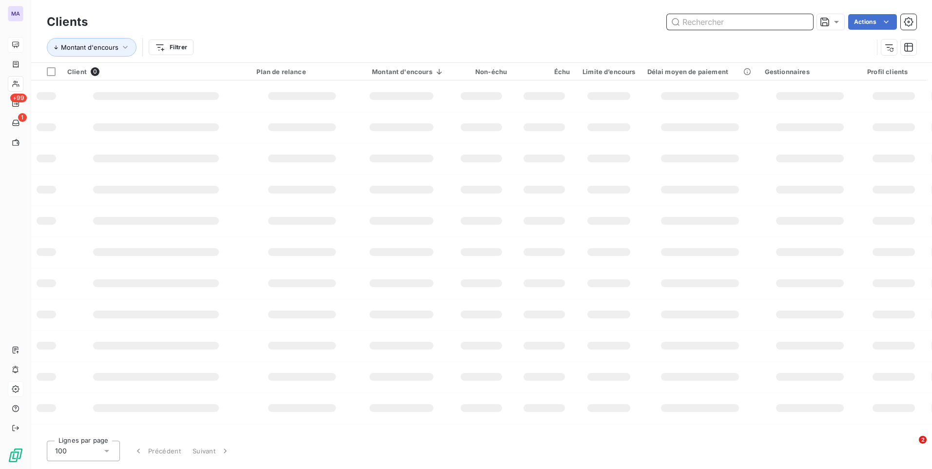
click at [754, 28] on input "text" at bounding box center [740, 22] width 146 height 16
paste input "C000043772"
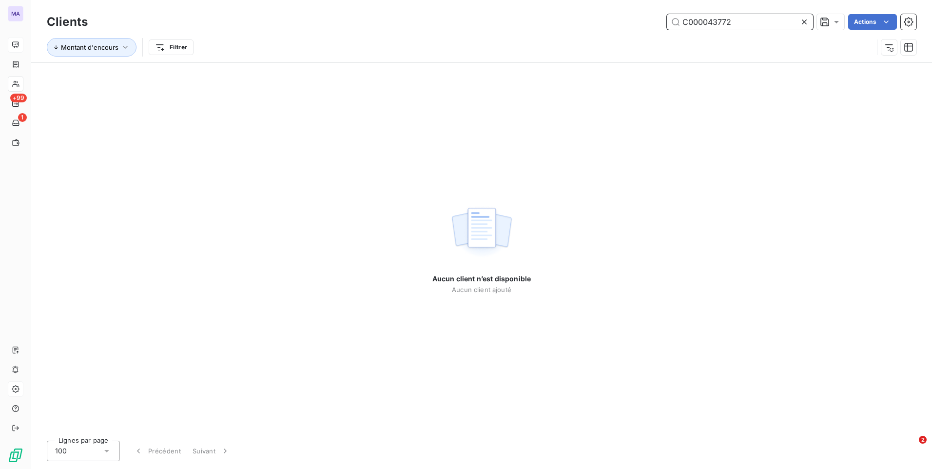
click at [760, 19] on input "C000043772" at bounding box center [740, 22] width 146 height 16
click at [761, 18] on input "C000043772" at bounding box center [740, 22] width 146 height 16
paste input "5528"
type input "C000045528"
drag, startPoint x: 800, startPoint y: 20, endPoint x: 776, endPoint y: 19, distance: 23.4
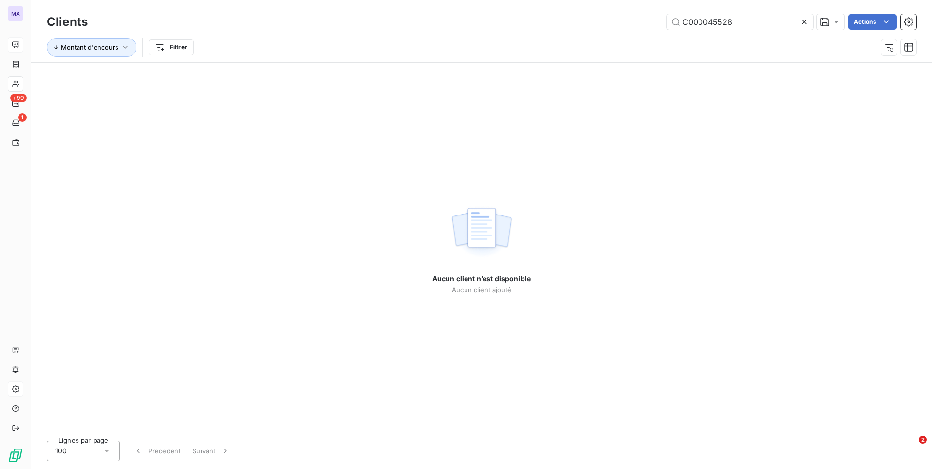
click at [800, 20] on icon at bounding box center [804, 22] width 10 height 10
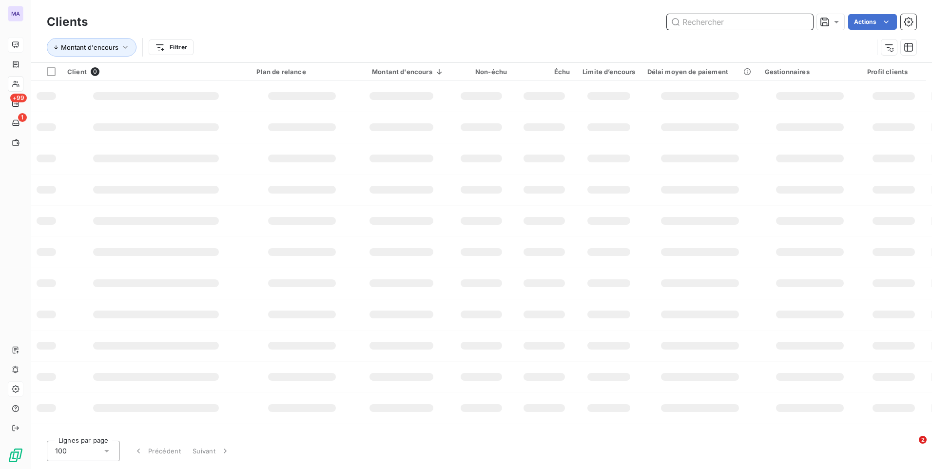
click at [776, 18] on input "text" at bounding box center [740, 22] width 146 height 16
paste input "C000022433"
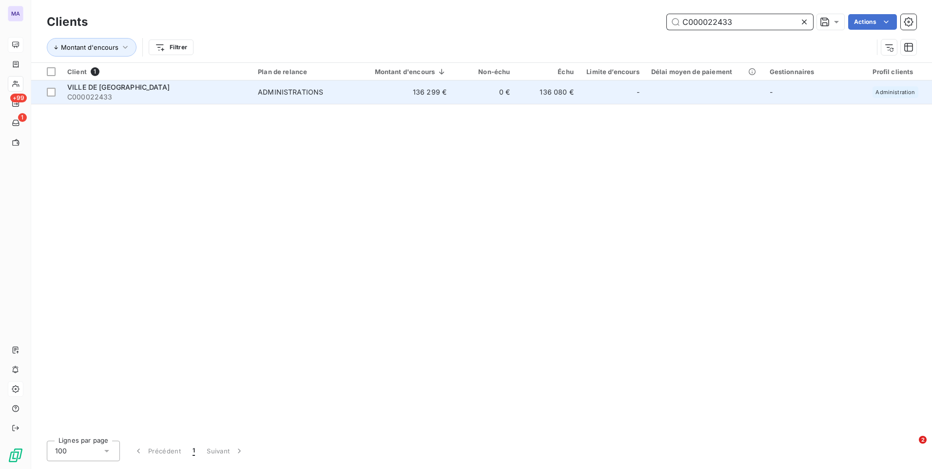
type input "C000022433"
click at [287, 92] on div "ADMINISTRATIONS" at bounding box center [290, 92] width 65 height 10
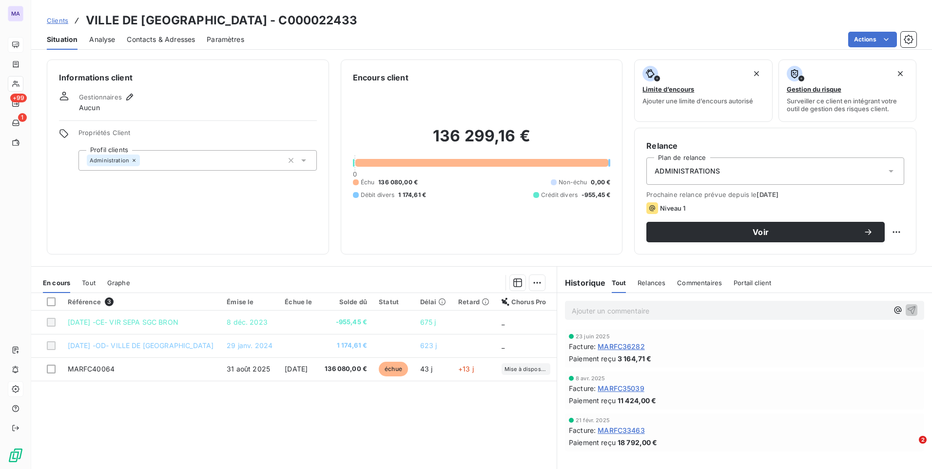
click at [458, 396] on div "Référence 3 Émise le Échue le Solde dû Statut Délai Retard Chorus Pro [DATE] -C…" at bounding box center [293, 387] width 525 height 188
click at [323, 409] on div "Référence 3 Émise le Échue le Solde dû Statut Délai Retard Chorus Pro [DATE] -C…" at bounding box center [293, 387] width 525 height 188
click at [143, 42] on span "Contacts & Adresses" at bounding box center [161, 40] width 68 height 10
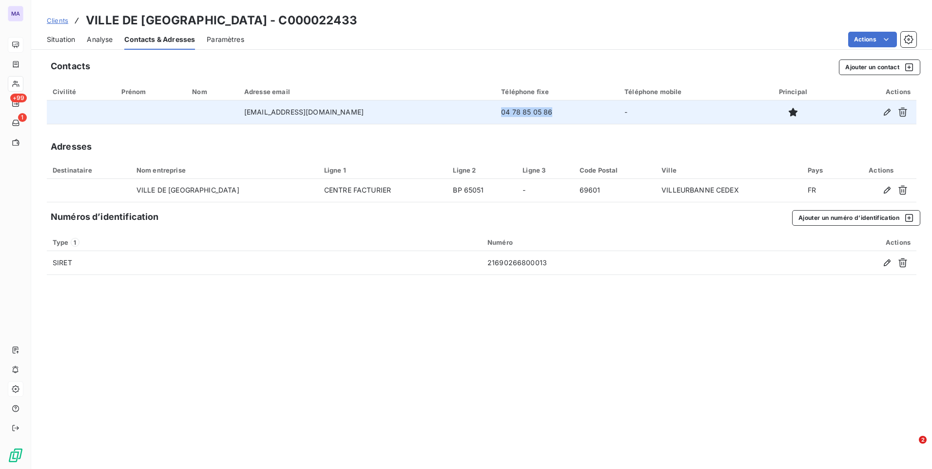
drag, startPoint x: 553, startPoint y: 112, endPoint x: 503, endPoint y: 116, distance: 50.4
click at [503, 116] on td "04 78 85 05 86" at bounding box center [556, 111] width 123 height 23
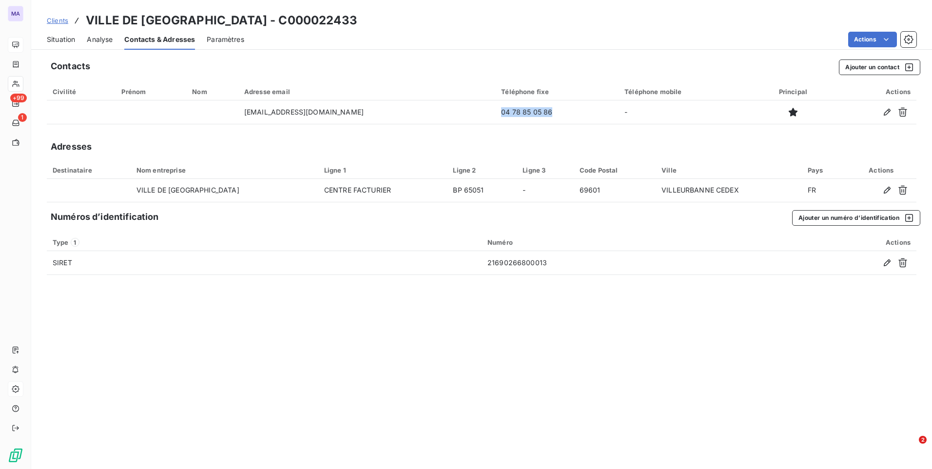
copy td "04 78 85 05 86"
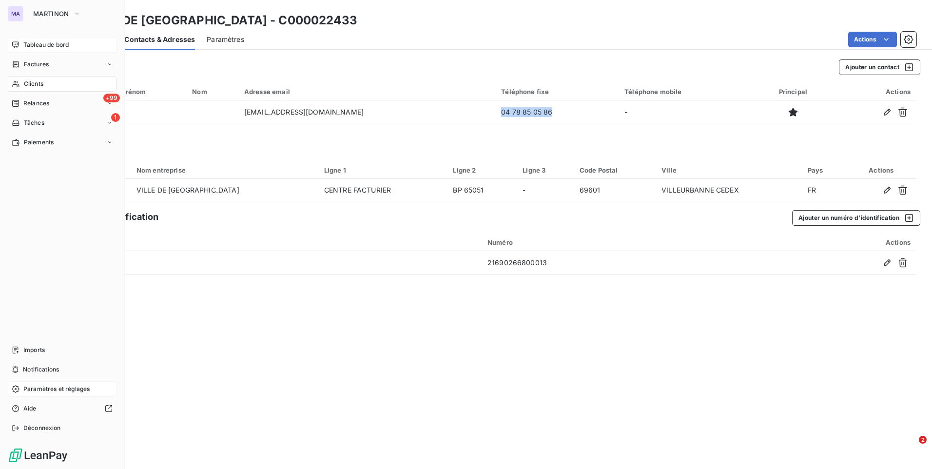
click at [37, 86] on span "Clients" at bounding box center [33, 83] width 19 height 9
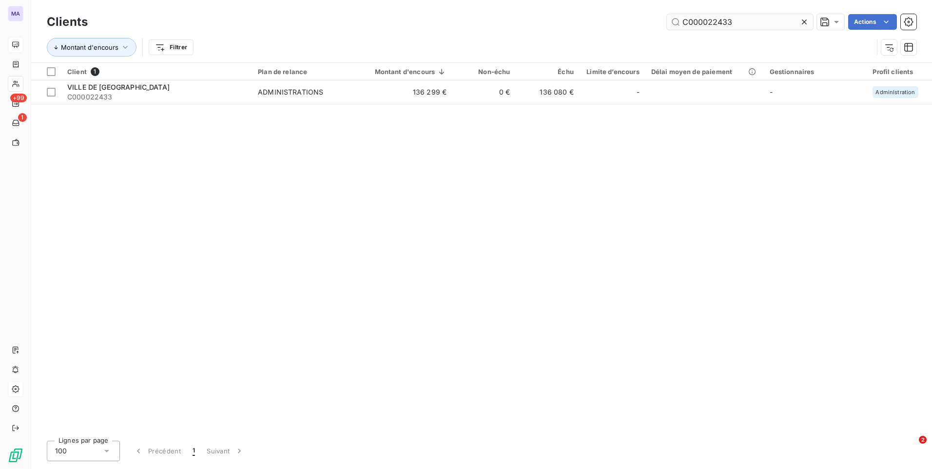
click at [808, 21] on icon at bounding box center [804, 22] width 10 height 10
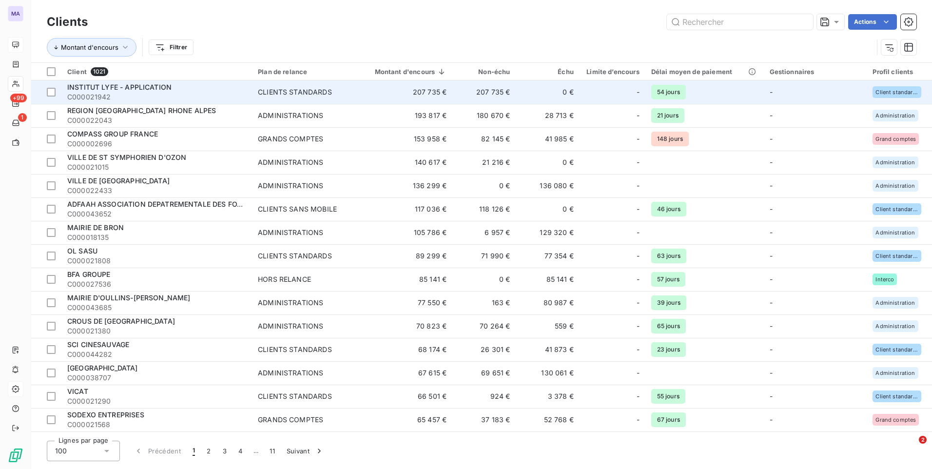
click at [281, 91] on div "CLIENTS STANDARDS" at bounding box center [295, 92] width 74 height 10
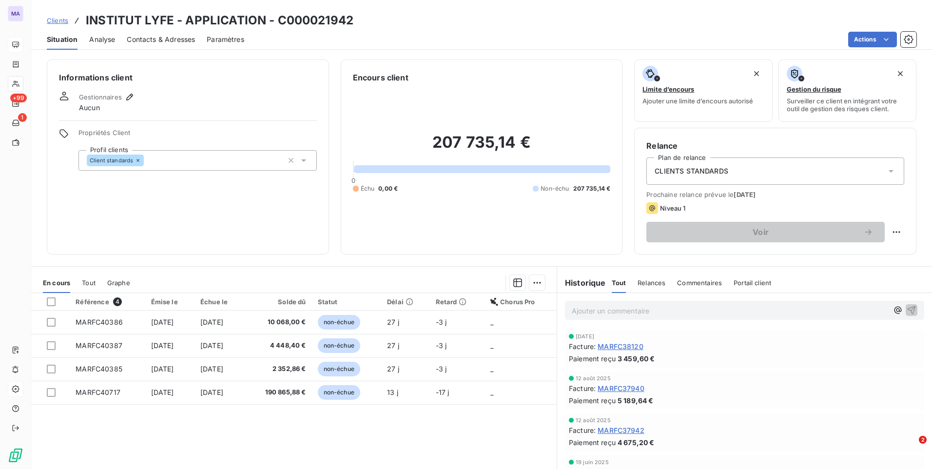
click at [830, 188] on div "Relance Plan de relance CLIENTS STANDARDS Prochaine relance prévue le [DATE] Ni…" at bounding box center [775, 191] width 258 height 102
click at [838, 176] on div "CLIENTS STANDARDS" at bounding box center [775, 170] width 258 height 27
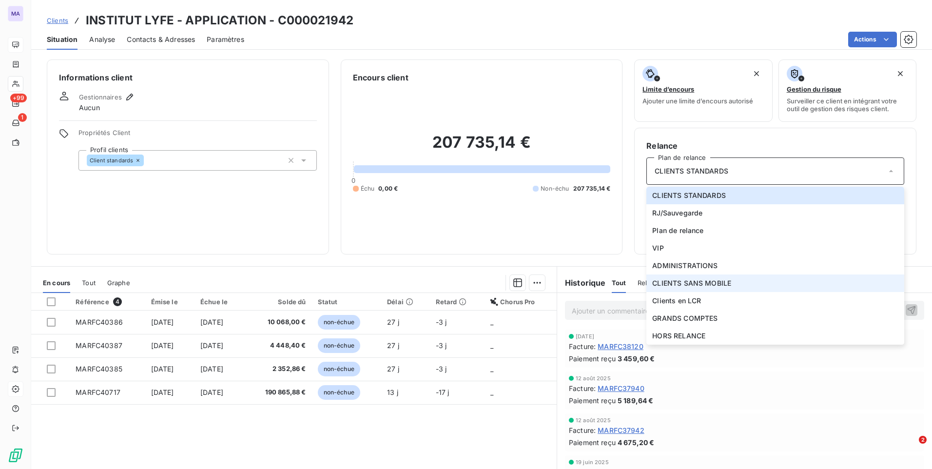
click at [732, 287] on li "CLIENTS SANS MOBILE" at bounding box center [775, 283] width 258 height 18
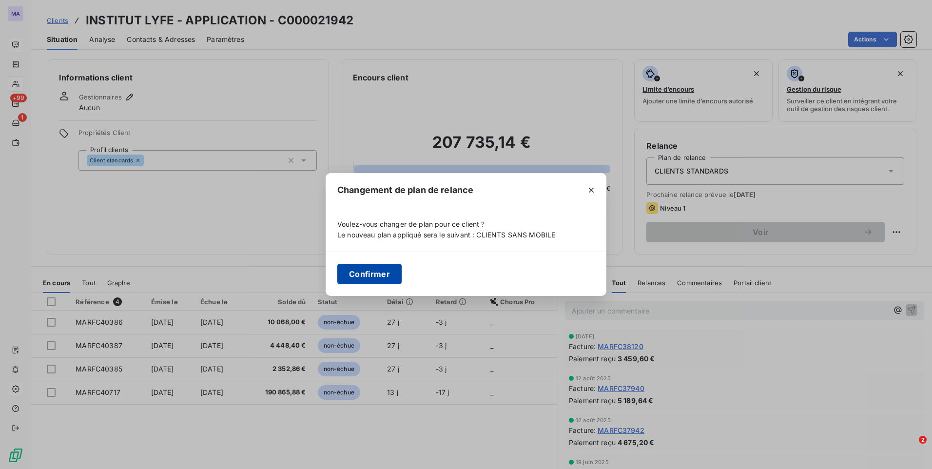
click at [383, 276] on button "Confirmer" at bounding box center [369, 274] width 64 height 20
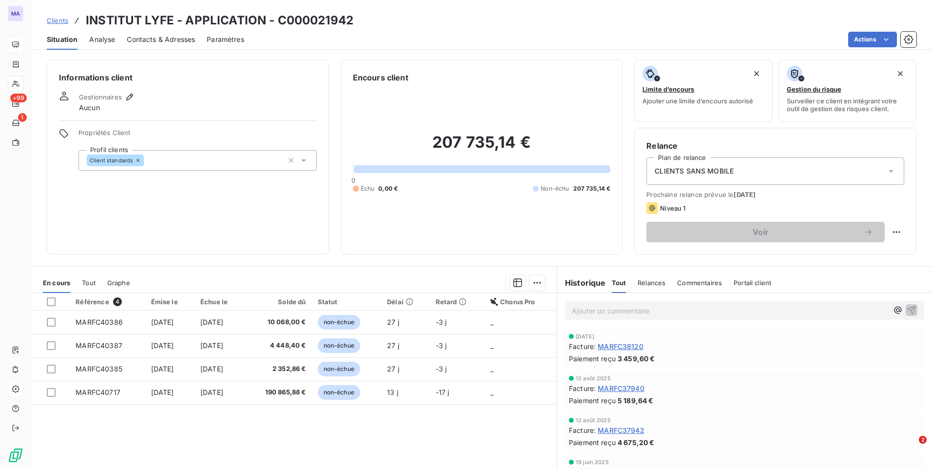
click at [181, 435] on div "Référence 4 Émise le Échue le Solde dû Statut Délai Retard Chorus Pro MARFC4038…" at bounding box center [293, 387] width 525 height 188
click at [52, 305] on div at bounding box center [51, 301] width 9 height 9
click at [53, 303] on icon at bounding box center [51, 302] width 6 height 6
click at [187, 37] on span "Contacts & Adresses" at bounding box center [161, 40] width 68 height 10
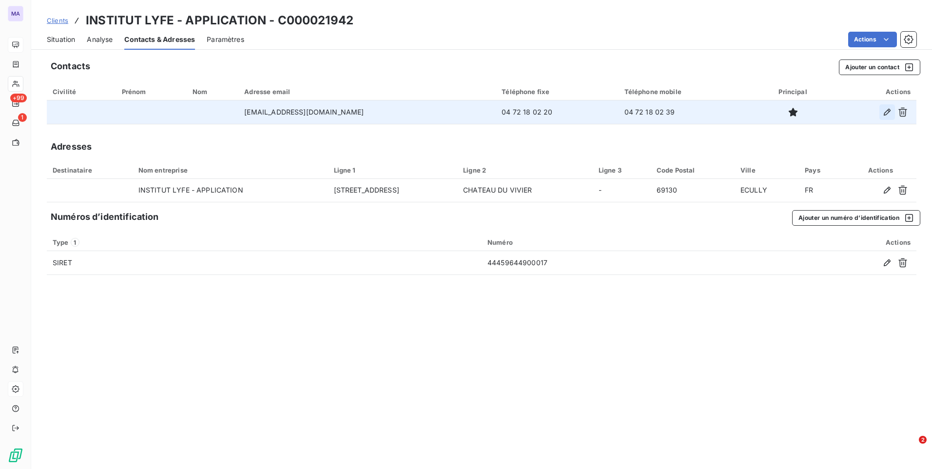
click at [884, 112] on icon "button" at bounding box center [887, 112] width 10 height 10
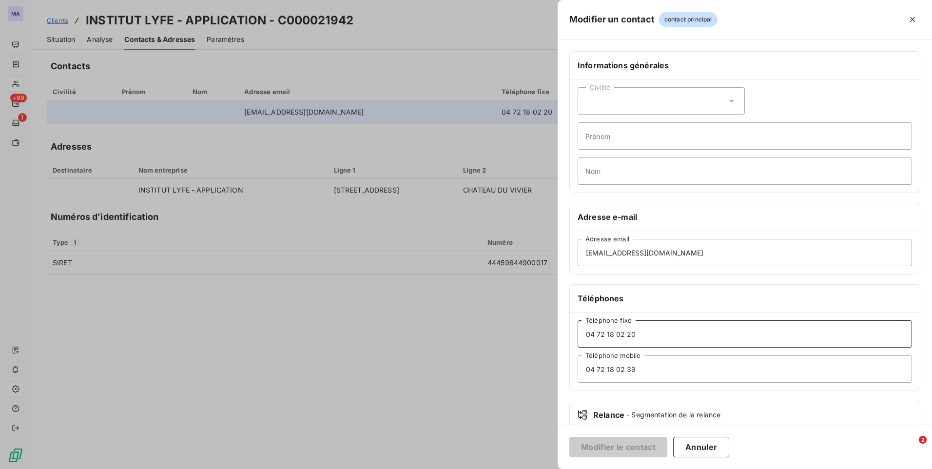
drag, startPoint x: 652, startPoint y: 333, endPoint x: 573, endPoint y: 359, distance: 84.0
click at [573, 359] on div "[PHONE_NUMBER] Téléphone fixe [PHONE_NUMBER] Téléphone mobile" at bounding box center [745, 351] width 350 height 78
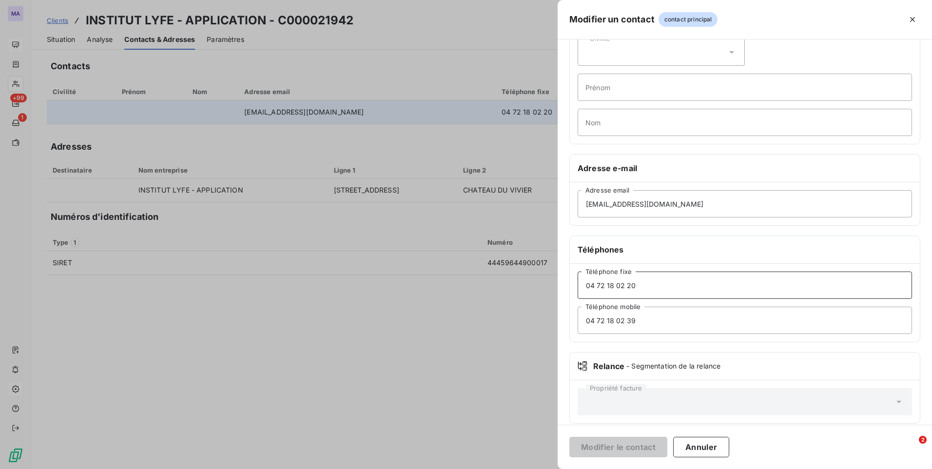
scroll to position [59, 0]
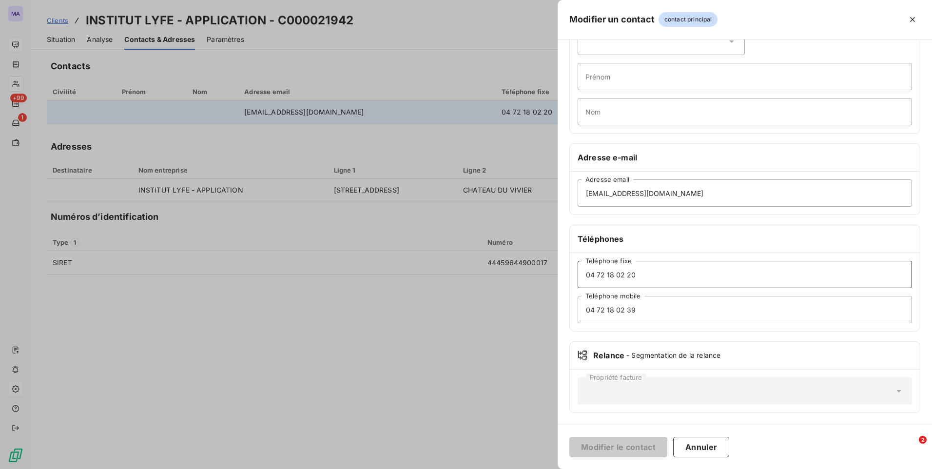
paste input ".27.02.96.27"
type input "[PHONE_NUMBER]"
click at [632, 452] on button "Modifier le contact" at bounding box center [618, 447] width 98 height 20
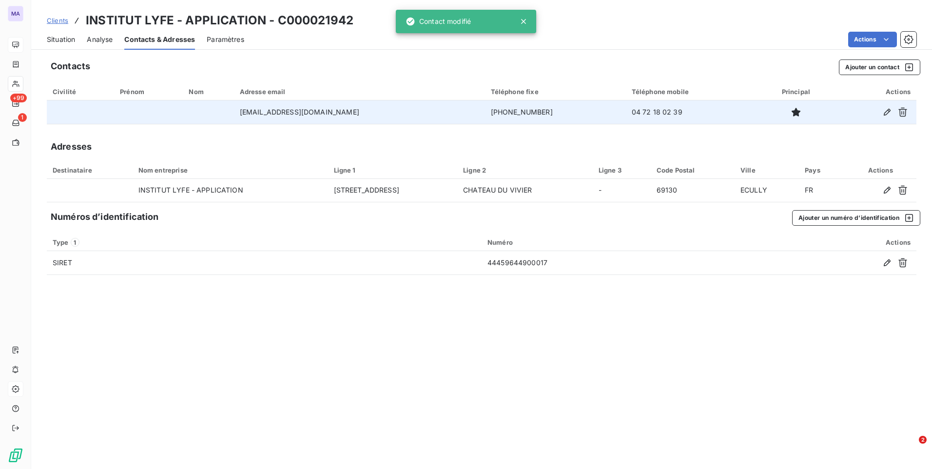
click at [471, 402] on div "Contacts Ajouter un contact Civilité Prénom Nom Adresse email Téléphone fixe Té…" at bounding box center [481, 261] width 901 height 415
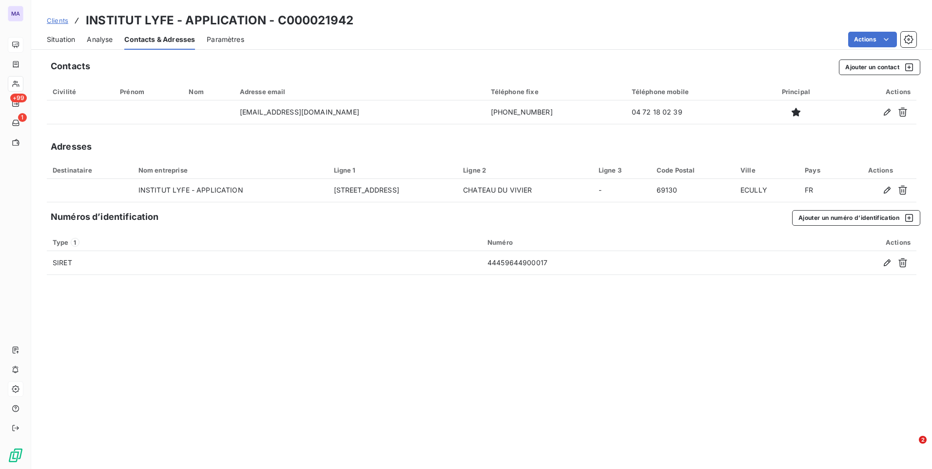
drag, startPoint x: 355, startPoint y: 113, endPoint x: 239, endPoint y: 127, distance: 116.3
click at [239, 127] on div "Contacts Ajouter un contact Civilité Prénom Nom Adresse email Téléphone fixe Té…" at bounding box center [481, 261] width 901 height 415
copy table "Civilité Prénom Nom Adresse email Téléphone fixe Téléphone mobile Principal Act…"
click at [275, 402] on div "Contacts Ajouter un contact Civilité Prénom Nom Adresse email Téléphone fixe Té…" at bounding box center [481, 261] width 901 height 415
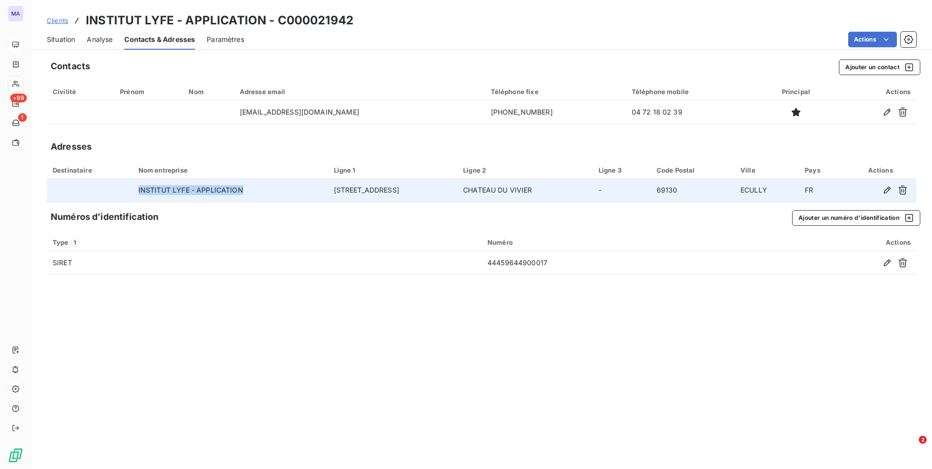
drag, startPoint x: 241, startPoint y: 189, endPoint x: 128, endPoint y: 192, distance: 113.6
click at [128, 192] on tr "INSTITUT LYFE - APPLICATION [STREET_ADDRESS]" at bounding box center [481, 190] width 869 height 23
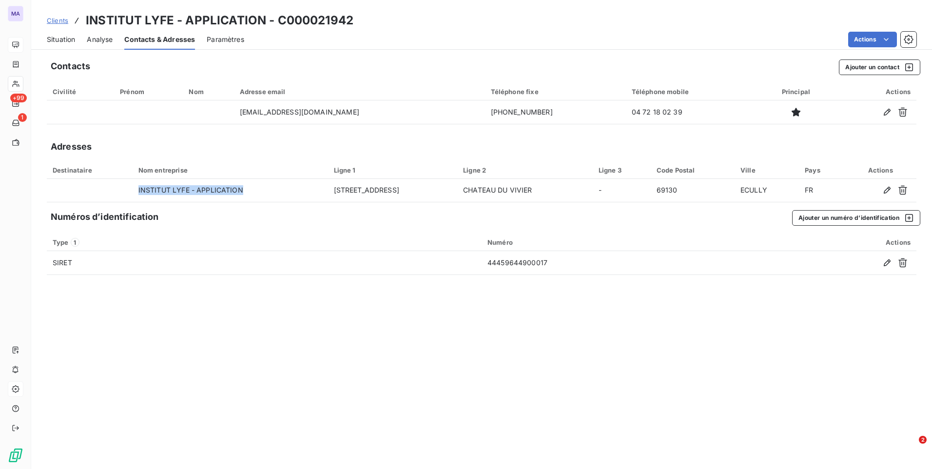
copy tr "INSTITUT LYFE - APPLICATION"
click at [68, 38] on span "Situation" at bounding box center [61, 40] width 28 height 10
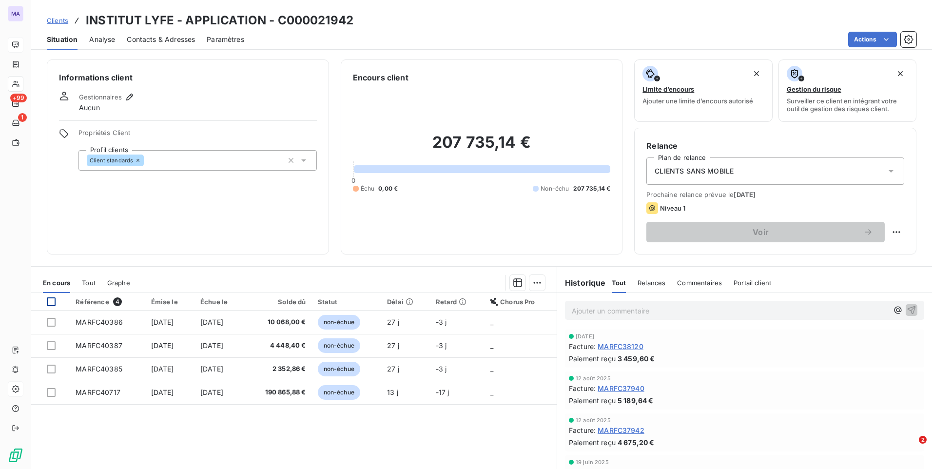
click at [52, 302] on div at bounding box center [51, 301] width 9 height 9
click at [451, 435] on div "Référence 4 Émise le Échue le Solde dû Statut Délai Retard Chorus Pro MARFC4038…" at bounding box center [293, 387] width 525 height 188
click at [887, 235] on html "MA +99 1 Clients INSTITUT LYFE - APPLICATION - C000021942 Situation Analyse Con…" at bounding box center [466, 234] width 932 height 469
click at [888, 234] on html "MA +99 1 Clients INSTITUT LYFE - APPLICATION - C000021942 Situation Analyse Con…" at bounding box center [466, 234] width 932 height 469
click at [863, 206] on div "Niveau 1" at bounding box center [775, 208] width 258 height 12
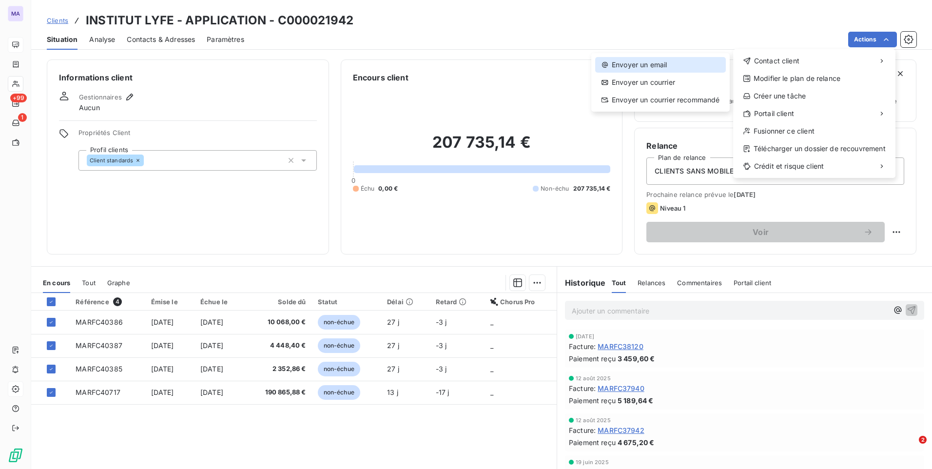
click at [686, 67] on div "Envoyer un email" at bounding box center [660, 65] width 131 height 16
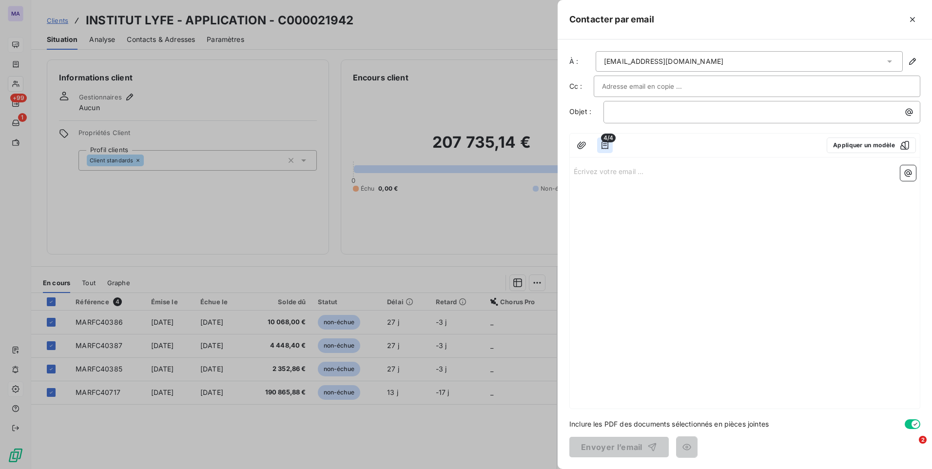
click at [607, 146] on icon "button" at bounding box center [605, 145] width 10 height 10
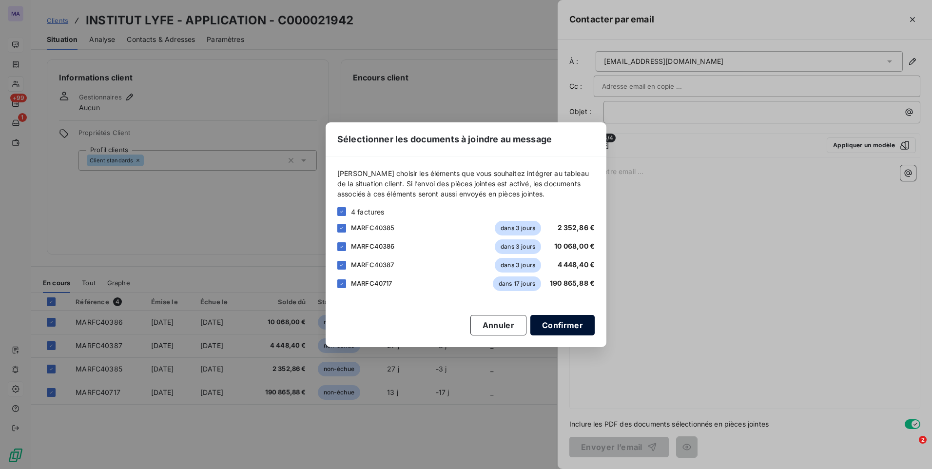
click at [553, 329] on button "Confirmer" at bounding box center [562, 325] width 64 height 20
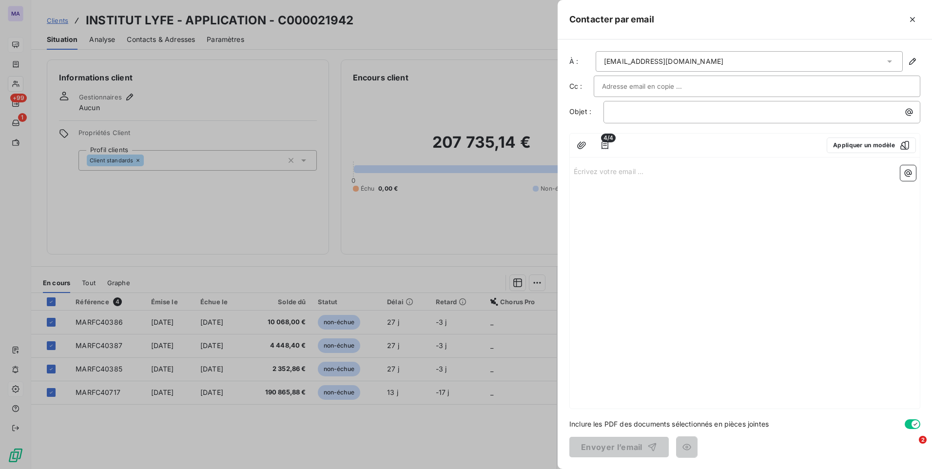
click at [732, 315] on div "Écrivez votre email ... ﻿" at bounding box center [745, 284] width 350 height 247
click at [266, 406] on div at bounding box center [466, 234] width 932 height 469
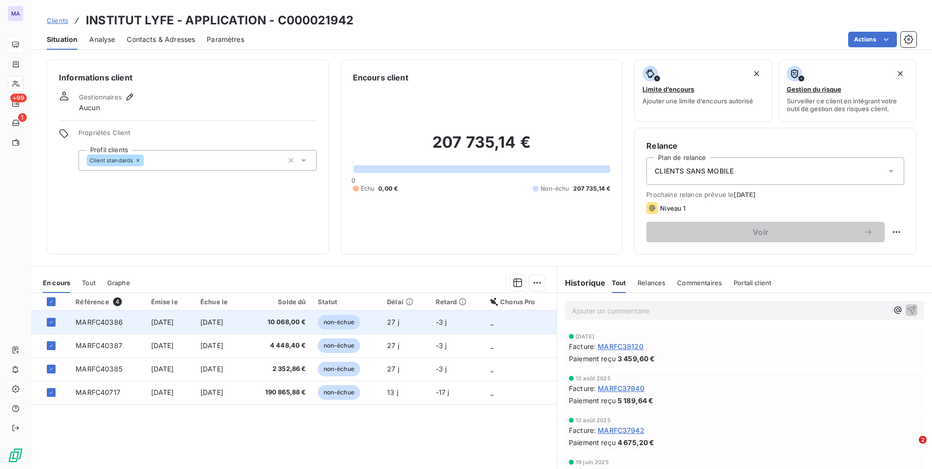
click at [96, 325] on span "MARFC40386" at bounding box center [99, 322] width 47 height 8
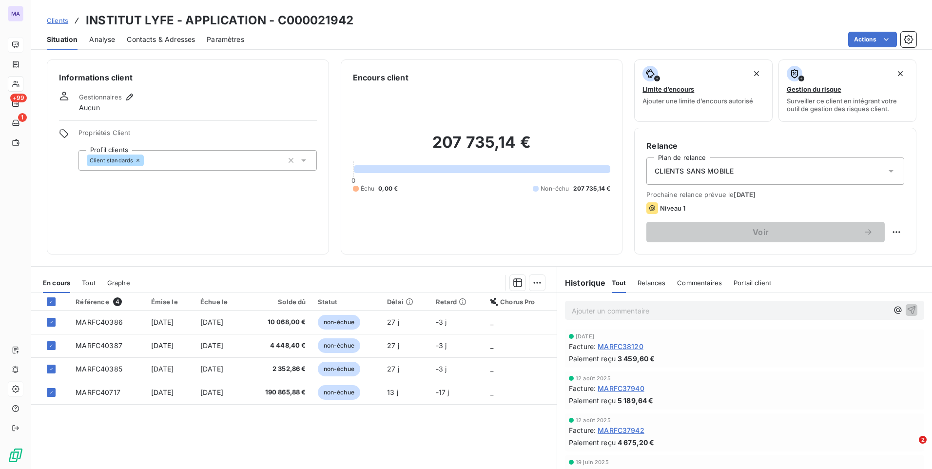
click at [409, 429] on div "Référence 4 Émise le Échue le Solde dû Statut Délai Retard Chorus Pro MARFC4038…" at bounding box center [293, 387] width 525 height 188
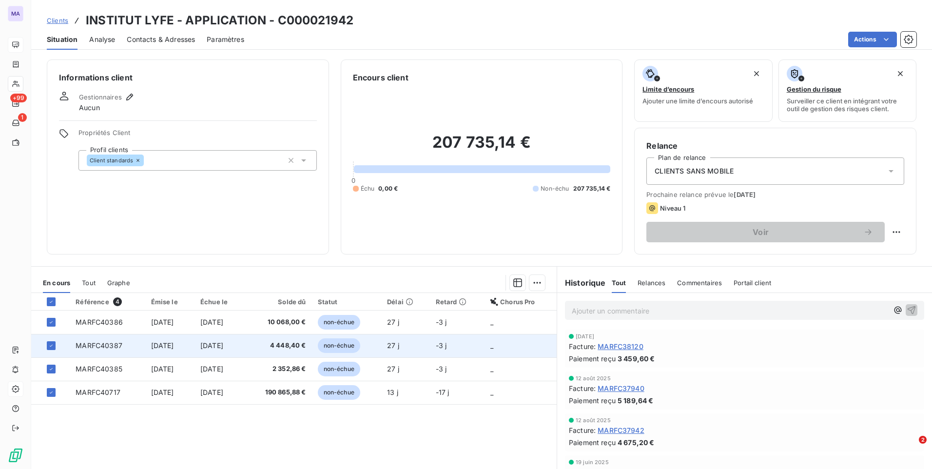
click at [95, 351] on td "MARFC40387" at bounding box center [107, 345] width 75 height 23
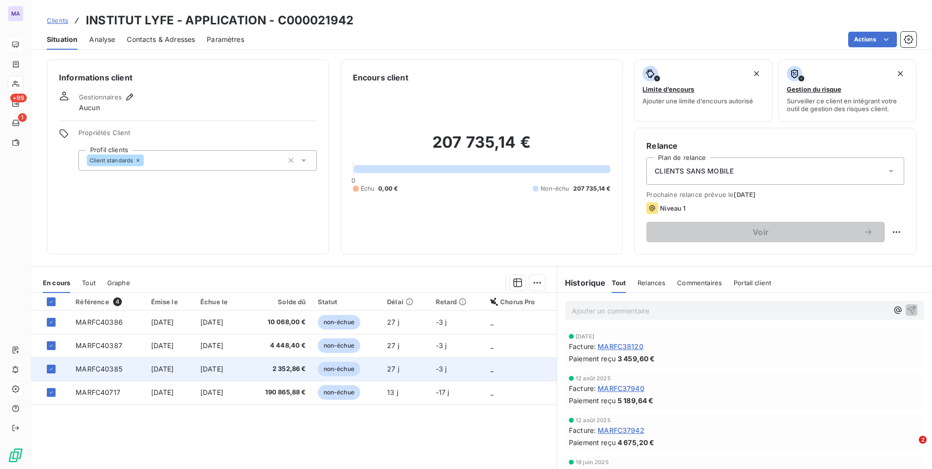
click at [109, 365] on span "MARFC40385" at bounding box center [99, 368] width 47 height 8
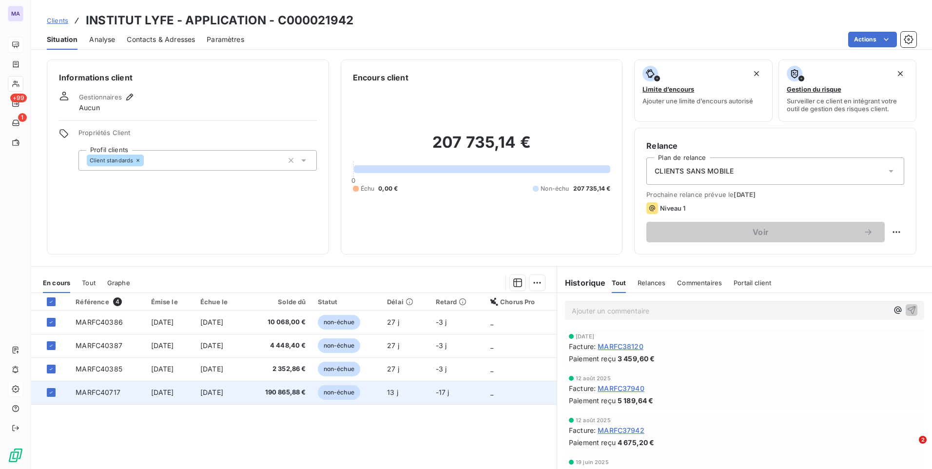
click at [160, 392] on span "[DATE]" at bounding box center [162, 392] width 23 height 8
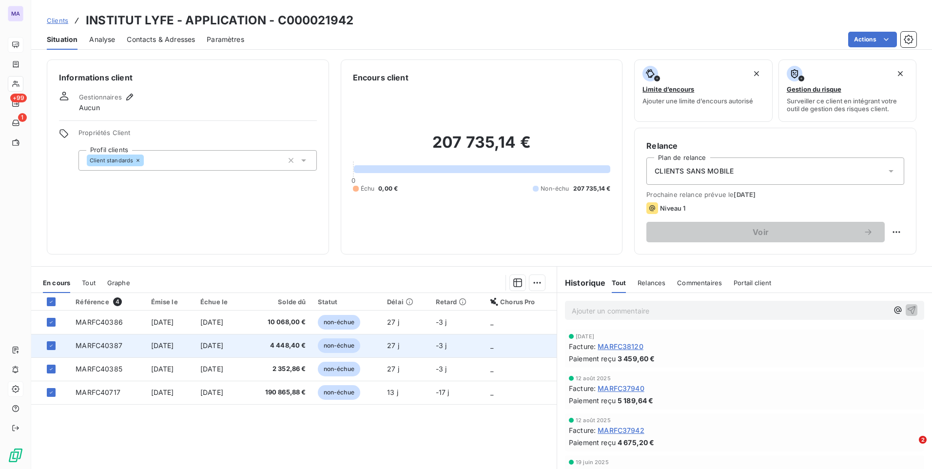
click at [56, 343] on div at bounding box center [55, 345] width 17 height 9
click at [51, 345] on icon at bounding box center [51, 346] width 6 height 6
click at [873, 36] on html "MA +99 1 Clients INSTITUT LYFE - APPLICATION - C000021942 Situation Analyse Con…" at bounding box center [466, 234] width 932 height 469
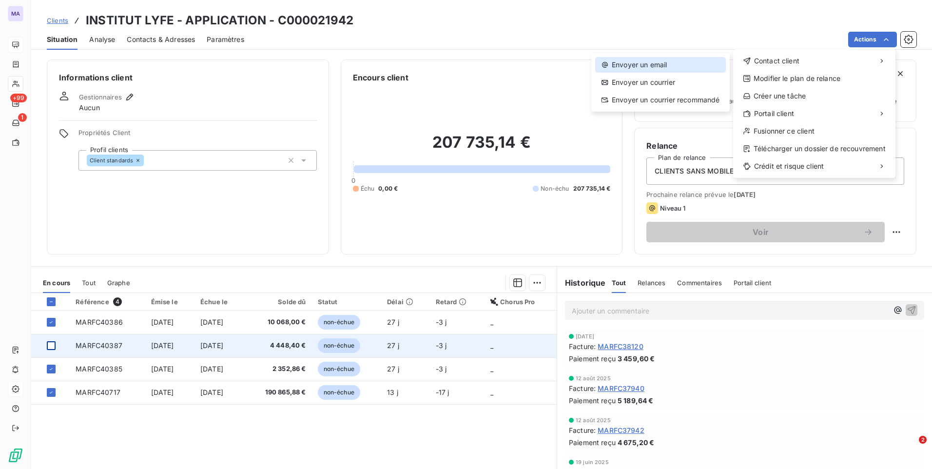
click at [687, 69] on div "Envoyer un email" at bounding box center [660, 65] width 131 height 16
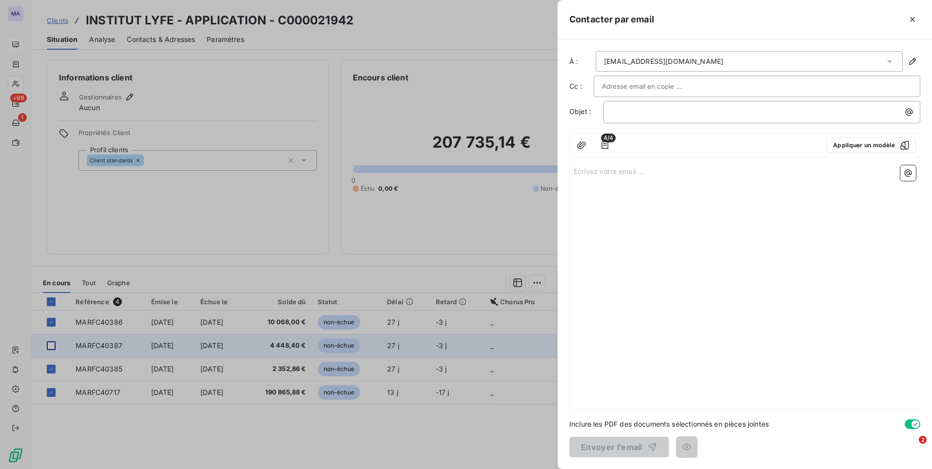
click at [653, 216] on div "Écrivez votre email ... ﻿" at bounding box center [745, 284] width 350 height 247
click at [690, 88] on div at bounding box center [757, 86] width 310 height 15
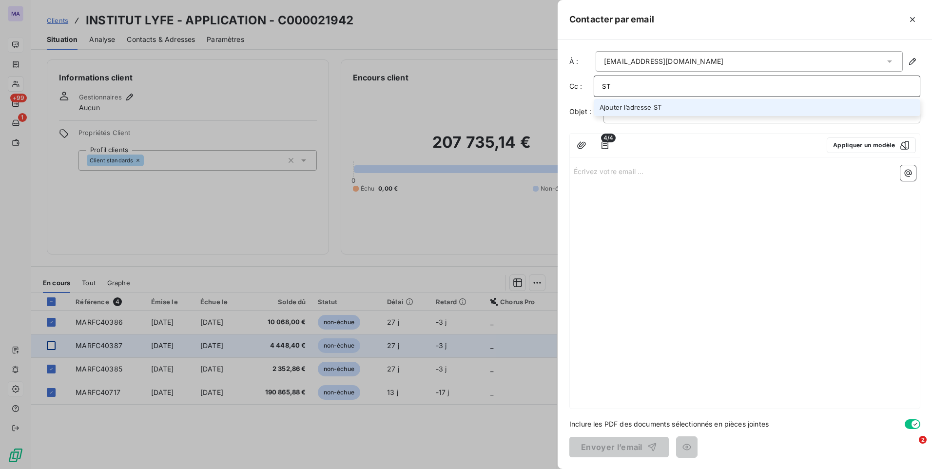
type input "S"
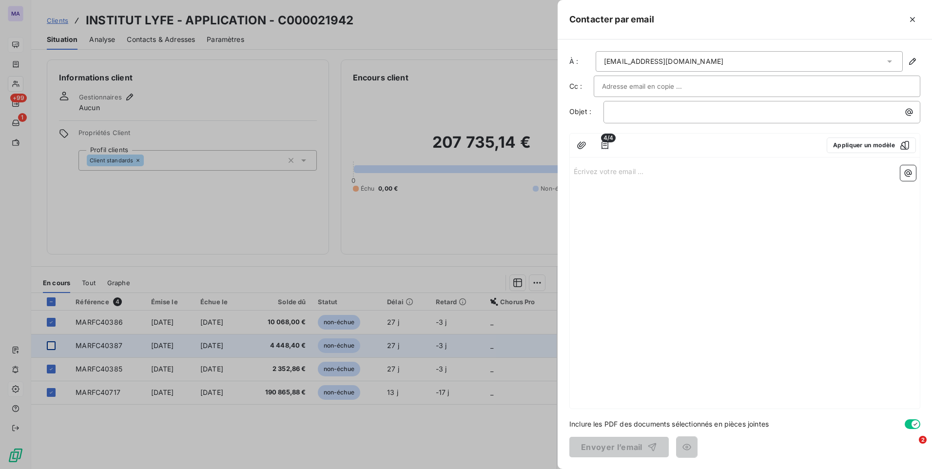
click at [632, 297] on div "Écrivez votre email ... ﻿" at bounding box center [745, 284] width 350 height 247
click at [630, 198] on div "Écrivez votre email ... ﻿" at bounding box center [745, 284] width 350 height 247
click at [617, 289] on div "Écrivez votre email ... ﻿" at bounding box center [745, 284] width 350 height 247
click at [655, 219] on div "Écrivez votre email ... ﻿" at bounding box center [745, 284] width 350 height 247
drag, startPoint x: 660, startPoint y: 177, endPoint x: 656, endPoint y: 184, distance: 8.1
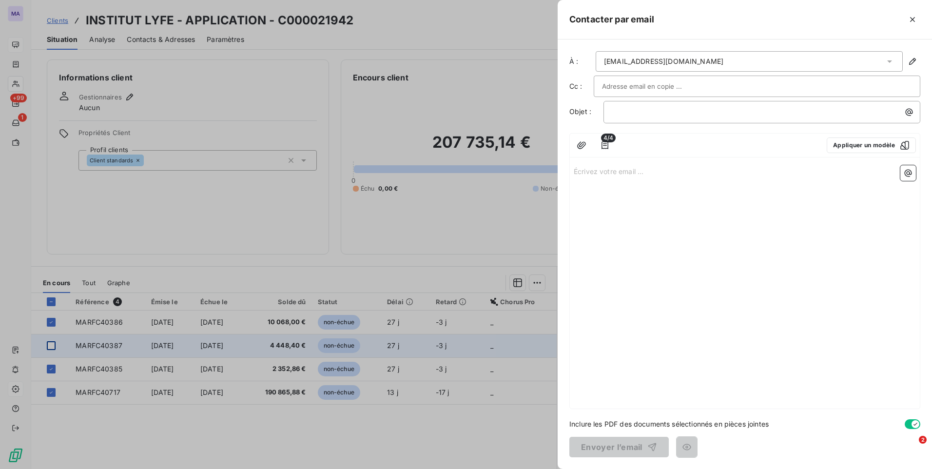
click at [659, 179] on div "Écrivez votre email ... ﻿" at bounding box center [745, 284] width 350 height 247
click at [692, 84] on div at bounding box center [757, 86] width 310 height 15
click at [681, 84] on input "text" at bounding box center [757, 86] width 310 height 15
paste input "[EMAIL_ADDRESS][DOMAIN_NAME]"
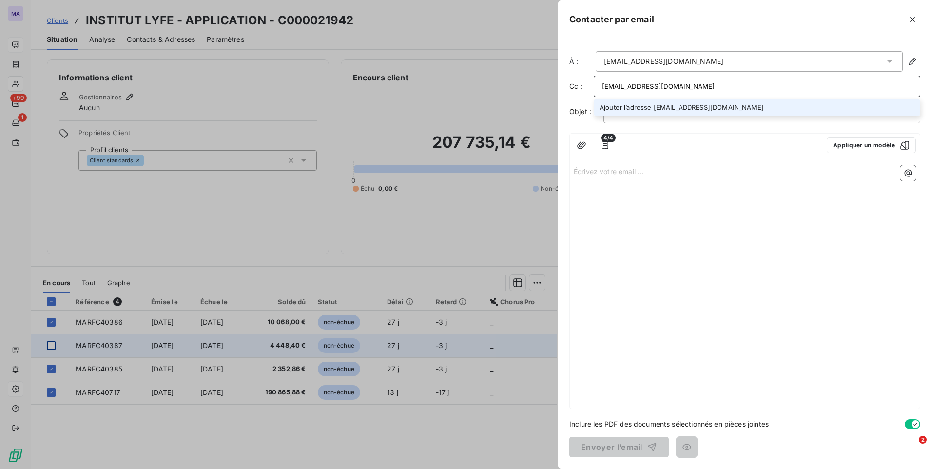
type input "[EMAIL_ADDRESS][DOMAIN_NAME]"
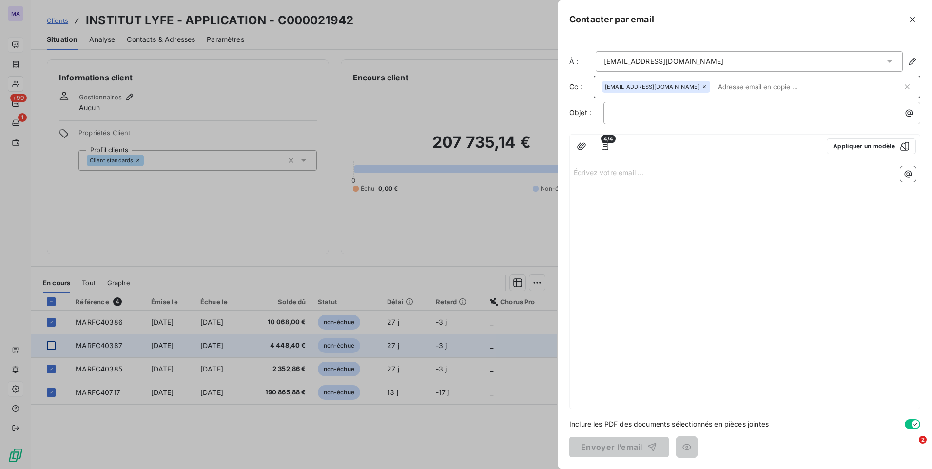
click at [753, 87] on input "text" at bounding box center [808, 86] width 188 height 15
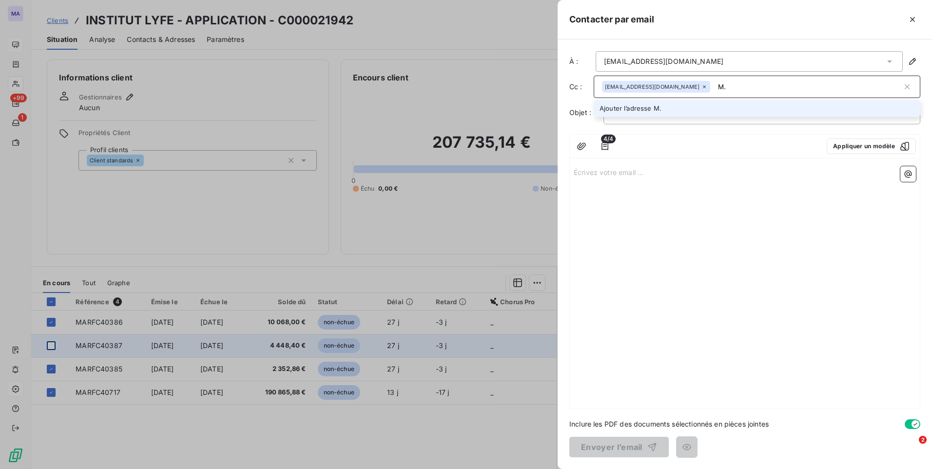
type input "M"
click at [737, 87] on input "m.valagalier" at bounding box center [808, 86] width 188 height 15
type input "[EMAIL_ADDRESS][DOMAIN_NAME]"
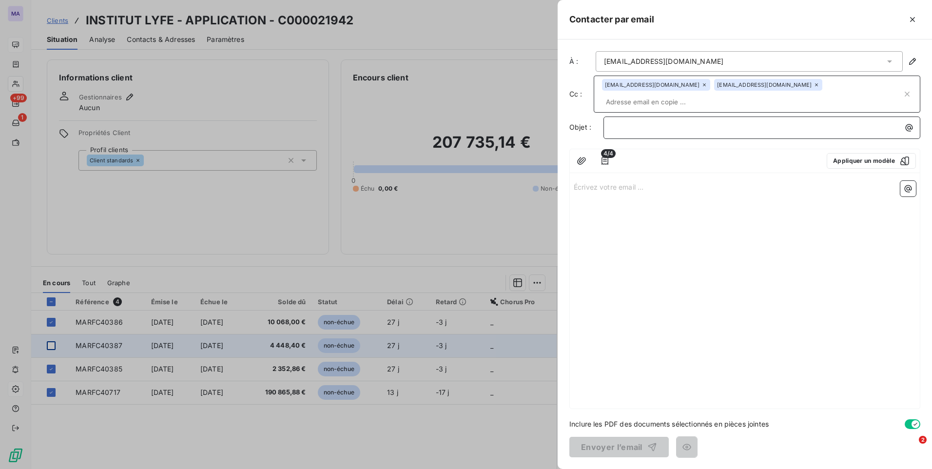
click at [684, 122] on p "﻿" at bounding box center [764, 127] width 305 height 11
click at [670, 185] on div "Écrivez votre email ... ﻿" at bounding box center [745, 292] width 350 height 231
click at [627, 181] on p "Écrivez votre email ... ﻿" at bounding box center [745, 186] width 342 height 11
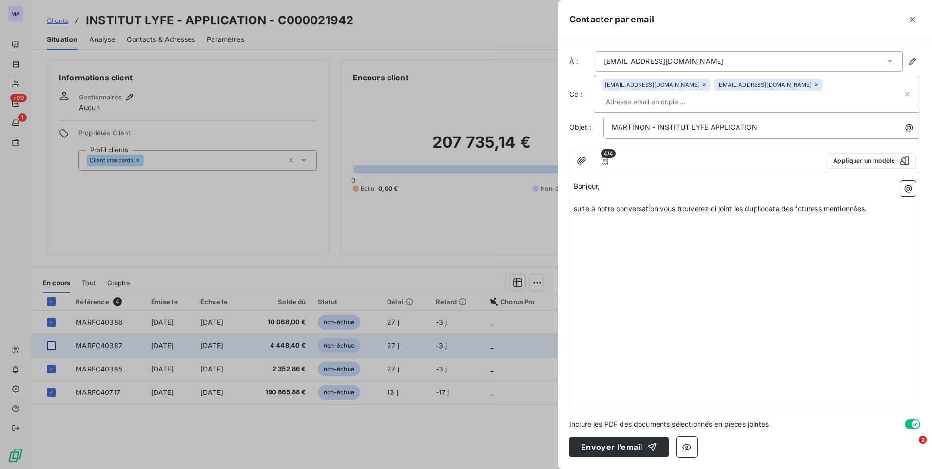
click at [763, 204] on span "suite à notre conversation vous trouverez ci joint les dupliocata des fcturess …" at bounding box center [720, 208] width 293 height 8
drag, startPoint x: 809, startPoint y: 192, endPoint x: 732, endPoint y: 250, distance: 96.7
click at [732, 250] on div "Bonjour, ﻿ suite à notre conversation vous trouverez ci joint les duplicatas de…" at bounding box center [745, 292] width 350 height 231
drag, startPoint x: 804, startPoint y: 194, endPoint x: 824, endPoint y: 200, distance: 21.8
click at [805, 204] on span "suite à notre conversation vous trouverez ci joint les duplicatas des fcturess …" at bounding box center [720, 208] width 293 height 8
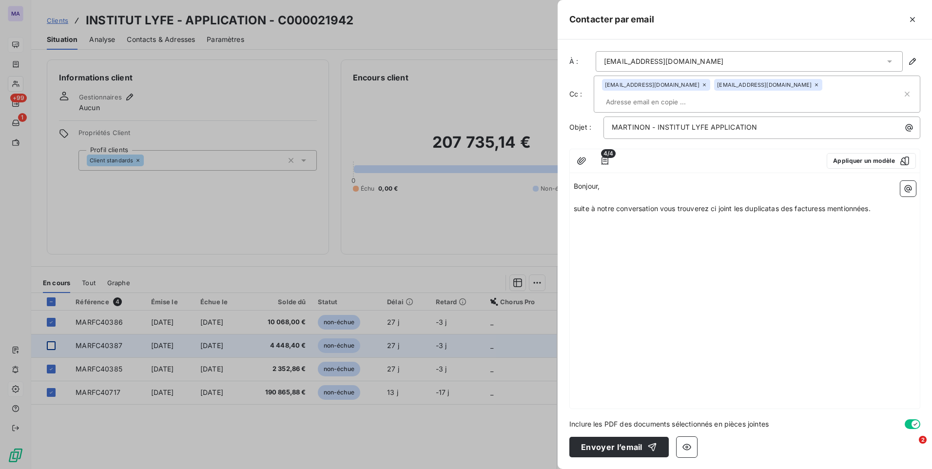
click at [828, 204] on span "suite à notre conversation vous trouverez ci joint les duplicatas des facturess…" at bounding box center [722, 208] width 297 height 8
click at [576, 204] on span "suite à notre conversation vous trouverez ci joint les duplicatas des factures …" at bounding box center [720, 208] width 293 height 8
drag, startPoint x: 611, startPoint y: 168, endPoint x: 562, endPoint y: 176, distance: 49.4
click at [562, 176] on div "À : [EMAIL_ADDRESS][DOMAIN_NAME] Cc : [EMAIL_ADDRESS][DOMAIN_NAME] [DOMAIN_NAME…" at bounding box center [744, 253] width 374 height 429
click at [721, 204] on span "Suite à notre conversation vous trouverez ci joint les duplicatas des factures …" at bounding box center [721, 208] width 294 height 8
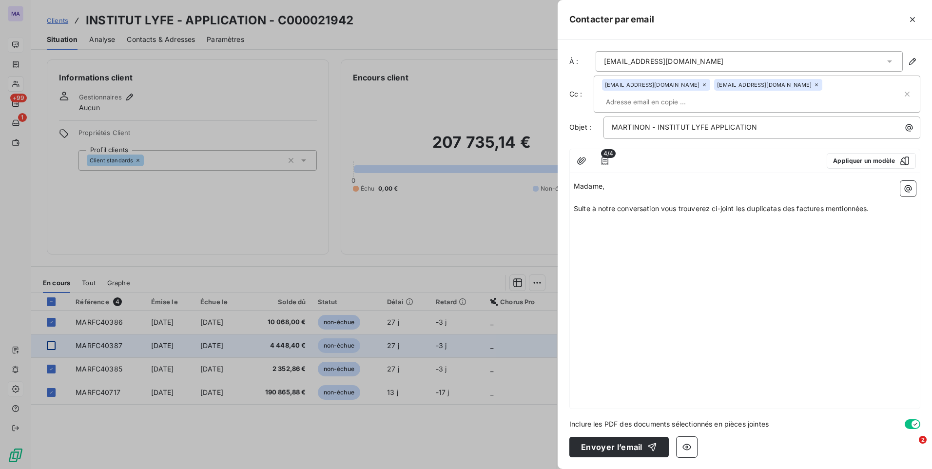
click at [660, 204] on span "Suite à notre conversation vous trouverez ci-joint les duplicatas des factures …" at bounding box center [721, 208] width 295 height 8
click at [887, 203] on p "Suite à notre conversation, vous trouverez ci-joint les duplicatas des factures…" at bounding box center [745, 208] width 342 height 11
click at [875, 153] on button "Appliquer un modèle" at bounding box center [870, 161] width 89 height 16
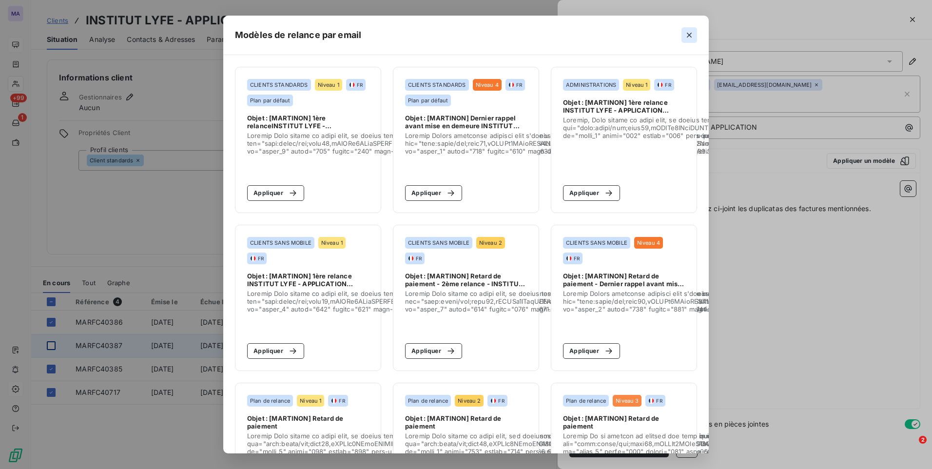
click at [694, 37] on icon "button" at bounding box center [689, 35] width 10 height 10
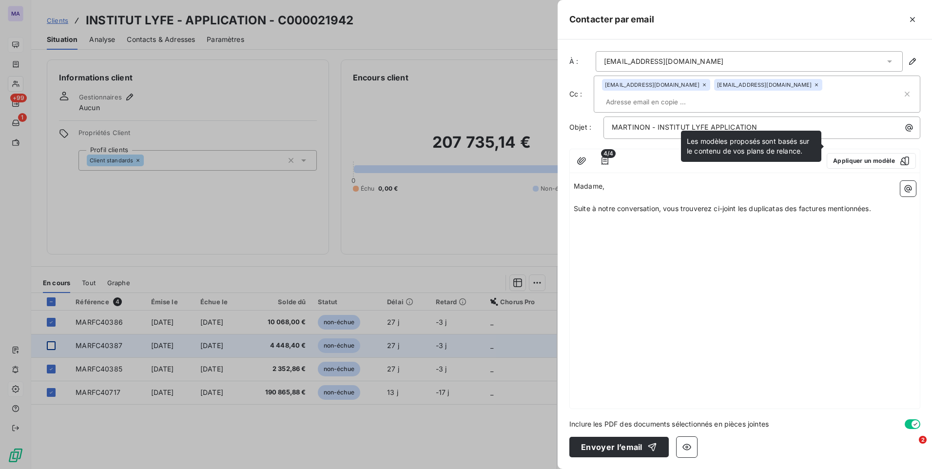
drag, startPoint x: 746, startPoint y: 308, endPoint x: 747, endPoint y: 300, distance: 7.9
click at [747, 307] on div "Madame, ﻿ Suite à notre conversation, vous trouverez ci-joint les duplicatas de…" at bounding box center [745, 292] width 350 height 231
click at [676, 210] on div "Madame, ﻿ Suite à notre conversation, vous trouverez ci-joint les duplicatas de…" at bounding box center [745, 209] width 342 height 56
click at [683, 257] on div "Madame, ﻿ Suite à notre conversation, vous trouverez ci-joint les duplicatas de…" at bounding box center [745, 292] width 350 height 231
click at [712, 226] on p "﻿" at bounding box center [745, 231] width 342 height 11
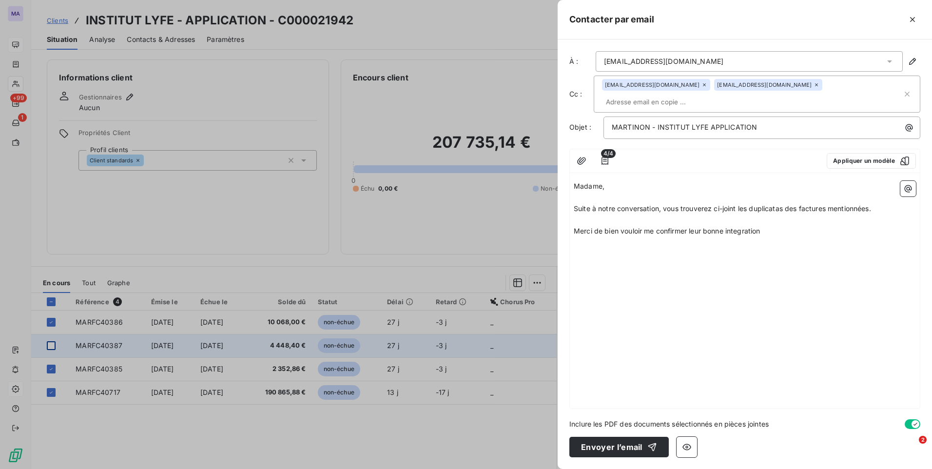
drag, startPoint x: 742, startPoint y: 211, endPoint x: 744, endPoint y: 216, distance: 5.6
click at [743, 226] on p "Merci de bien vouloir me confirmer leur bonne integration" at bounding box center [745, 231] width 342 height 11
drag, startPoint x: 744, startPoint y: 216, endPoint x: 742, endPoint y: 223, distance: 7.7
click at [738, 231] on div "Madame, ﻿ Suite à notre conversation, vous trouverez ci-joint les duplicatas de…" at bounding box center [745, 292] width 350 height 231
click at [685, 448] on icon "button" at bounding box center [686, 447] width 9 height 6
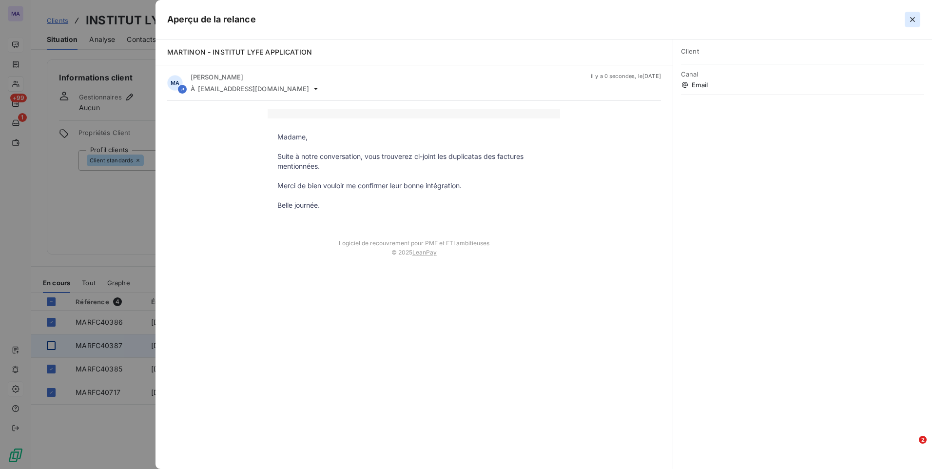
click at [913, 21] on icon "button" at bounding box center [912, 20] width 10 height 10
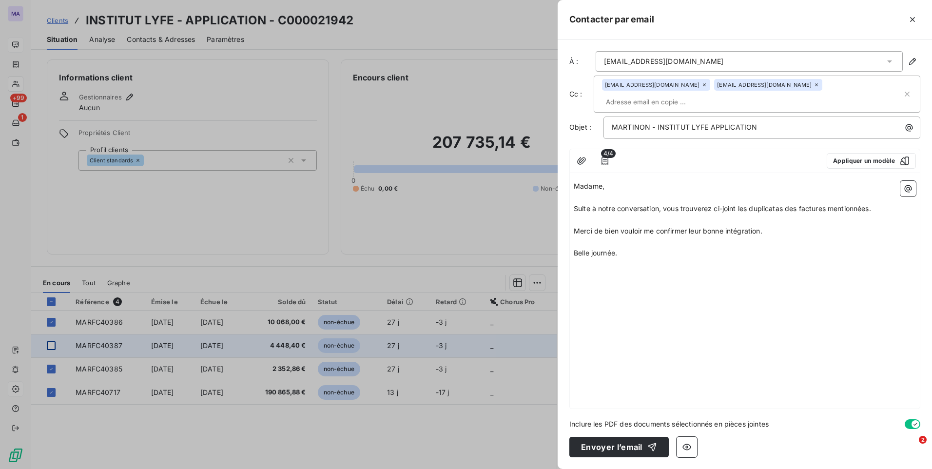
drag, startPoint x: 618, startPoint y: 356, endPoint x: 603, endPoint y: 349, distance: 17.0
click at [616, 358] on div "Madame, ﻿ Suite à notre conversation, vous trouverez ci-joint les duplicatas de…" at bounding box center [745, 292] width 350 height 231
click at [605, 156] on icon "button" at bounding box center [605, 161] width 10 height 10
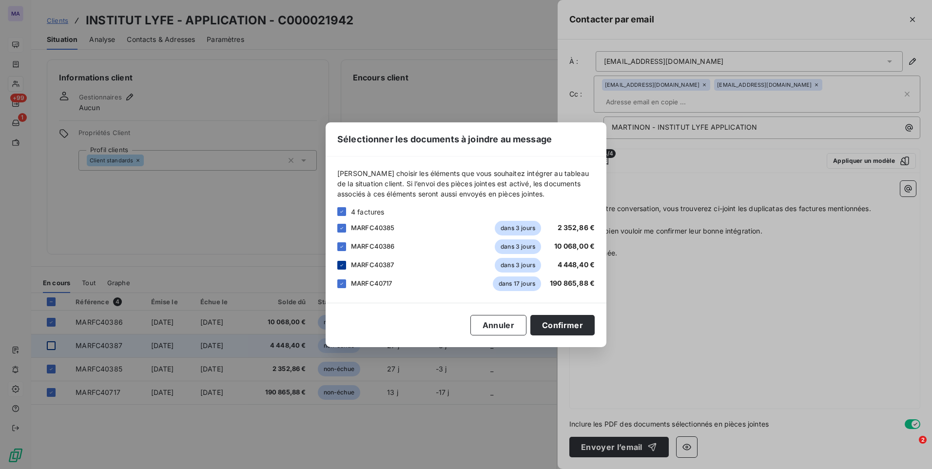
click at [340, 268] on icon at bounding box center [342, 265] width 6 height 6
click at [577, 329] on button "Confirmer" at bounding box center [562, 325] width 64 height 20
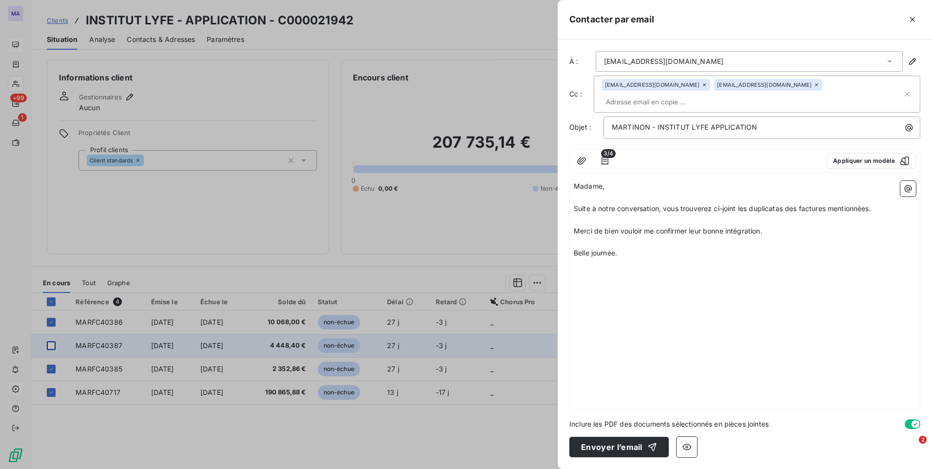
click at [724, 345] on div "Madame, ﻿ Suite à notre conversation, vous trouverez ci-joint les duplicatas de…" at bounding box center [745, 292] width 350 height 231
drag, startPoint x: 614, startPoint y: 339, endPoint x: 639, endPoint y: 291, distance: 53.8
click at [614, 340] on div "Madame, ﻿ Suite à notre conversation, vous trouverez ci-joint les duplicatas de…" at bounding box center [745, 292] width 350 height 231
click at [660, 259] on p "﻿" at bounding box center [745, 264] width 342 height 11
click at [705, 299] on div "Madame, ﻿ Suite à notre conversation, vous trouverez ci-joint les duplicatas de…" at bounding box center [745, 292] width 350 height 231
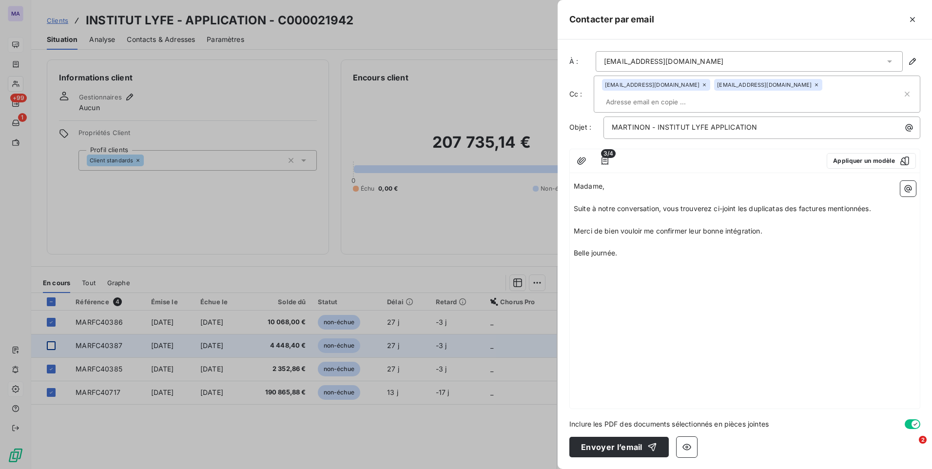
drag, startPoint x: 665, startPoint y: 271, endPoint x: 642, endPoint y: 269, distance: 22.9
click at [661, 281] on p at bounding box center [745, 286] width 342 height 11
click at [610, 270] on p "﻿" at bounding box center [745, 275] width 342 height 11
click at [605, 270] on p at bounding box center [745, 275] width 342 height 11
click at [764, 382] on p at bounding box center [745, 387] width 342 height 11
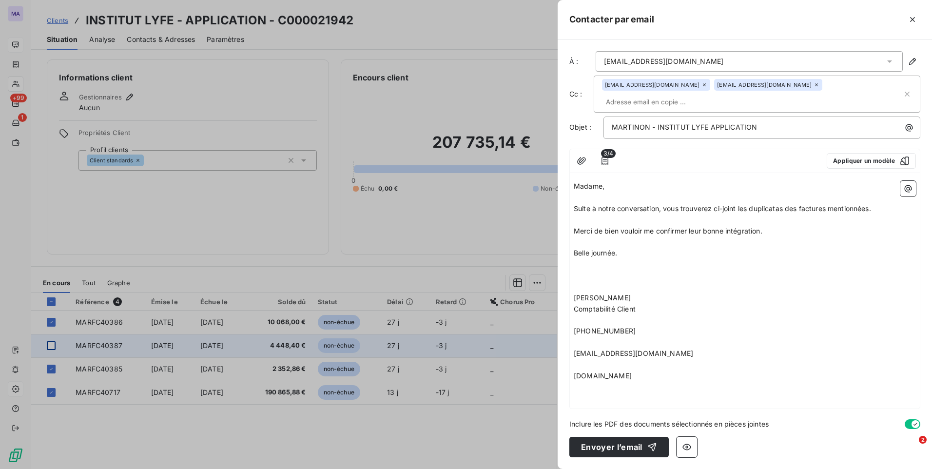
click at [693, 393] on div "Madame, ﻿ Suite à notre conversation, vous trouverez ci-joint les duplicatas de…" at bounding box center [745, 292] width 350 height 231
click at [609, 382] on p at bounding box center [745, 387] width 342 height 11
click at [692, 445] on button "button" at bounding box center [686, 447] width 20 height 20
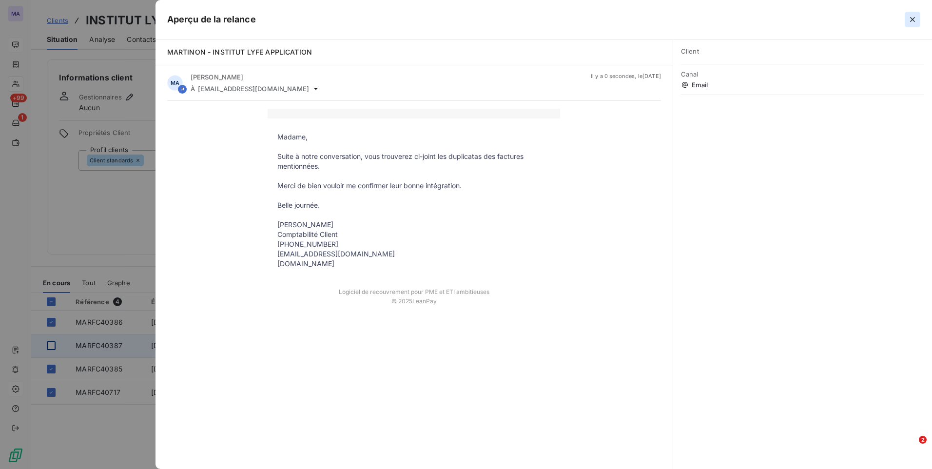
click at [916, 23] on icon "button" at bounding box center [912, 20] width 10 height 10
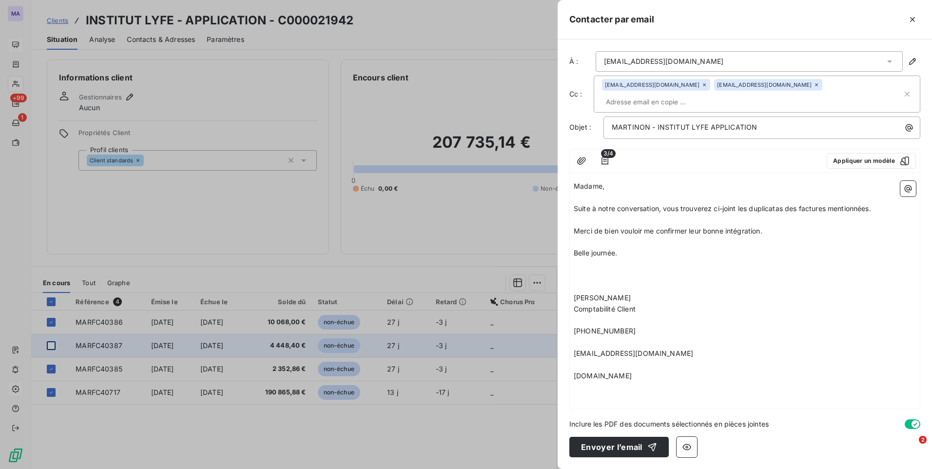
click at [620, 270] on p at bounding box center [745, 275] width 342 height 11
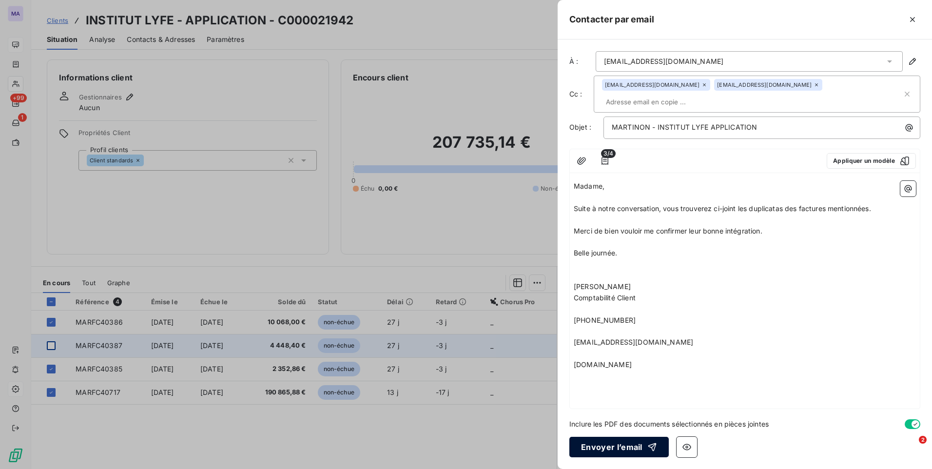
click at [621, 442] on button "Envoyer l’email" at bounding box center [618, 447] width 99 height 20
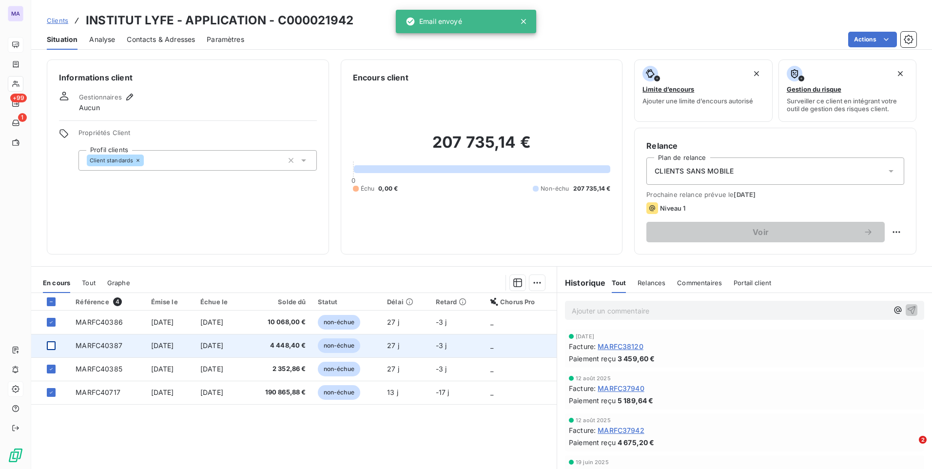
click at [386, 433] on div "Référence 4 Émise le Échue le Solde dû Statut Délai Retard Chorus Pro MARFC4038…" at bounding box center [293, 387] width 525 height 188
click at [585, 311] on p "Ajouter un commentaire ﻿" at bounding box center [730, 311] width 316 height 12
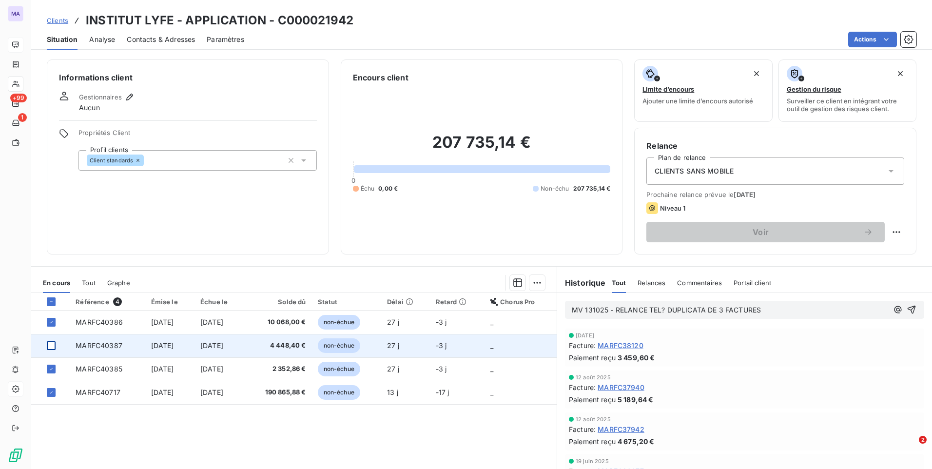
click at [700, 310] on span "MV 131025 - RELANCE TEL? DUPLICATA DE 3 FACTURES" at bounding box center [666, 310] width 189 height 8
click at [715, 308] on span "MV 131025 - RELANCE TEL? DUPLICATAS DE 3 FACTURES" at bounding box center [668, 310] width 193 height 8
click at [659, 311] on span "MV 131025 - RELANCE TEL? DUPLICATAS DES 3 FACTURES" at bounding box center [671, 310] width 198 height 8
click at [906, 307] on icon "button" at bounding box center [911, 310] width 10 height 10
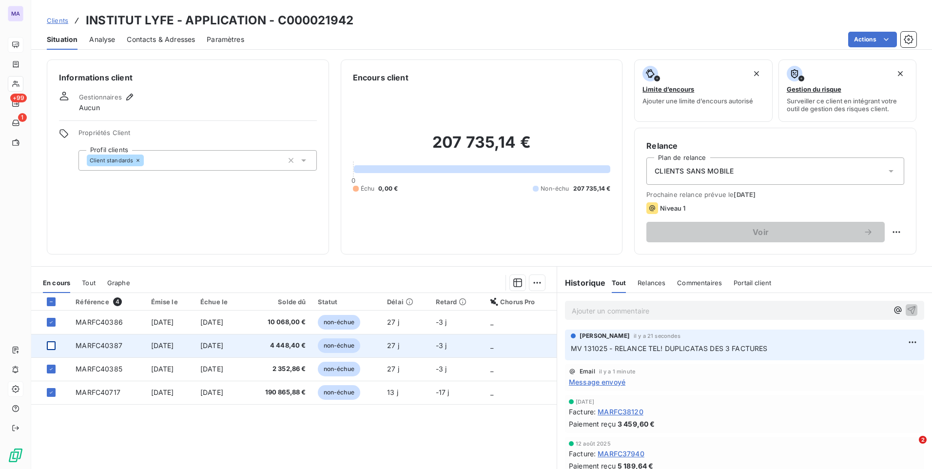
click at [638, 284] on span "Relances" at bounding box center [651, 283] width 28 height 8
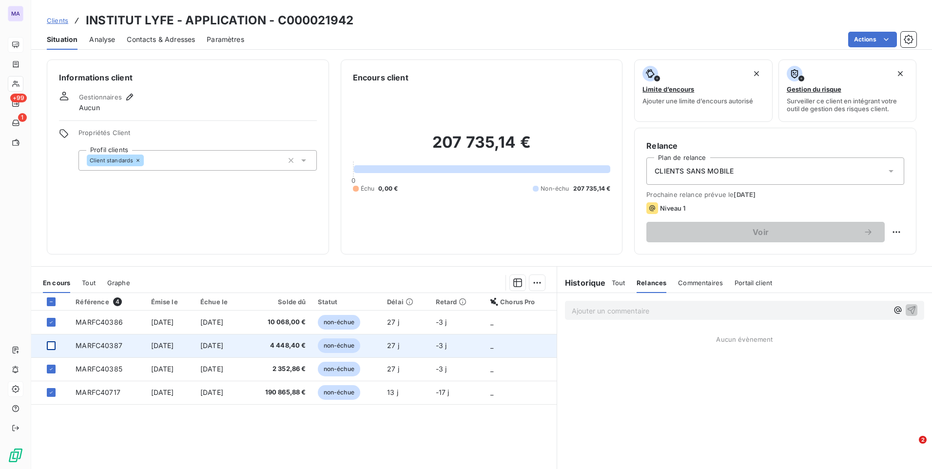
click at [692, 287] on div "Commentaires" at bounding box center [700, 282] width 45 height 20
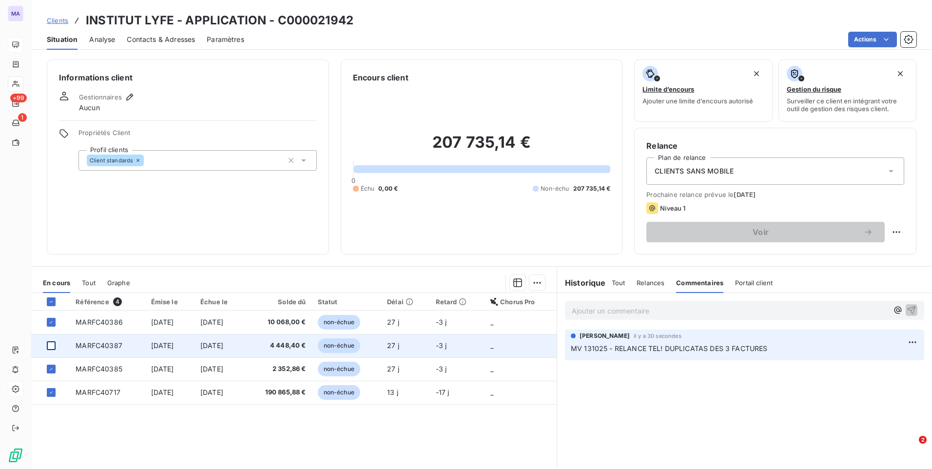
click at [754, 283] on span "Portail client" at bounding box center [754, 283] width 38 height 8
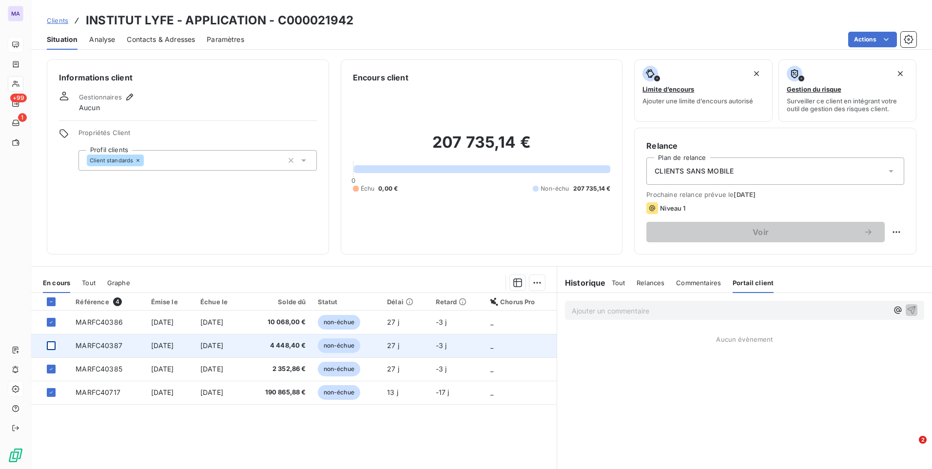
click at [645, 286] on span "Relances" at bounding box center [650, 283] width 28 height 8
click at [614, 282] on span "Tout" at bounding box center [619, 283] width 14 height 8
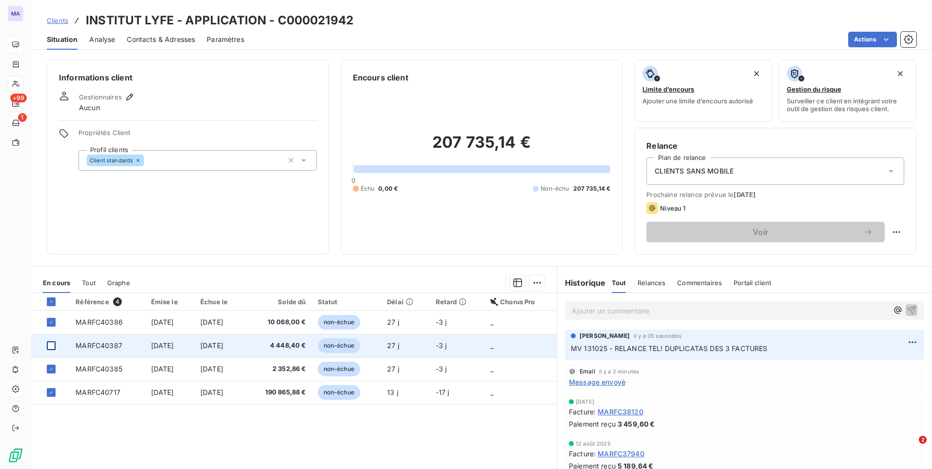
click at [640, 285] on span "Relances" at bounding box center [651, 283] width 28 height 8
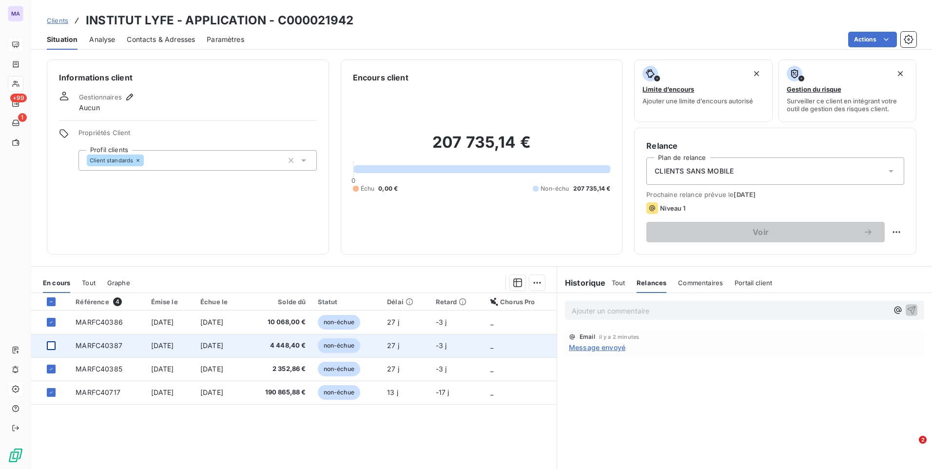
click at [596, 345] on span "Message envoyé" at bounding box center [597, 347] width 57 height 10
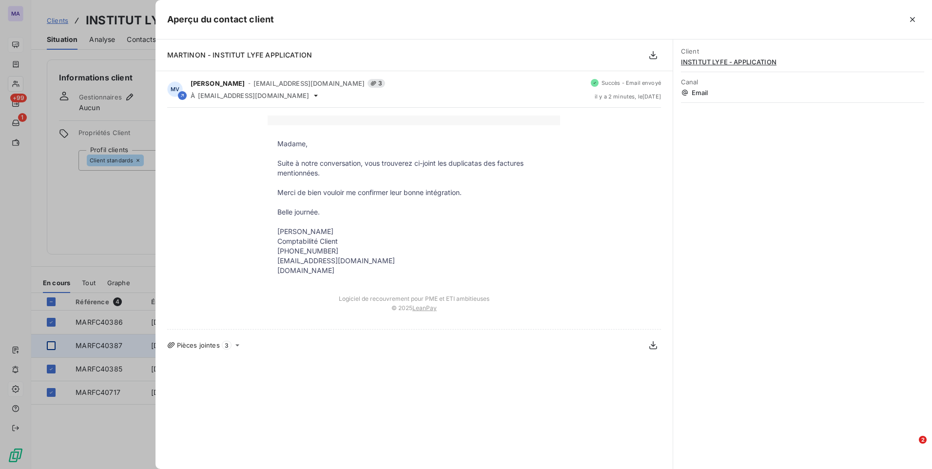
click at [809, 249] on div "Client INSTITUT LYFE - APPLICATION Canal Email" at bounding box center [802, 253] width 259 height 429
click at [227, 349] on span "3" at bounding box center [227, 345] width 10 height 9
click at [235, 346] on icon at bounding box center [237, 345] width 8 height 8
click at [911, 19] on icon "button" at bounding box center [912, 19] width 5 height 5
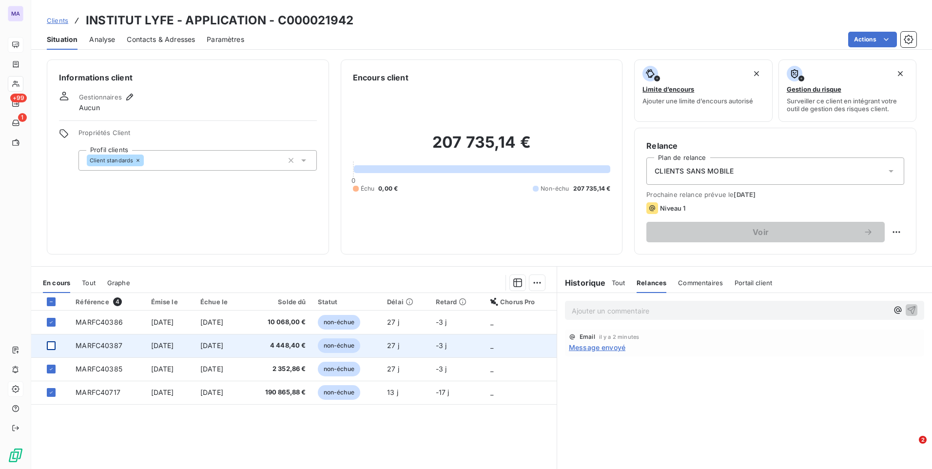
click at [511, 449] on div "Référence 4 Émise le Échue le Solde dû Statut Délai Retard Chorus Pro MARFC4038…" at bounding box center [293, 387] width 525 height 188
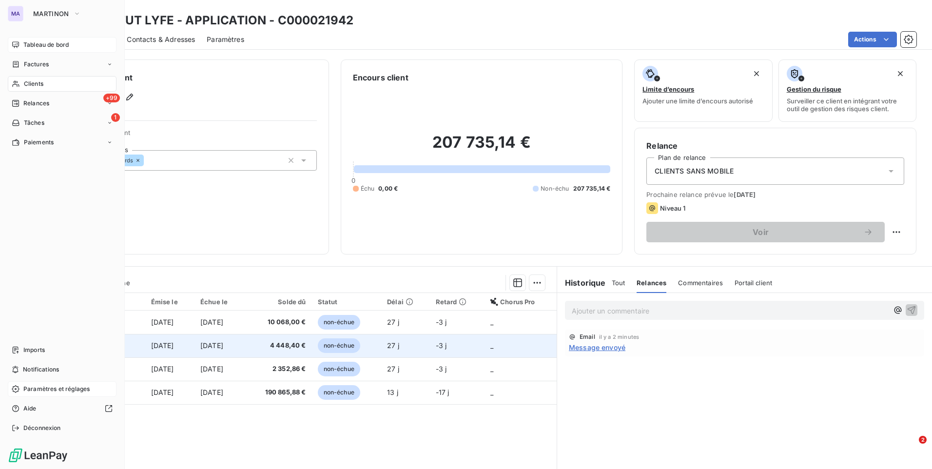
click at [22, 85] on div "Clients" at bounding box center [62, 84] width 109 height 16
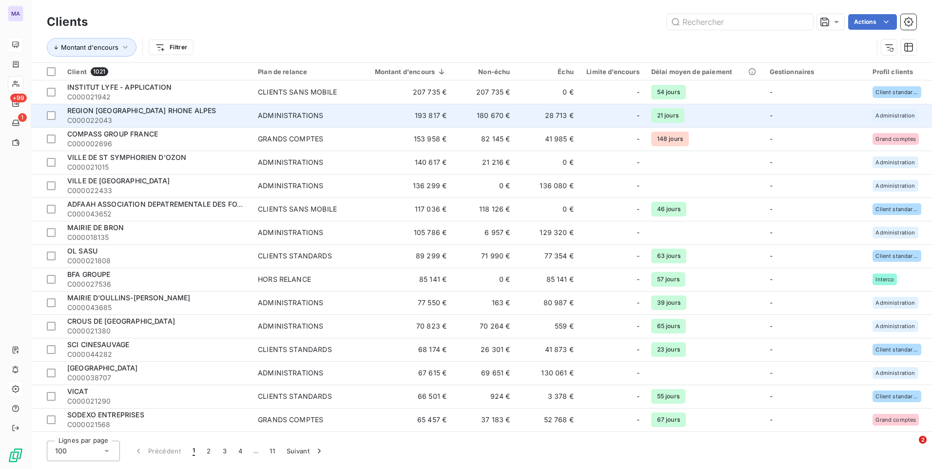
click at [145, 112] on span "REGION [GEOGRAPHIC_DATA] RHONE ALPES" at bounding box center [141, 110] width 149 height 8
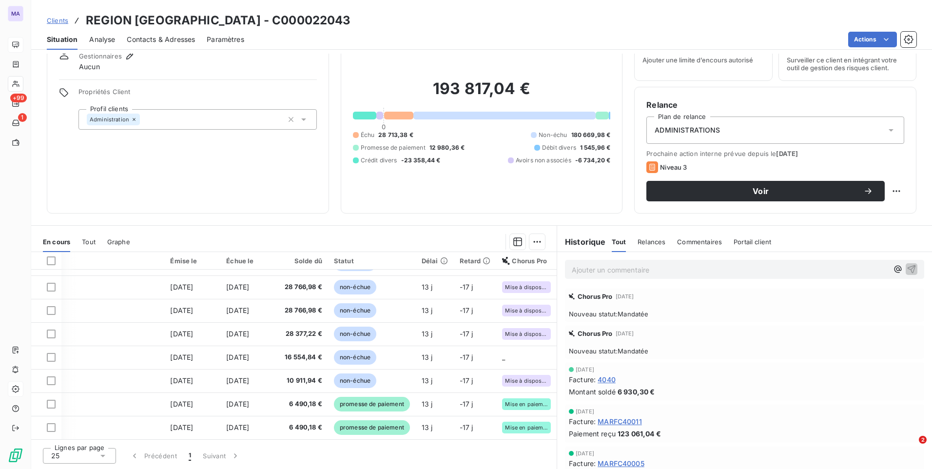
scroll to position [152, 95]
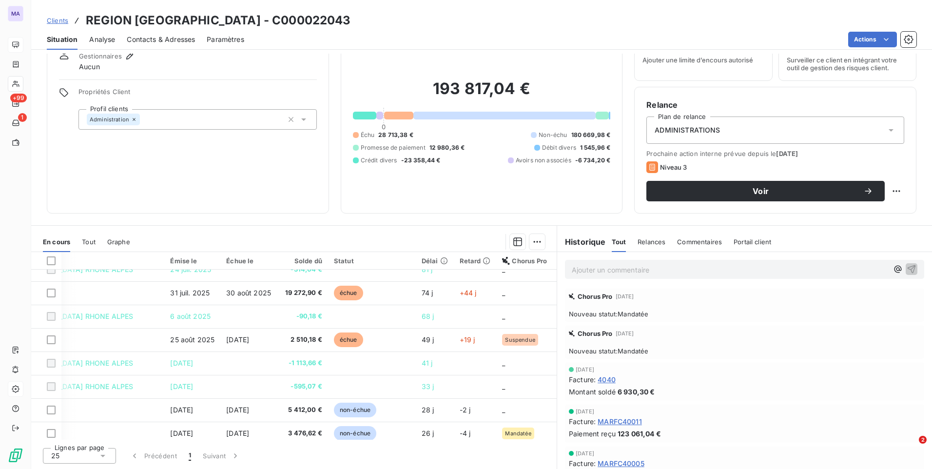
click at [64, 21] on span "Clients" at bounding box center [57, 21] width 21 height 8
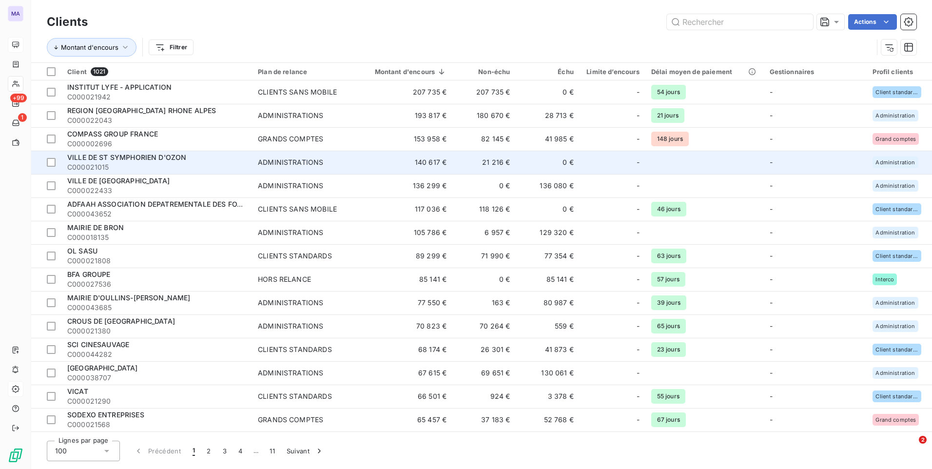
click at [122, 159] on span "VILLE DE ST SYMPHORIEN D'OZON" at bounding box center [126, 157] width 119 height 8
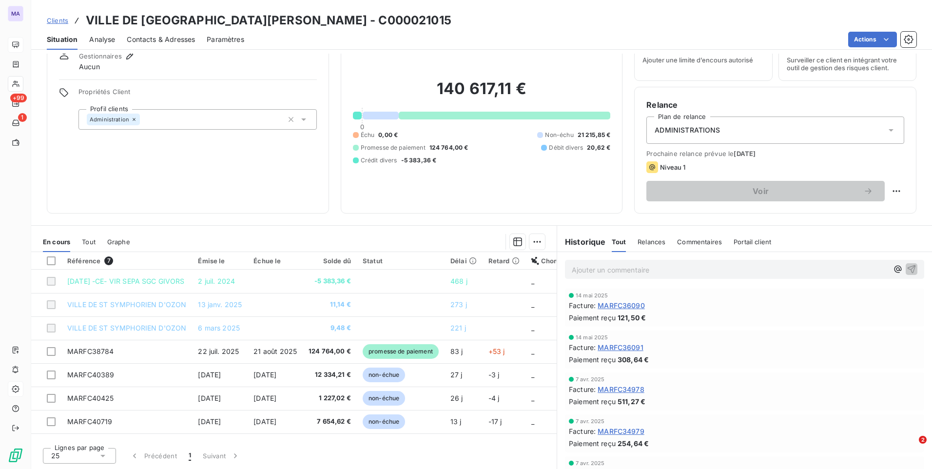
click at [59, 16] on link "Clients" at bounding box center [57, 21] width 21 height 10
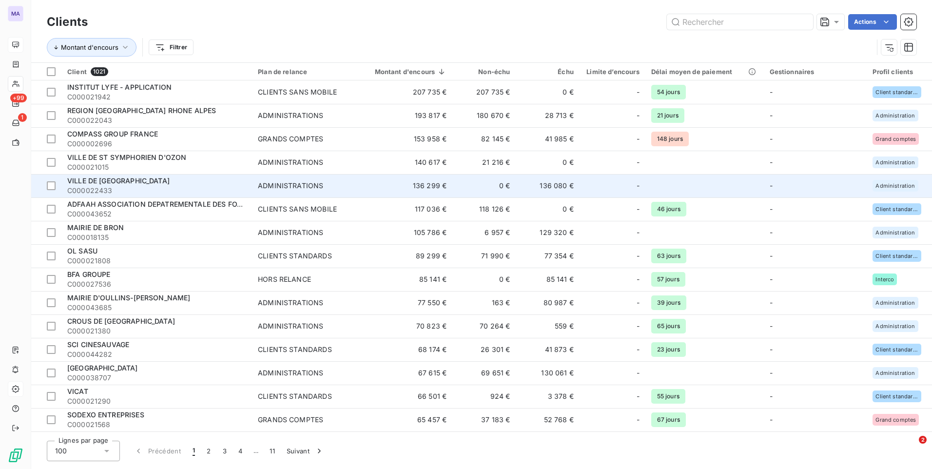
click at [130, 176] on span "VILLE DE [GEOGRAPHIC_DATA]" at bounding box center [118, 180] width 102 height 8
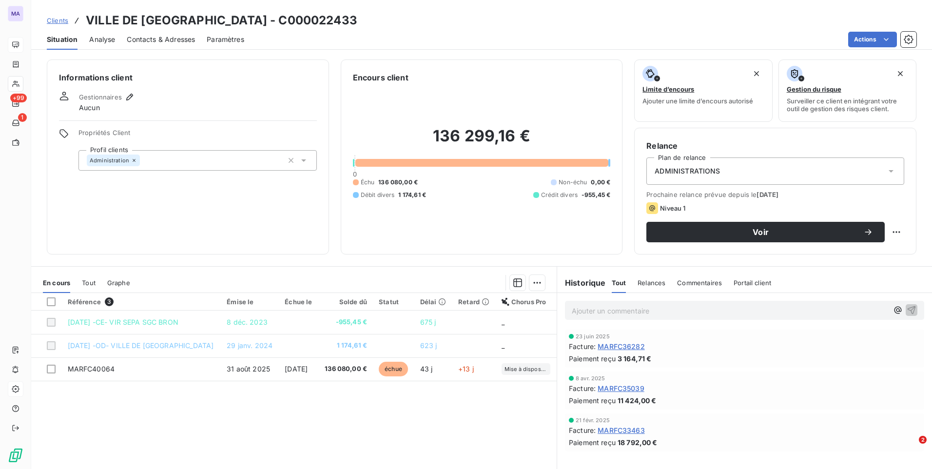
click at [161, 38] on span "Contacts & Adresses" at bounding box center [161, 40] width 68 height 10
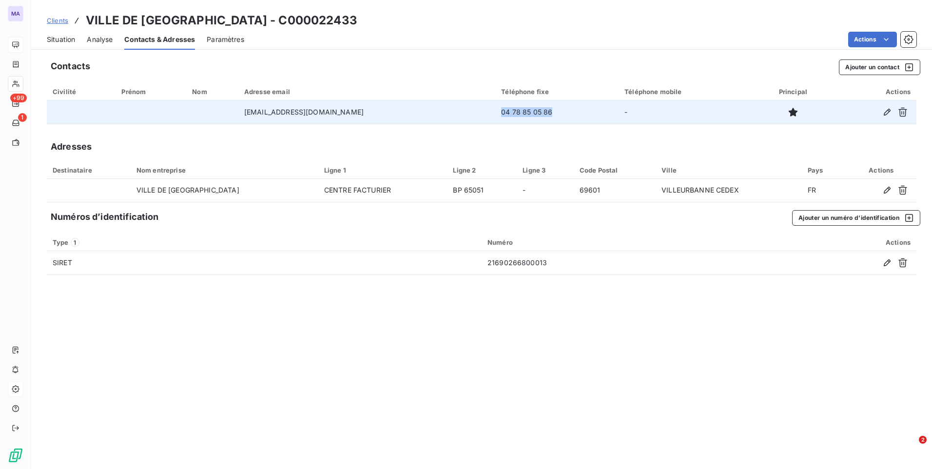
drag, startPoint x: 552, startPoint y: 114, endPoint x: 500, endPoint y: 116, distance: 52.2
click at [500, 116] on td "04 78 85 05 86" at bounding box center [556, 111] width 123 height 23
copy td "04 78 85 05 86"
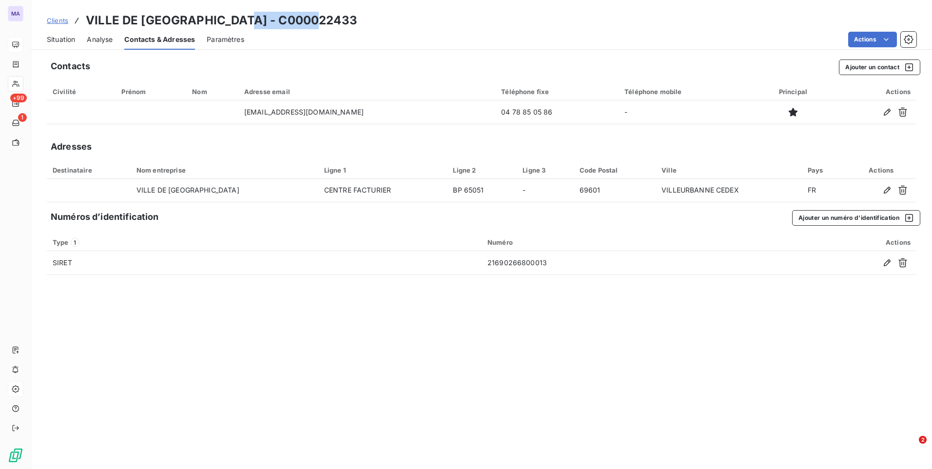
drag, startPoint x: 241, startPoint y: 20, endPoint x: 323, endPoint y: 19, distance: 81.9
click at [323, 19] on div "Clients VILLE DE [GEOGRAPHIC_DATA] - C000022433" at bounding box center [481, 21] width 901 height 18
copy h3 "C000022433"
click at [636, 131] on div "Contacts Ajouter un contact Civilité Prénom Nom Adresse email Téléphone fixe Té…" at bounding box center [481, 261] width 901 height 415
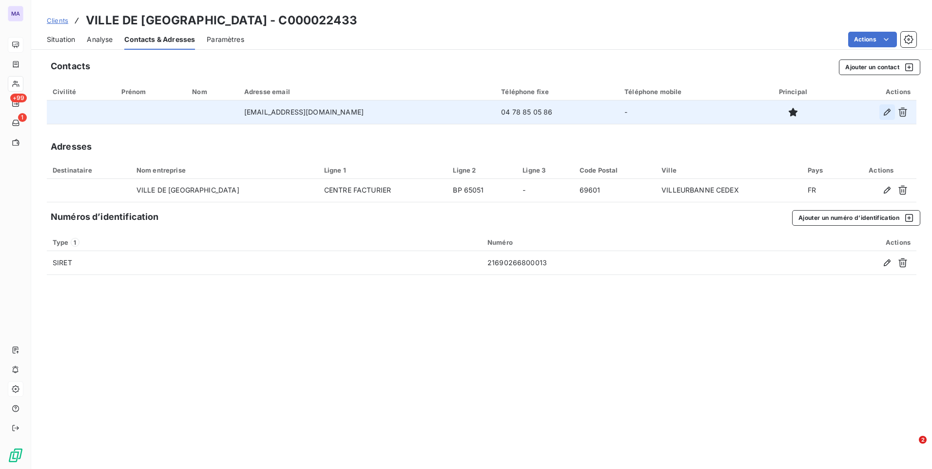
click at [887, 115] on icon "button" at bounding box center [887, 112] width 10 height 10
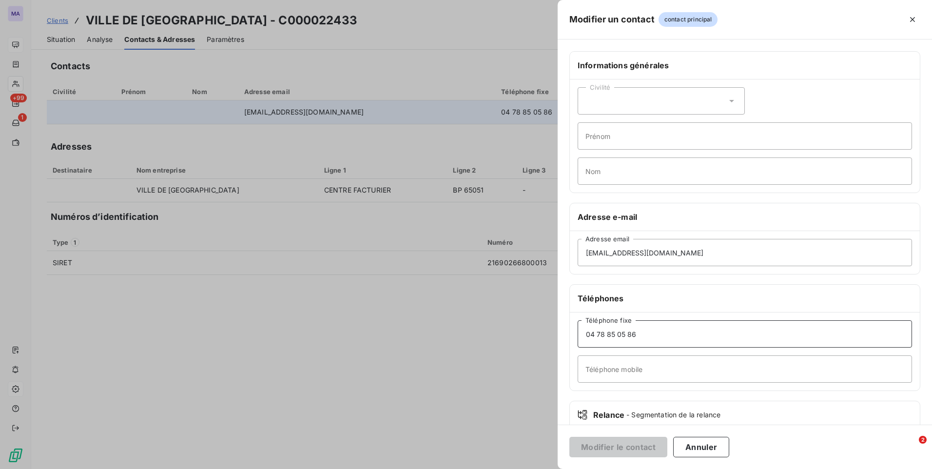
drag, startPoint x: 691, startPoint y: 336, endPoint x: 533, endPoint y: 366, distance: 161.6
click at [533, 468] on div "Modifier un contact contact principal Informations générales Civilité Prénom No…" at bounding box center [466, 469] width 932 height 0
paste input "03 67 67"
type input "04 78 03 67 67"
drag, startPoint x: 716, startPoint y: 256, endPoint x: 550, endPoint y: 268, distance: 167.1
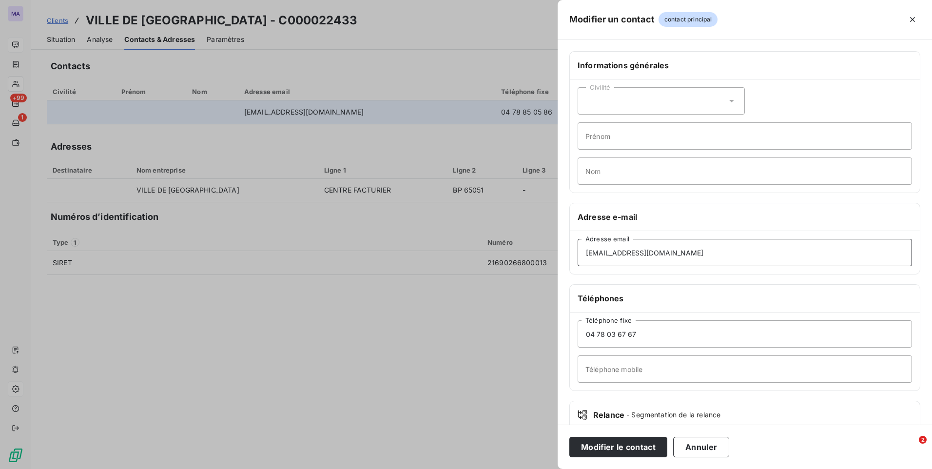
click at [550, 468] on div "Modifier un contact contact principal Informations générales Civilité Prénom No…" at bounding box center [466, 469] width 932 height 0
paste input "pascale.chobeaux@mairie-villeurbanne"
type input "[EMAIL_ADDRESS][DOMAIN_NAME]"
click at [636, 447] on button "Modifier le contact" at bounding box center [618, 447] width 98 height 20
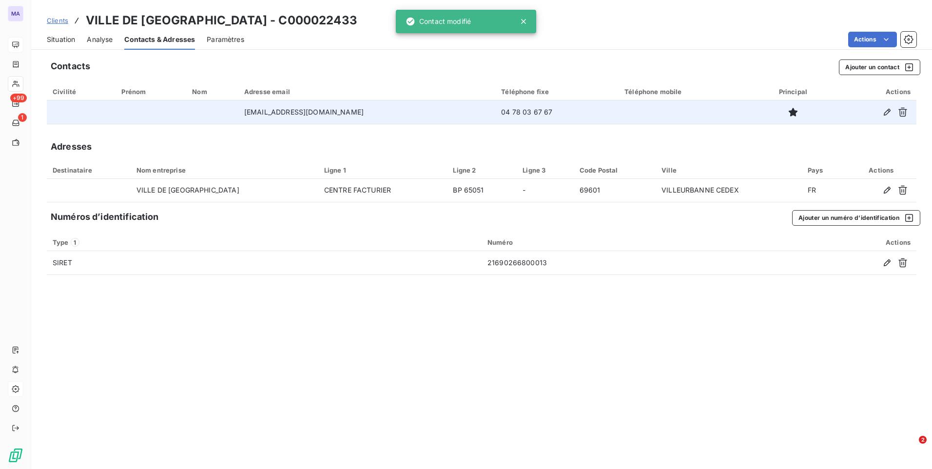
drag, startPoint x: 606, startPoint y: 377, endPoint x: 613, endPoint y: 376, distance: 6.9
click at [608, 376] on div "Contacts Ajouter un contact Civilité Prénom Nom Adresse email Téléphone fixe Té…" at bounding box center [481, 261] width 901 height 415
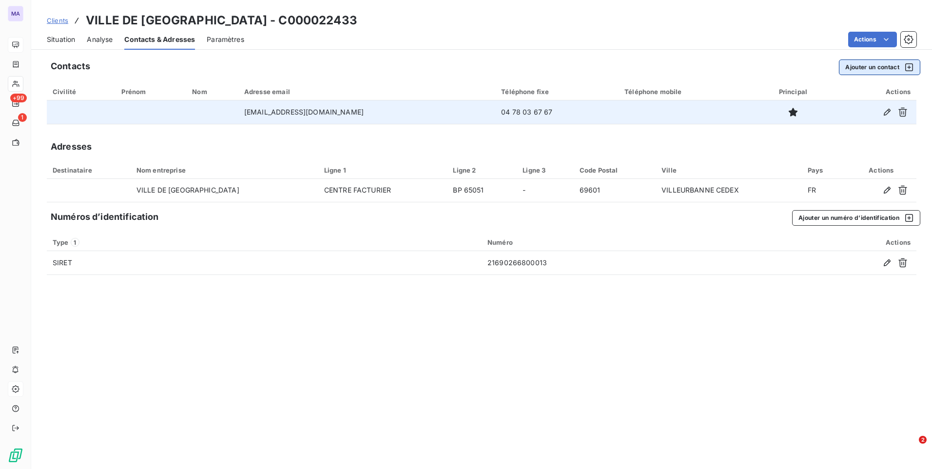
click at [871, 68] on button "Ajouter un contact" at bounding box center [879, 67] width 81 height 16
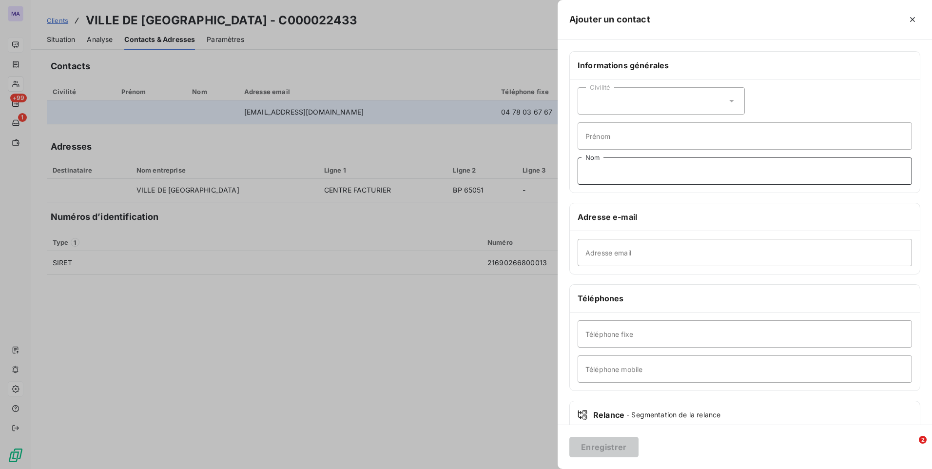
click at [729, 182] on input "Nom" at bounding box center [744, 170] width 334 height 27
paste input "SCE FINANCIER MME CHOBEAUX 04 78 03 67 28 (marché école)"
drag, startPoint x: 697, startPoint y: 170, endPoint x: 747, endPoint y: 174, distance: 50.3
click at [747, 174] on input "SCE FINANCIER MME CHOBEAUX 04 78 03 67 28 (marché école)" at bounding box center [744, 170] width 334 height 27
type input "SCE FINANCIER MME CHOBEAUX (marché école)"
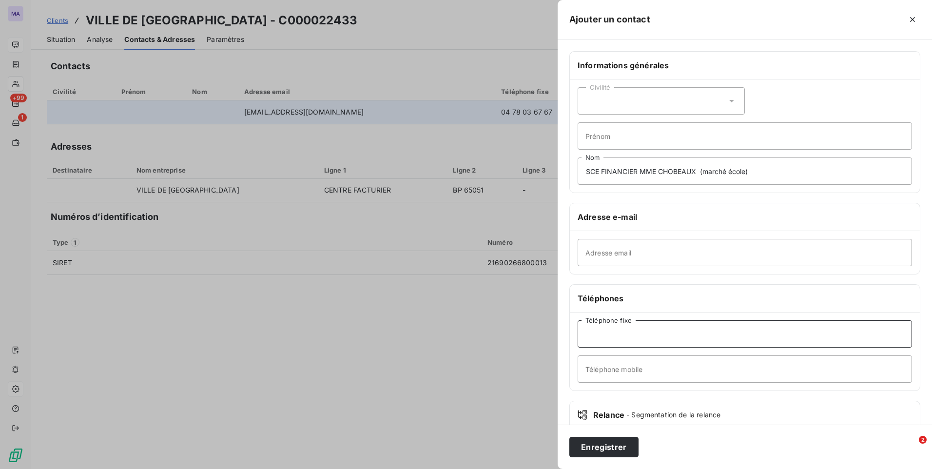
click at [634, 334] on input "Téléphone fixe" at bounding box center [744, 333] width 334 height 27
paste input "04 78 03 67 28"
type input "04 78 03 67 28"
click at [699, 170] on input "SCE FINANCIER MME CHOBEAUX (marché école)" at bounding box center [744, 170] width 334 height 27
type input "SCE FINANCIER MME CHOBEAUX (marché école)"
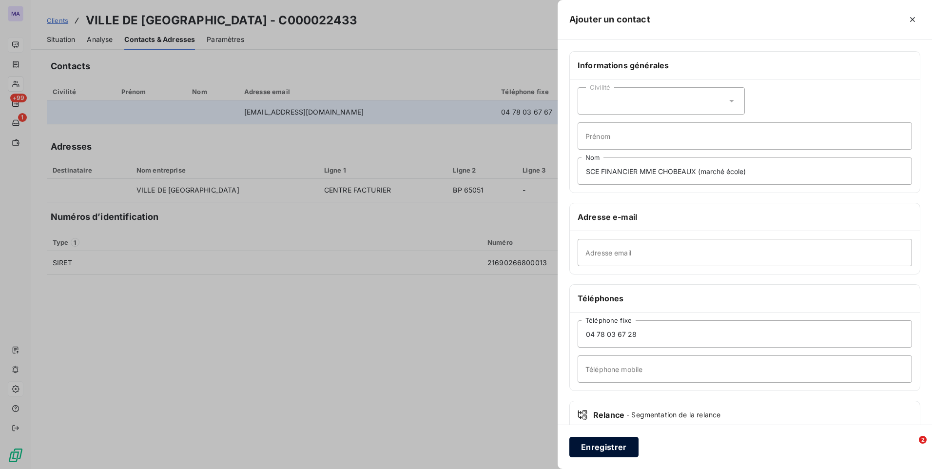
click at [618, 445] on button "Enregistrer" at bounding box center [603, 447] width 69 height 20
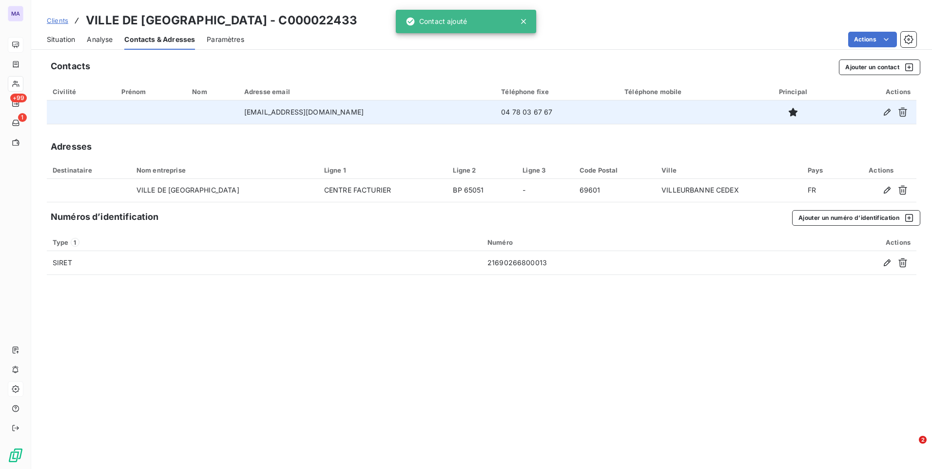
click at [630, 413] on div "Contacts Ajouter un contact Civilité Prénom Nom Adresse email Téléphone fixe Té…" at bounding box center [481, 261] width 901 height 415
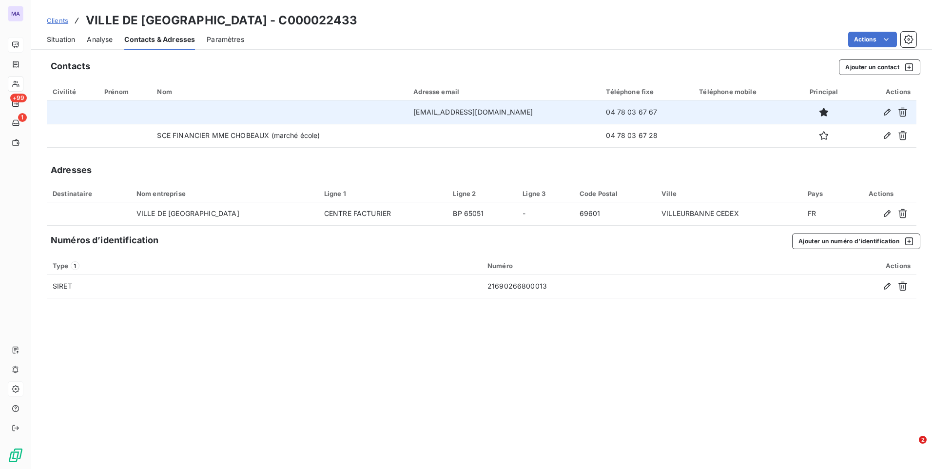
click at [53, 19] on span "Clients" at bounding box center [57, 21] width 21 height 8
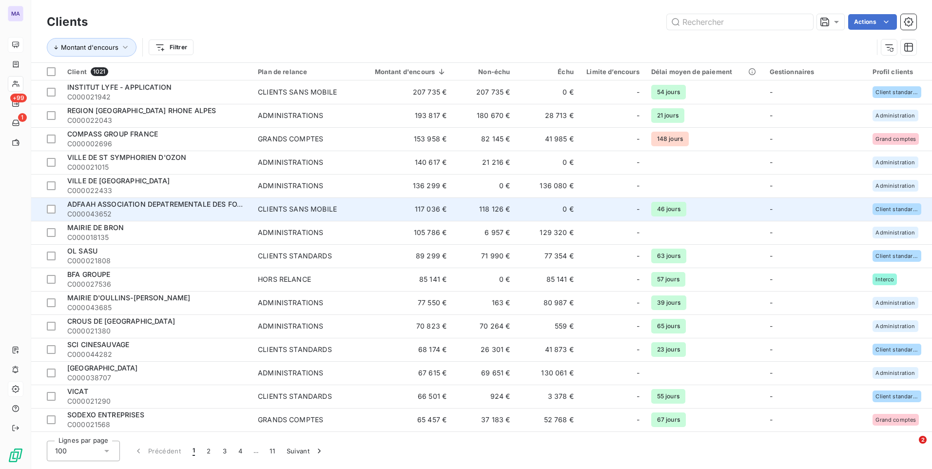
click at [140, 204] on span "ADFAAH ASSOCIATION DEPATREMENTALE DES FOYERS D'ACC" at bounding box center [172, 204] width 211 height 8
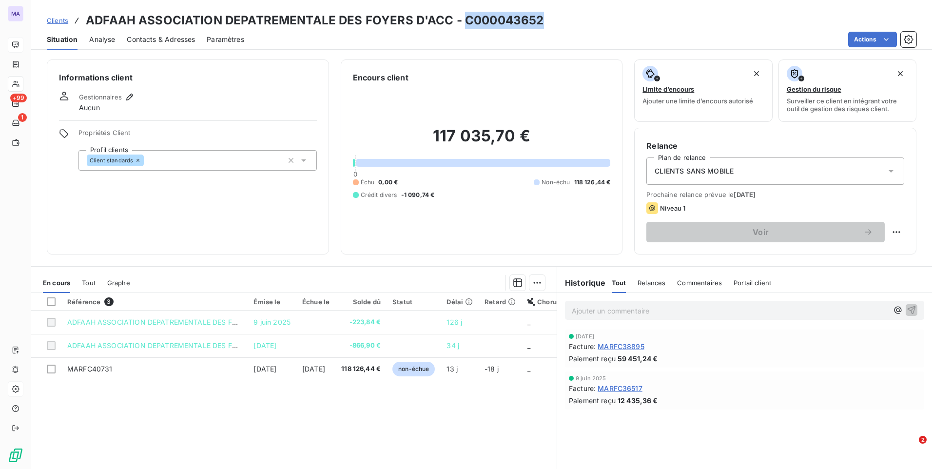
drag, startPoint x: 459, startPoint y: 22, endPoint x: 547, endPoint y: 25, distance: 87.7
click at [547, 25] on div "Clients ADFAAH ASSOCIATION DEPATREMENTALE DES FOYERS D'ACC - C000043652" at bounding box center [481, 21] width 901 height 18
copy h3 "C000043652"
click at [149, 41] on span "Contacts & Adresses" at bounding box center [161, 40] width 68 height 10
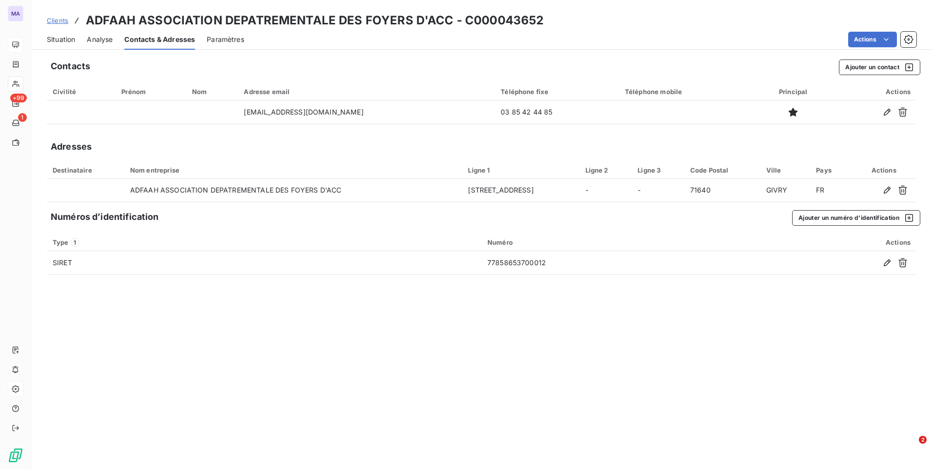
click at [489, 316] on div "Contacts Ajouter un contact Civilité Prénom Nom Adresse email Téléphone fixe Té…" at bounding box center [481, 261] width 901 height 415
